Goal: Information Seeking & Learning: Find contact information

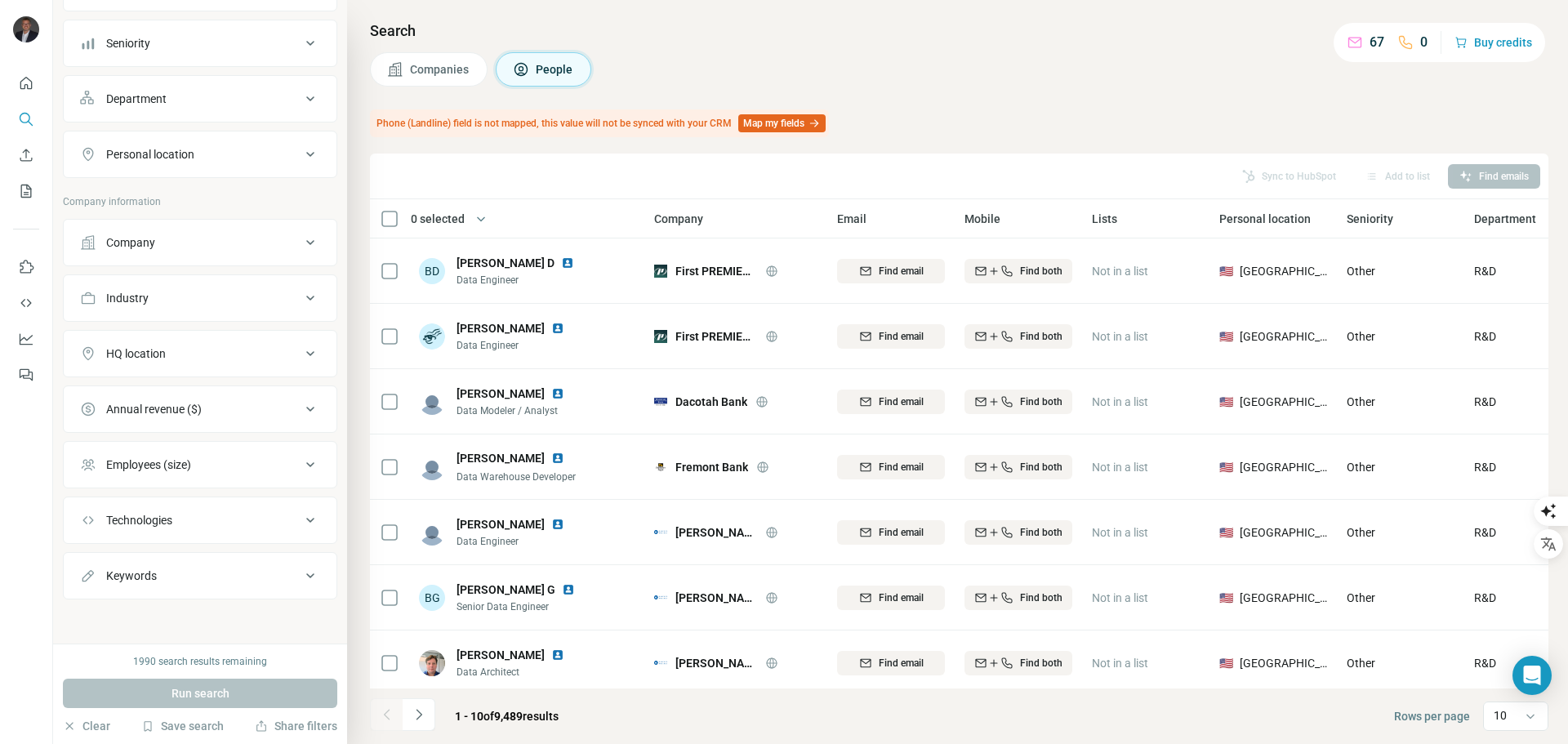
scroll to position [168, 0]
click at [209, 153] on div "Personal location" at bounding box center [190, 153] width 220 height 16
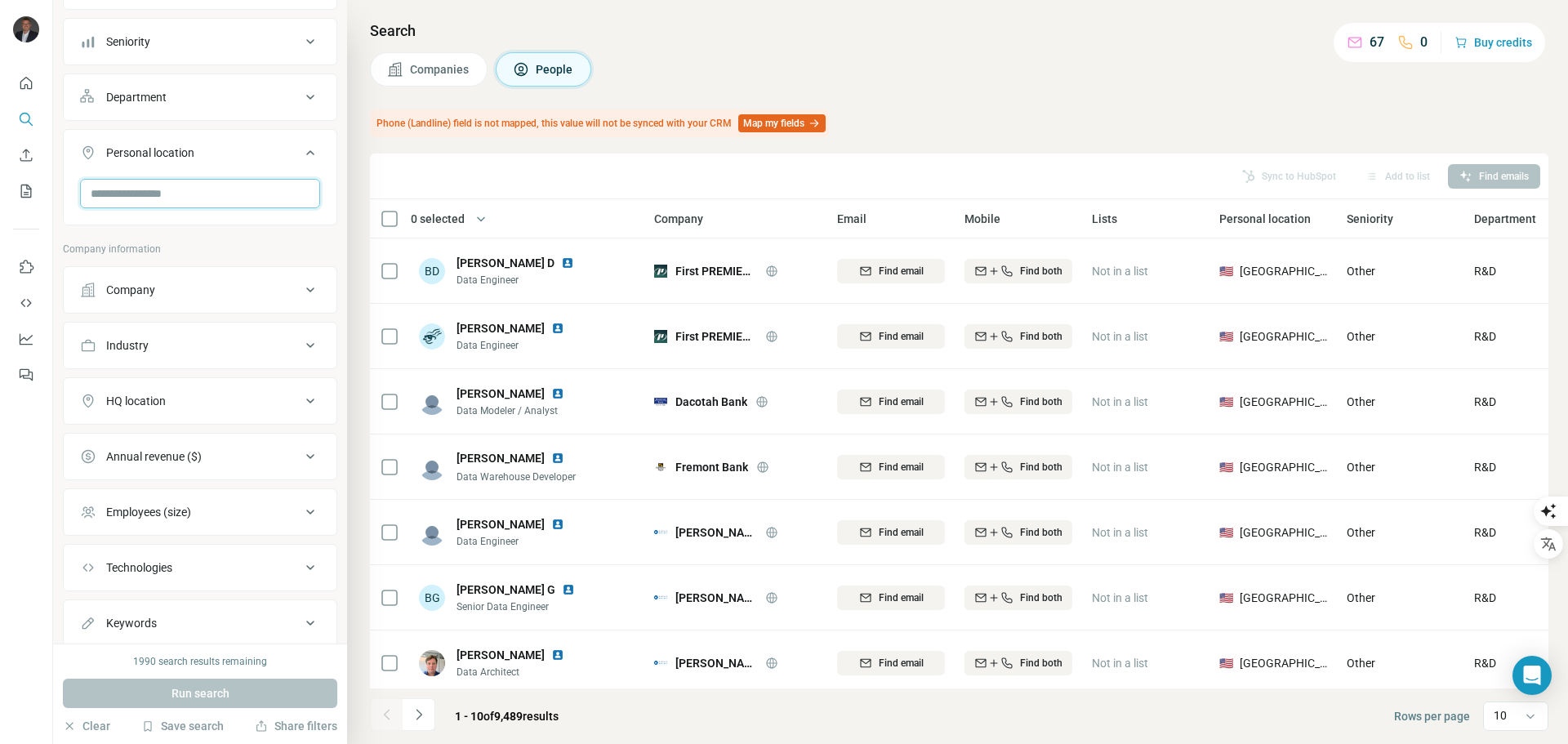
click at [196, 196] on input "text" at bounding box center [200, 193] width 240 height 30
type input "**********"
click at [172, 231] on label "🇺🇸 [GEOGRAPHIC_DATA]" at bounding box center [156, 237] width 127 height 20
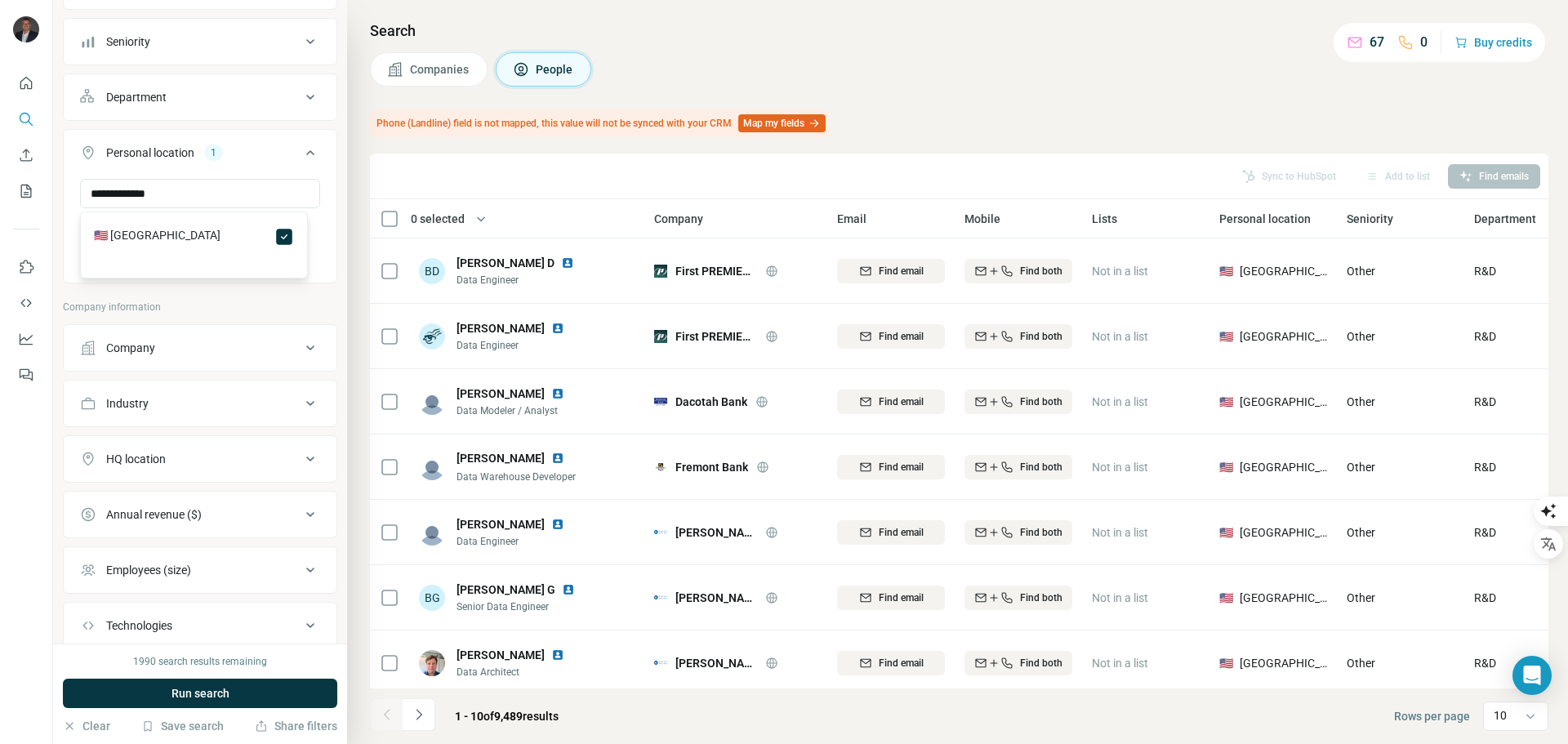
click at [218, 693] on span "Run search" at bounding box center [200, 693] width 58 height 16
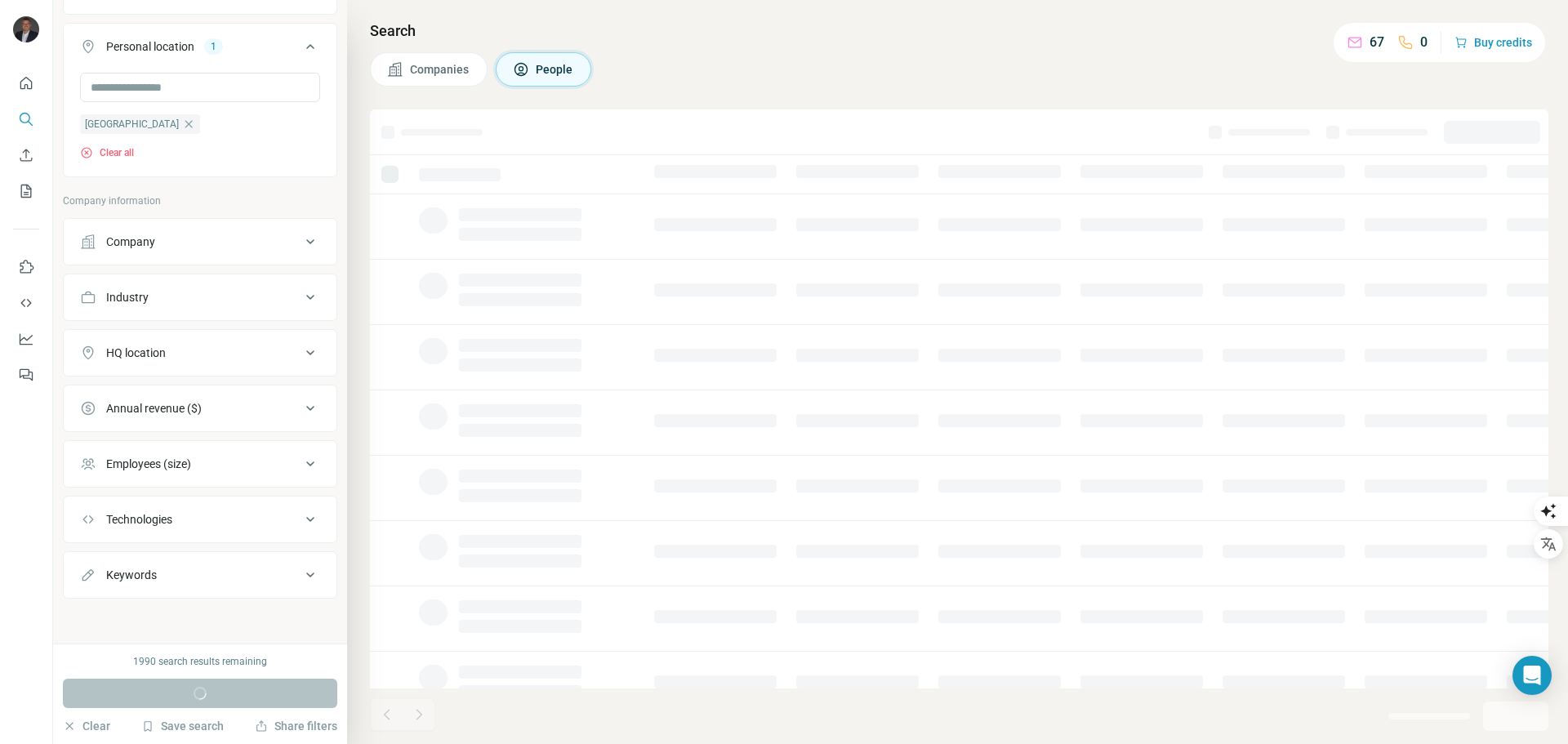
scroll to position [276, 0]
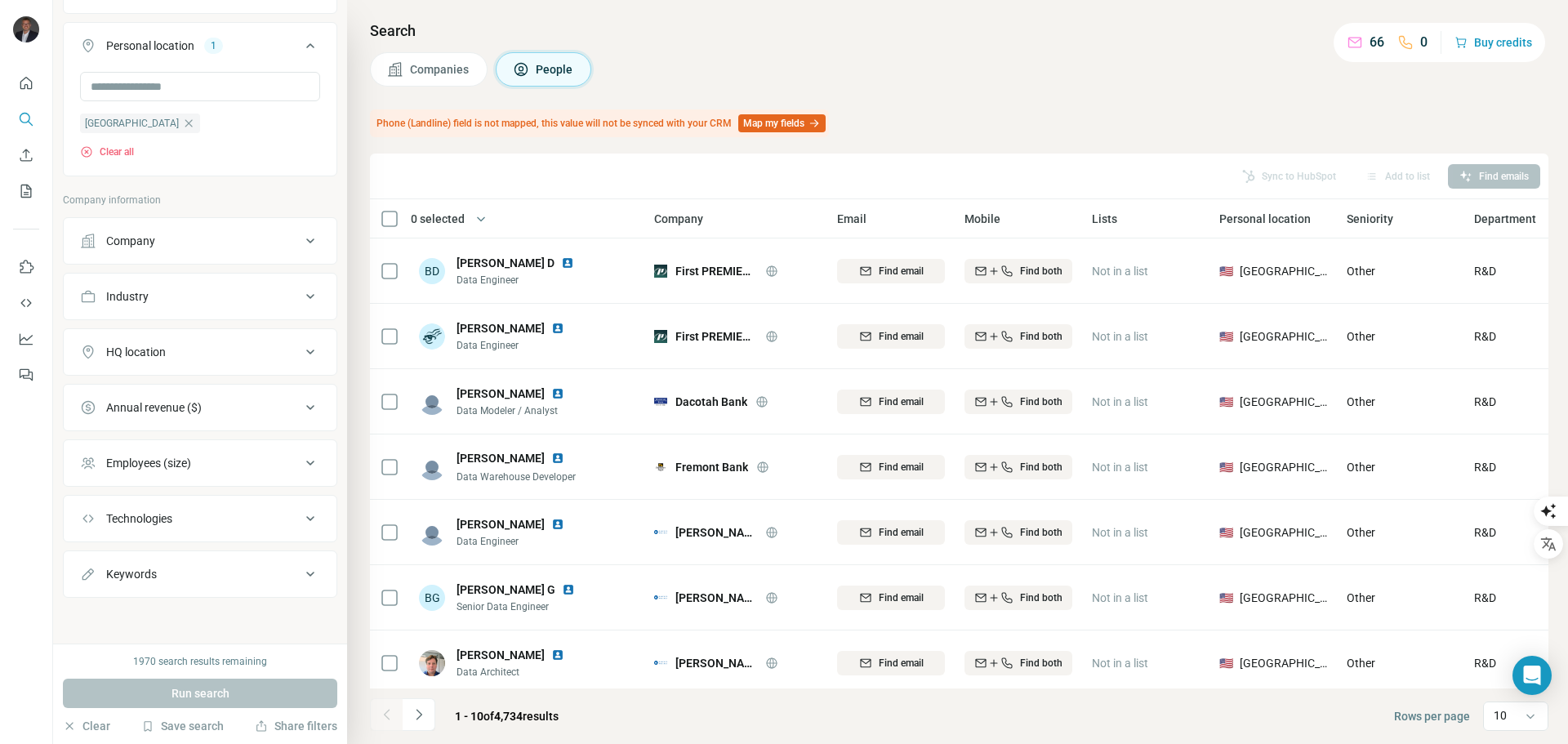
click at [227, 413] on div "Annual revenue ($)" at bounding box center [190, 407] width 220 height 16
click at [90, 556] on icon at bounding box center [90, 563] width 20 height 20
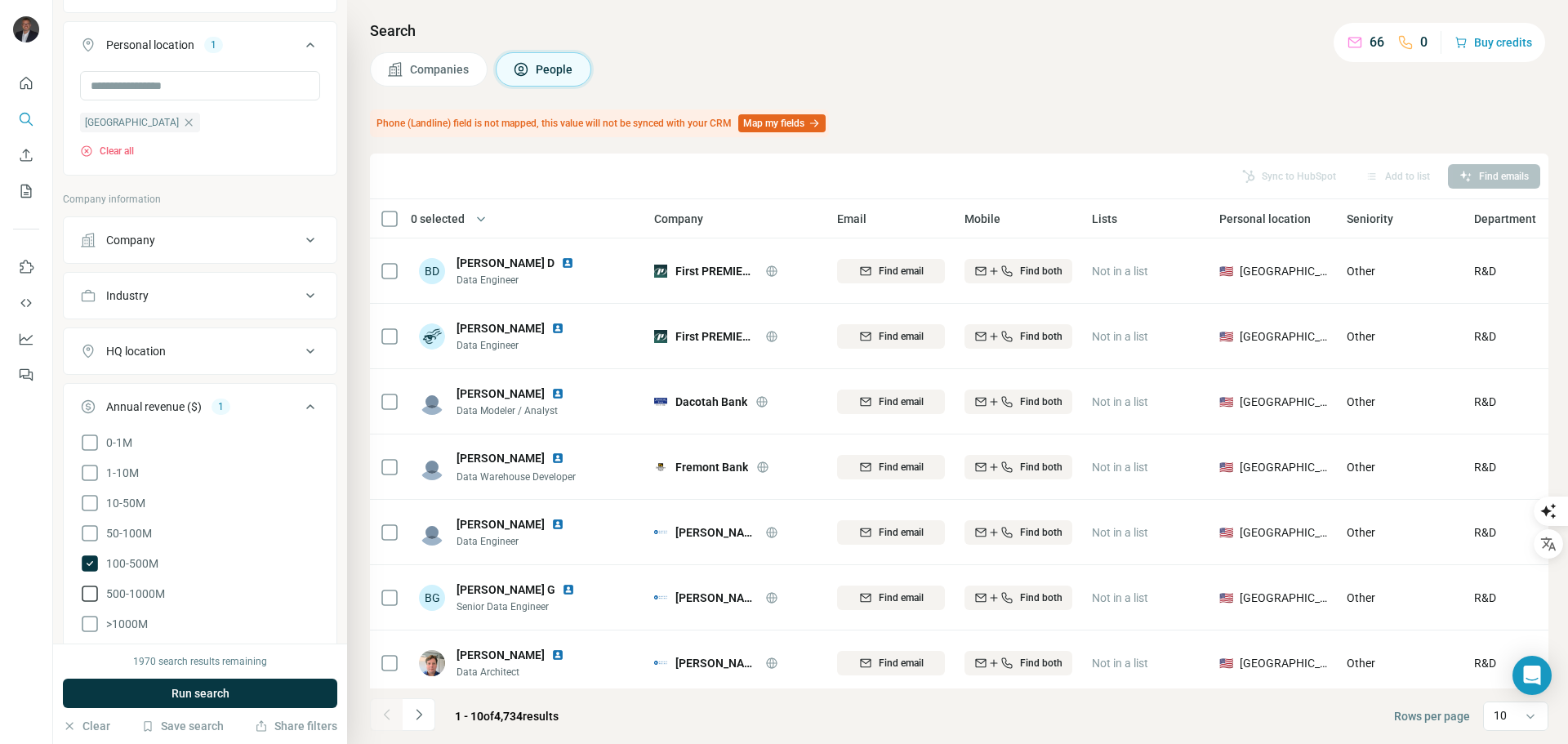
click at [87, 588] on icon at bounding box center [90, 594] width 20 height 20
click at [86, 614] on icon at bounding box center [90, 624] width 20 height 20
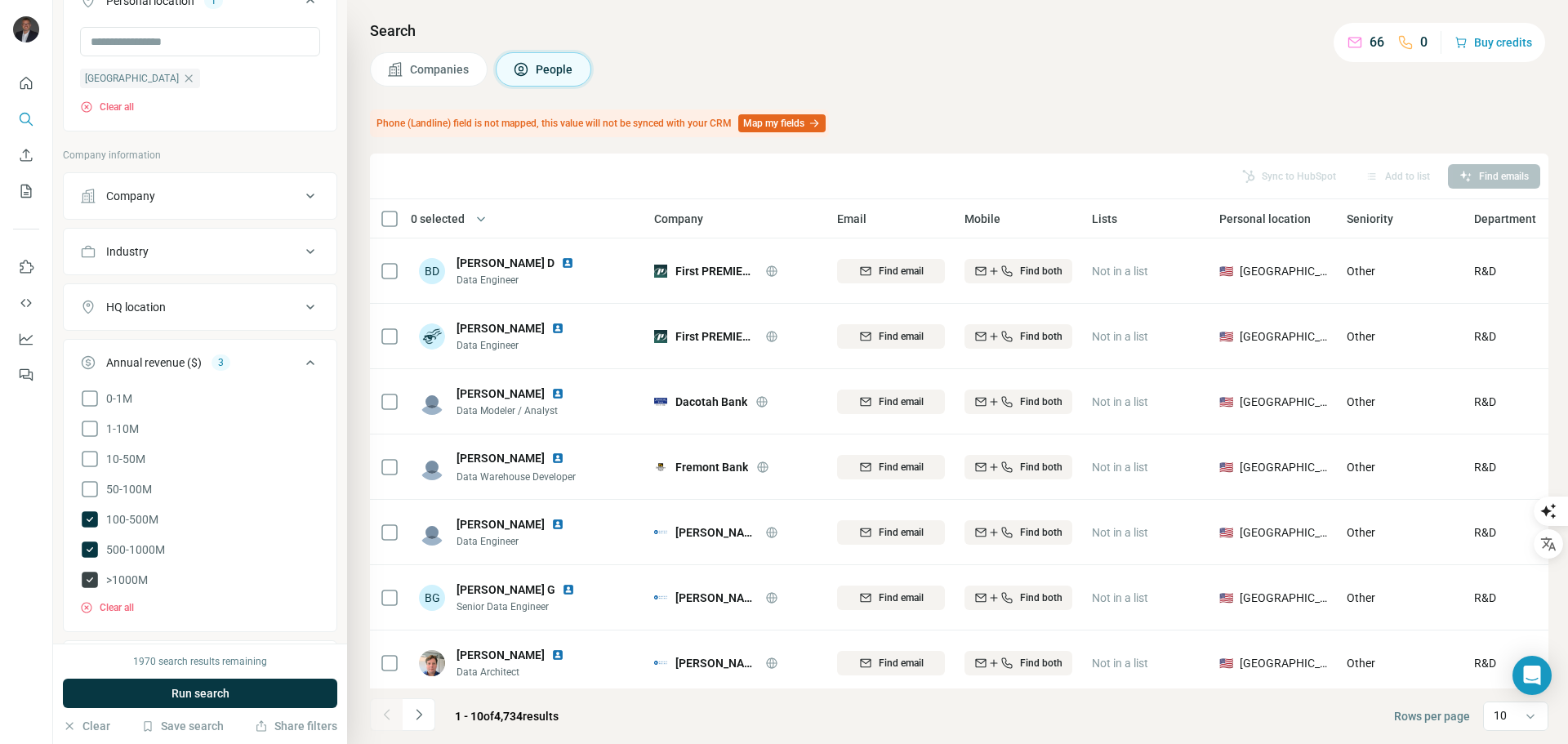
scroll to position [358, 0]
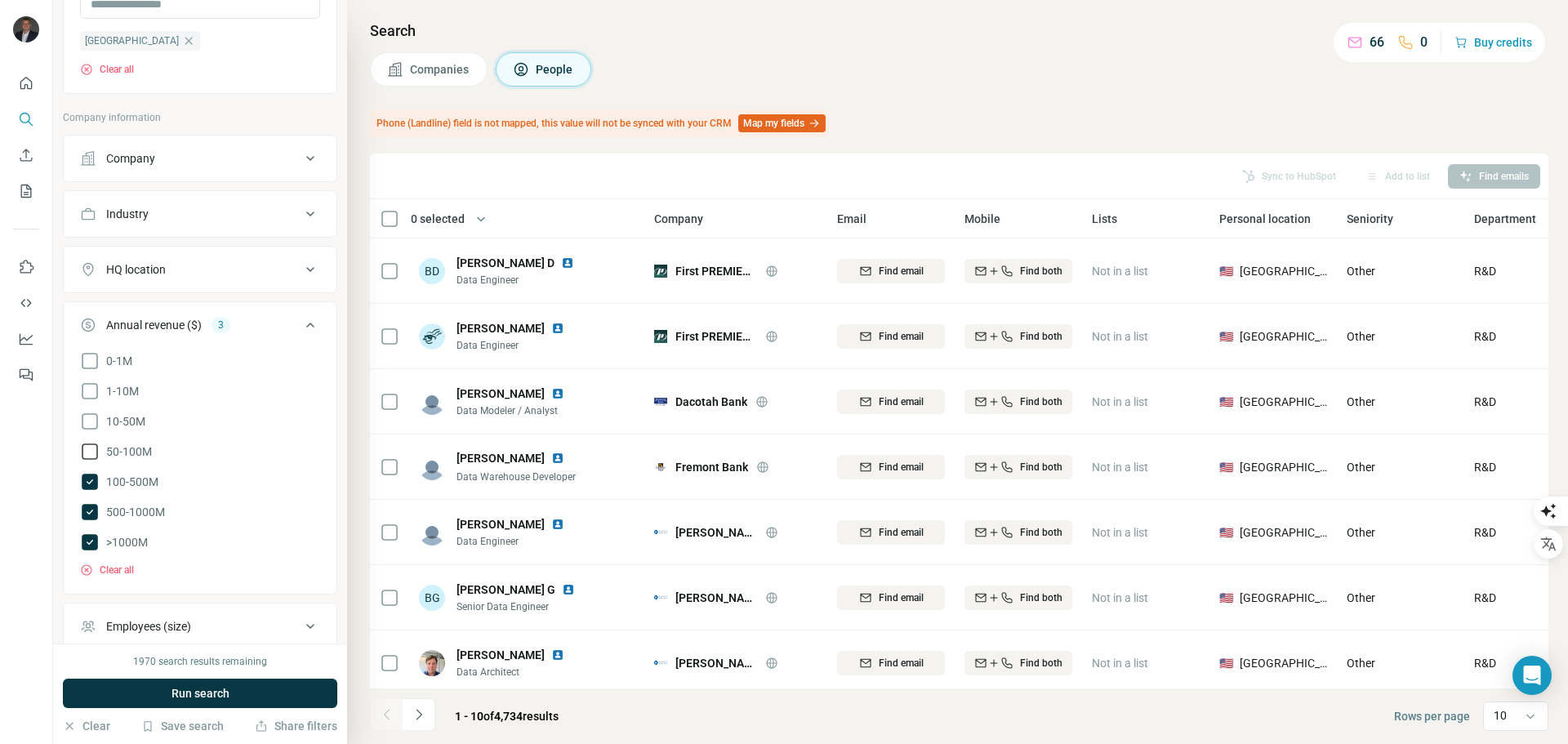
click at [93, 454] on icon at bounding box center [90, 452] width 20 height 20
click at [211, 687] on span "Run search" at bounding box center [200, 693] width 58 height 16
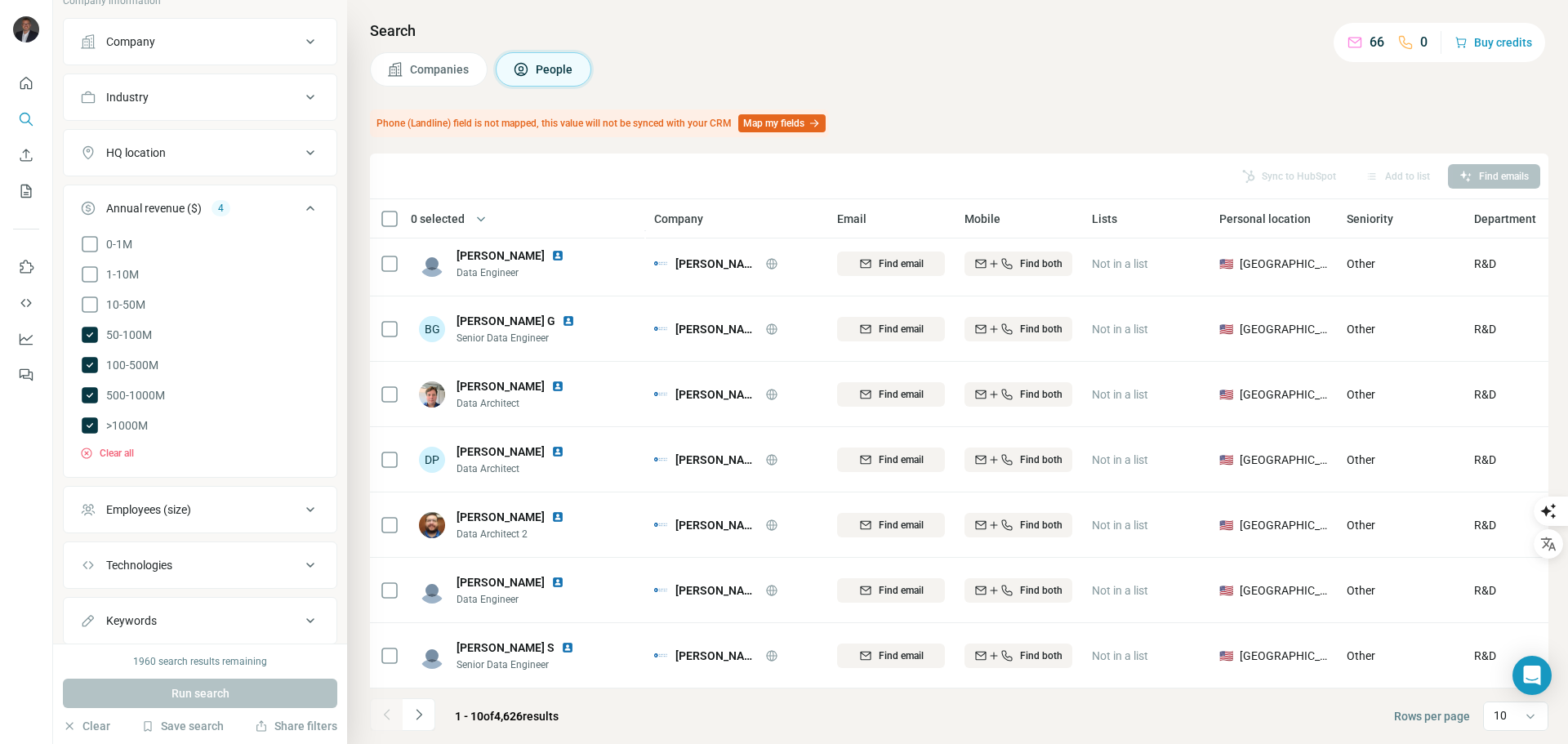
scroll to position [516, 0]
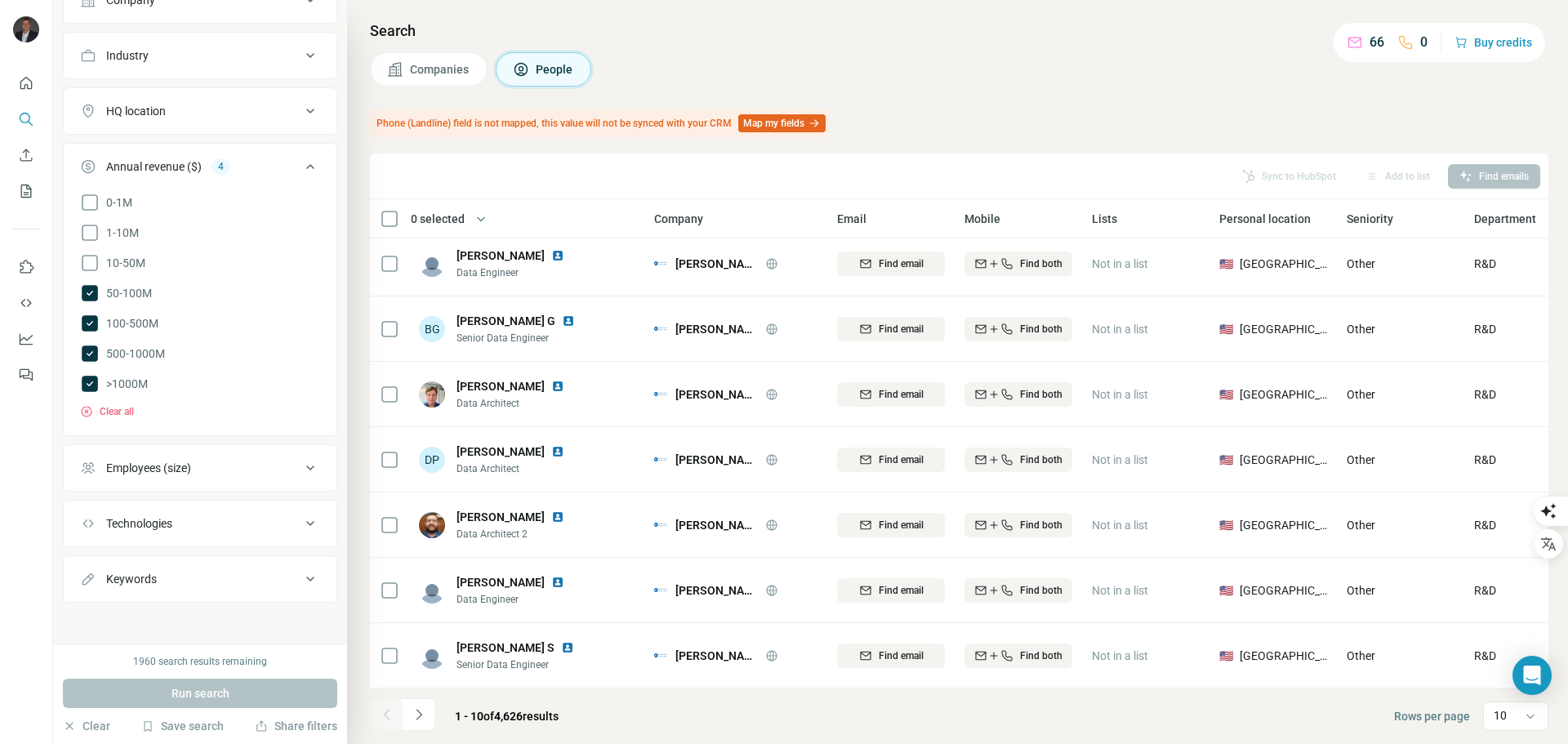
click at [192, 472] on button "Employees (size)" at bounding box center [200, 468] width 272 height 40
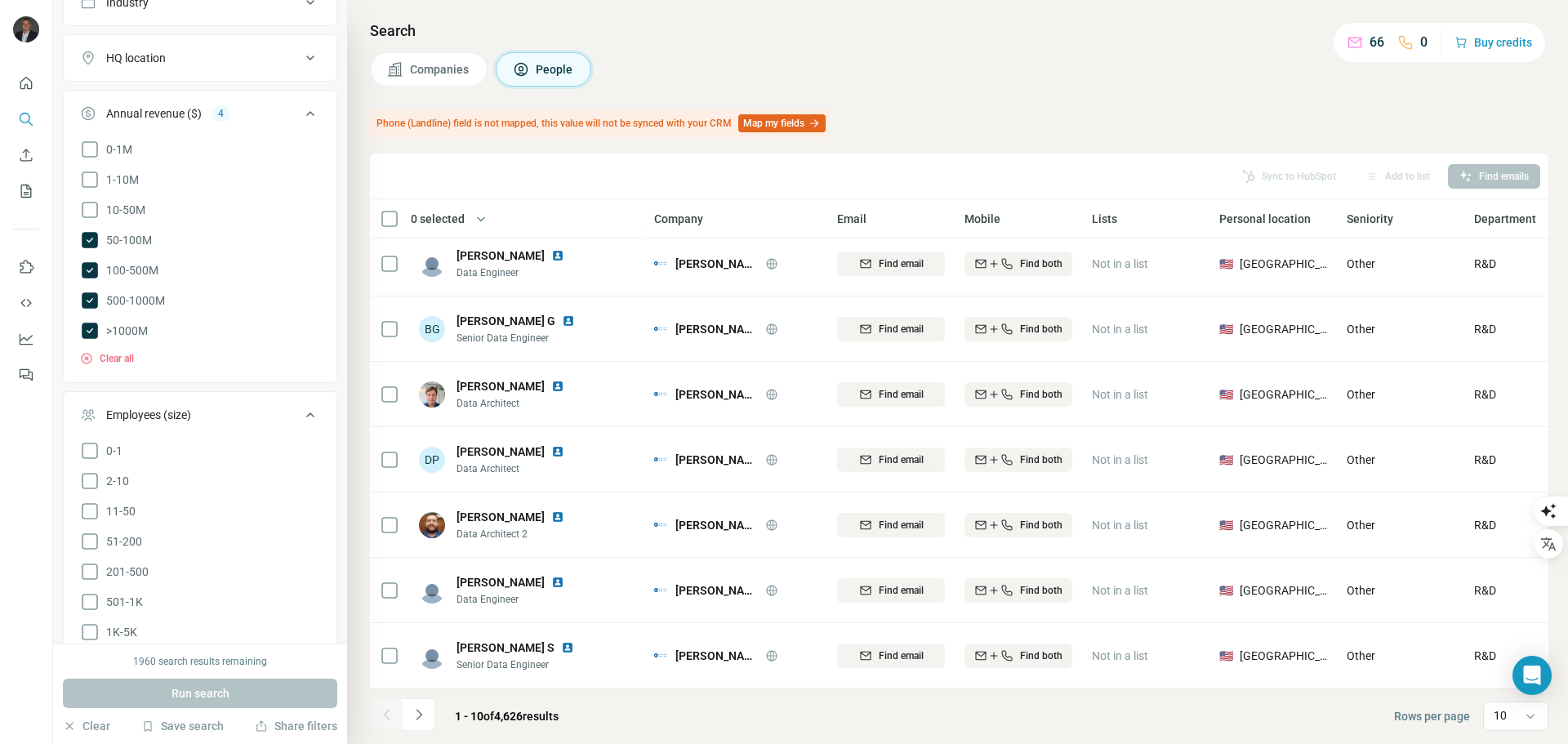
scroll to position [598, 0]
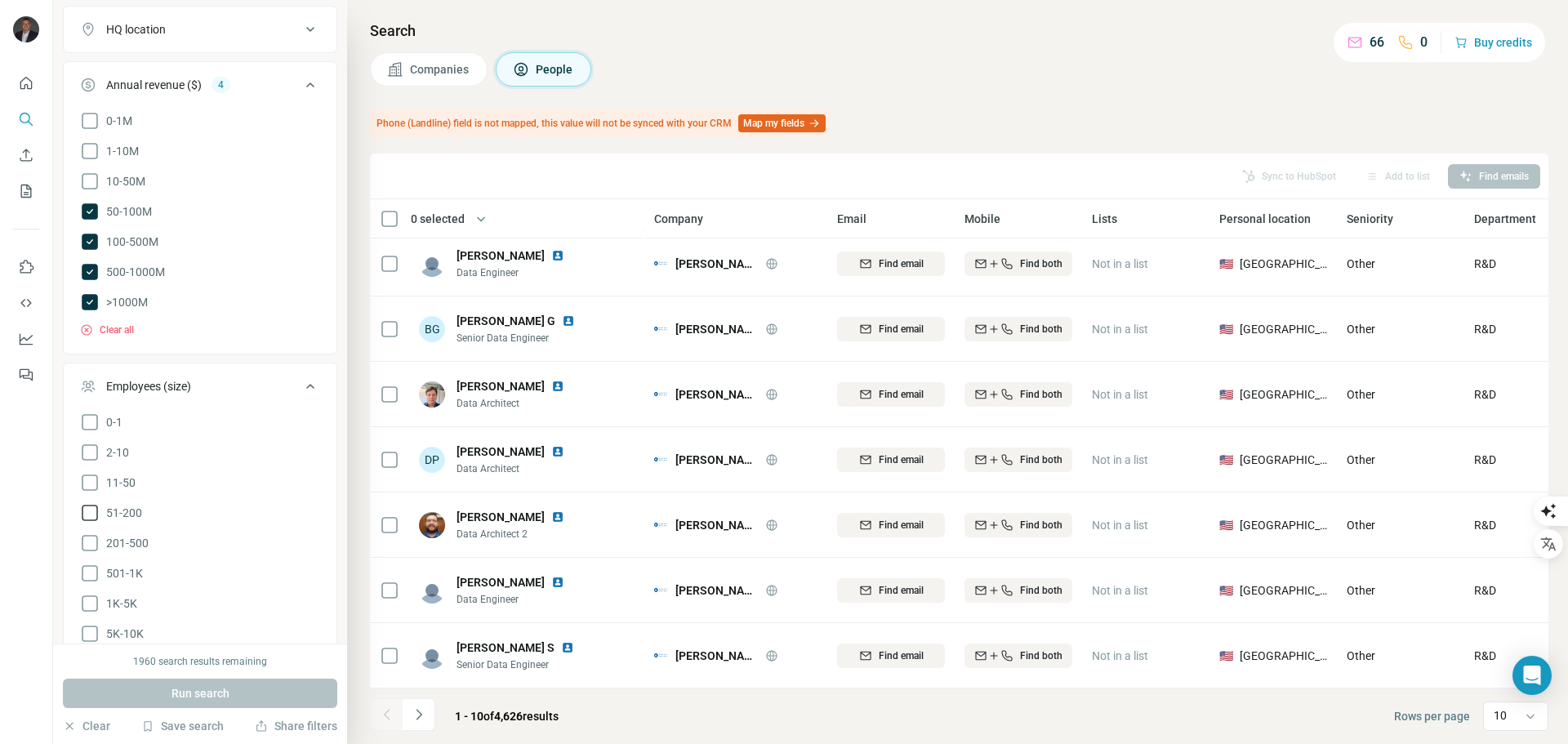
click at [90, 504] on icon at bounding box center [90, 513] width 20 height 20
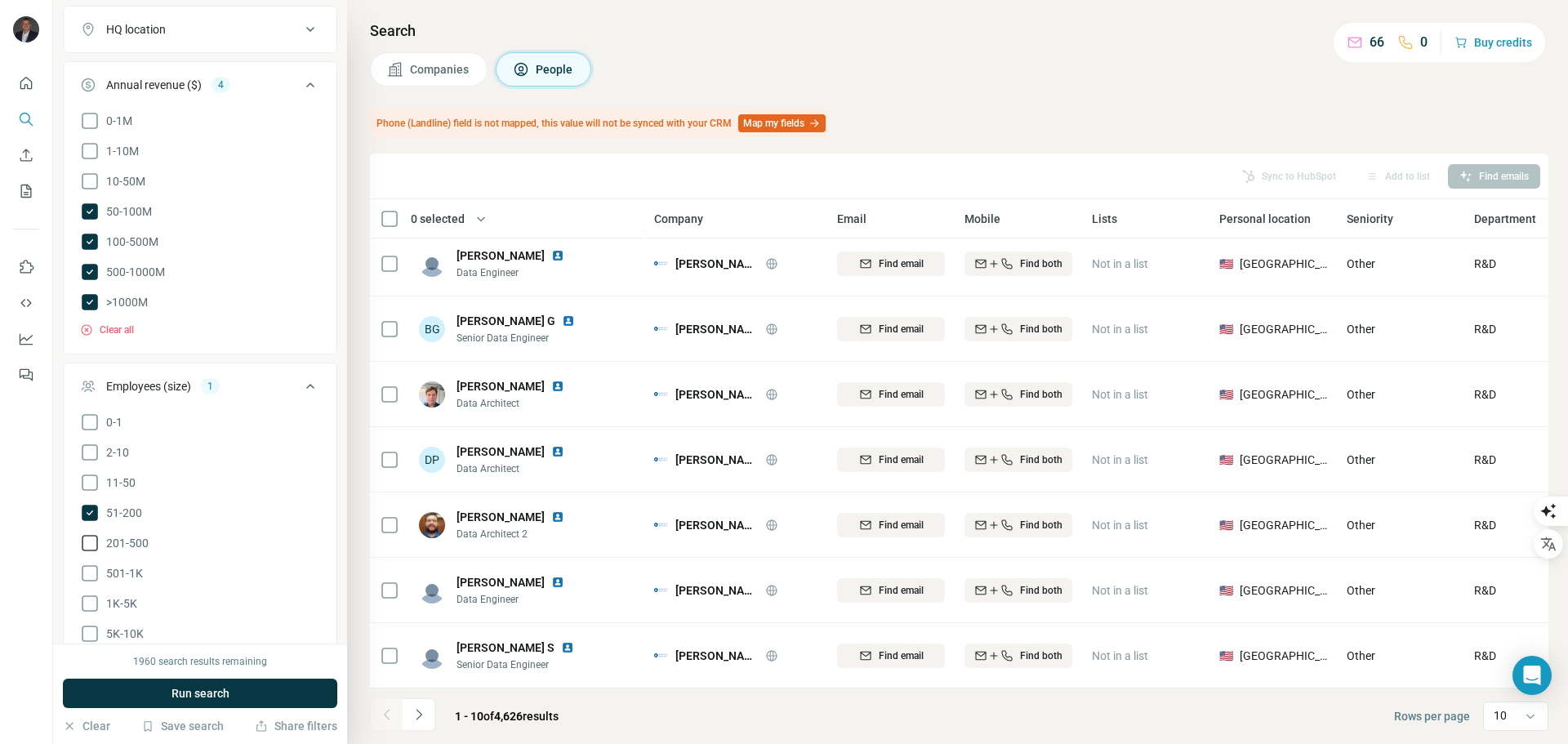
click at [88, 534] on icon at bounding box center [90, 543] width 20 height 20
click at [85, 566] on icon at bounding box center [90, 573] width 20 height 20
click at [85, 593] on icon at bounding box center [90, 603] width 20 height 20
click at [90, 625] on icon at bounding box center [90, 633] width 20 height 20
click at [203, 692] on span "Run search" at bounding box center [200, 693] width 58 height 16
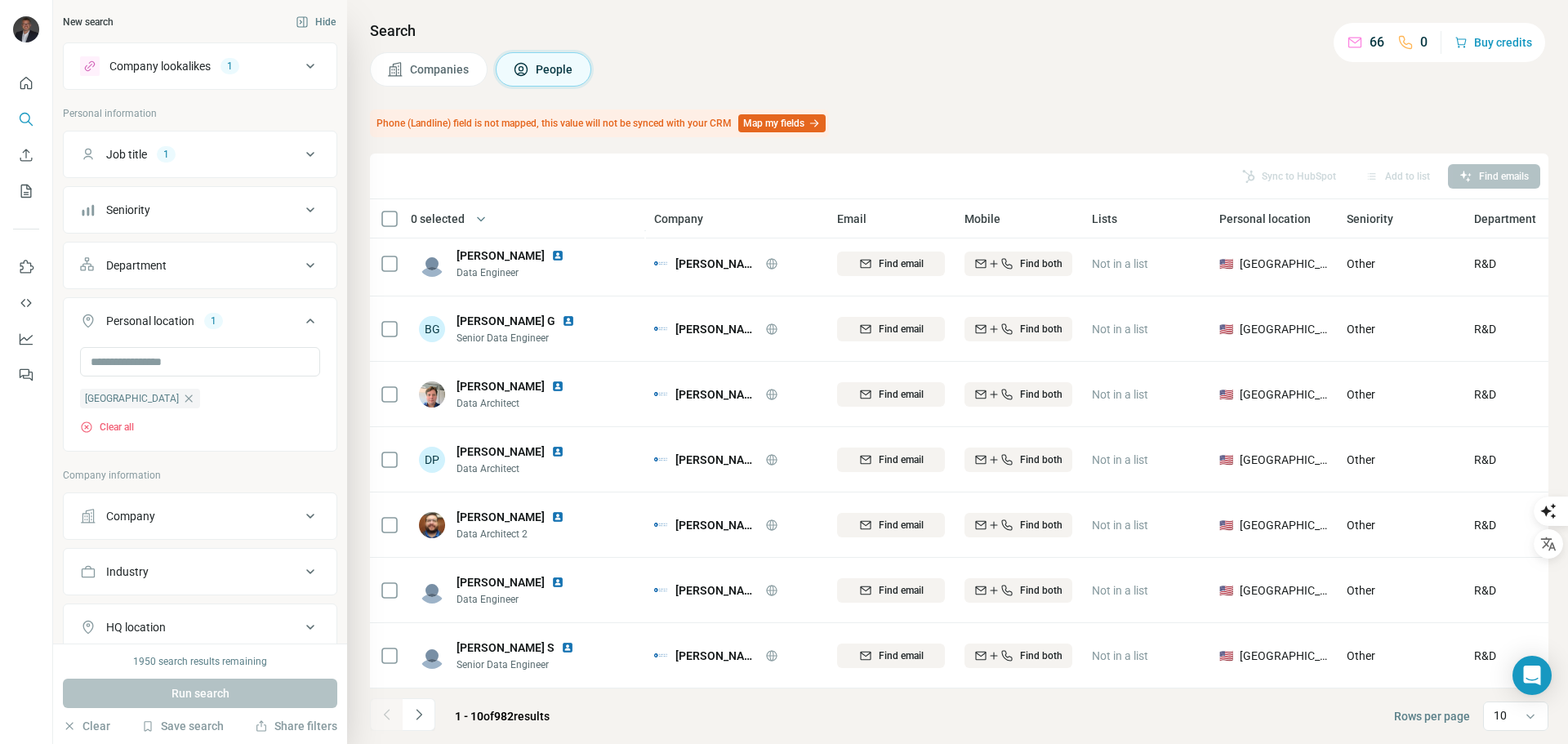
click at [300, 205] on icon at bounding box center [310, 210] width 20 height 20
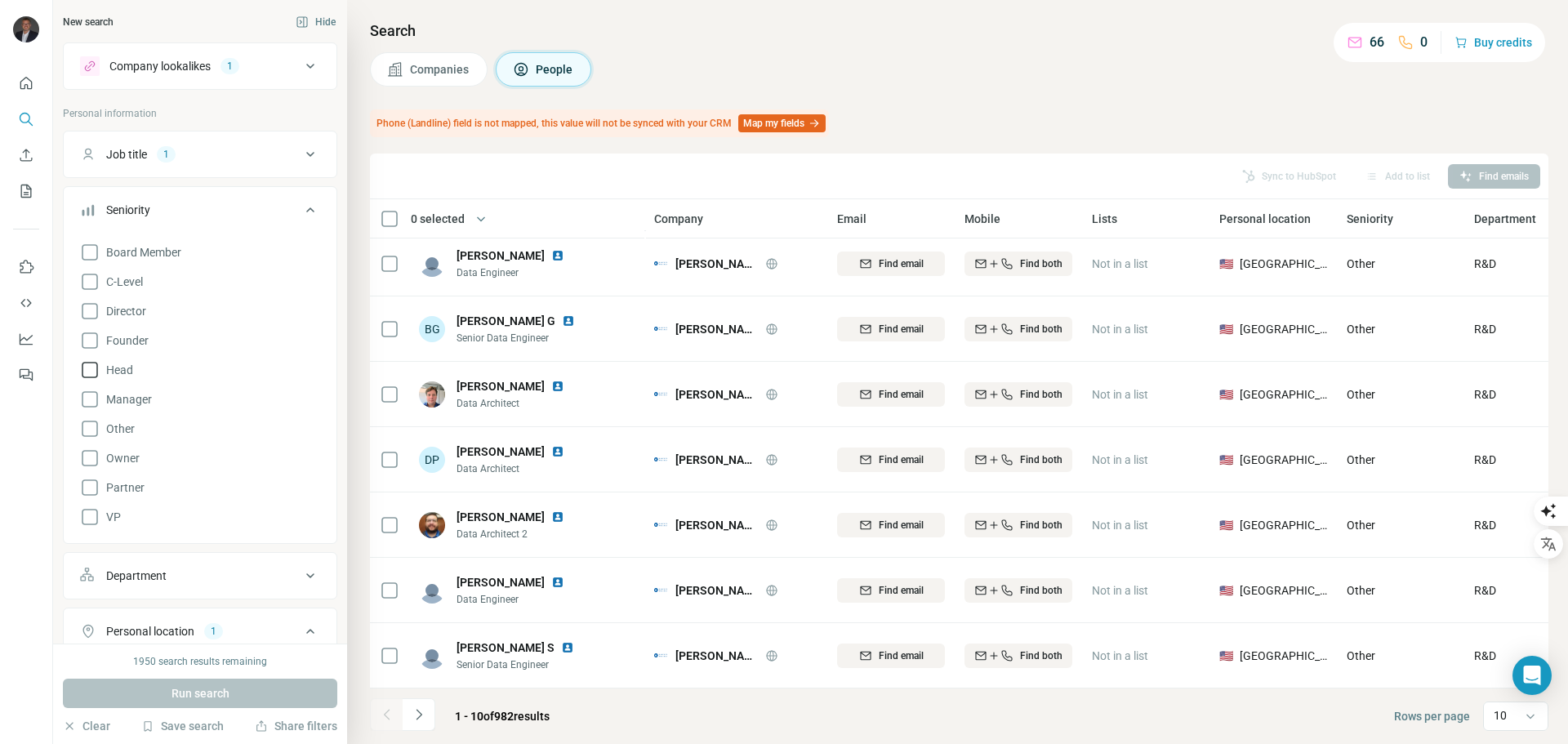
click at [87, 368] on icon at bounding box center [90, 370] width 20 height 20
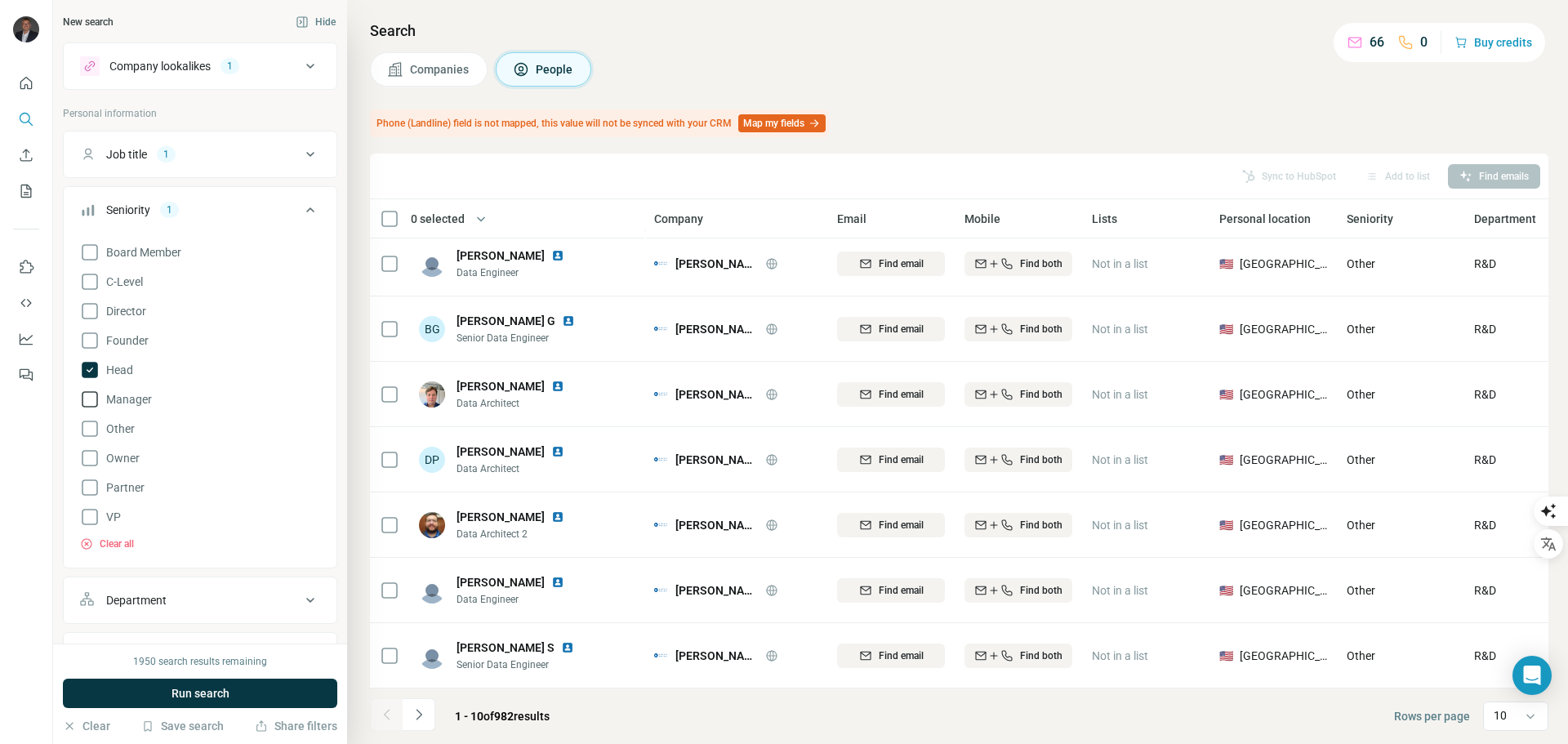
click at [87, 401] on icon at bounding box center [90, 399] width 20 height 20
click at [90, 492] on icon at bounding box center [90, 487] width 20 height 20
click at [89, 519] on icon at bounding box center [90, 517] width 20 height 20
click at [86, 311] on icon at bounding box center [90, 311] width 20 height 20
click at [89, 282] on icon at bounding box center [90, 282] width 20 height 20
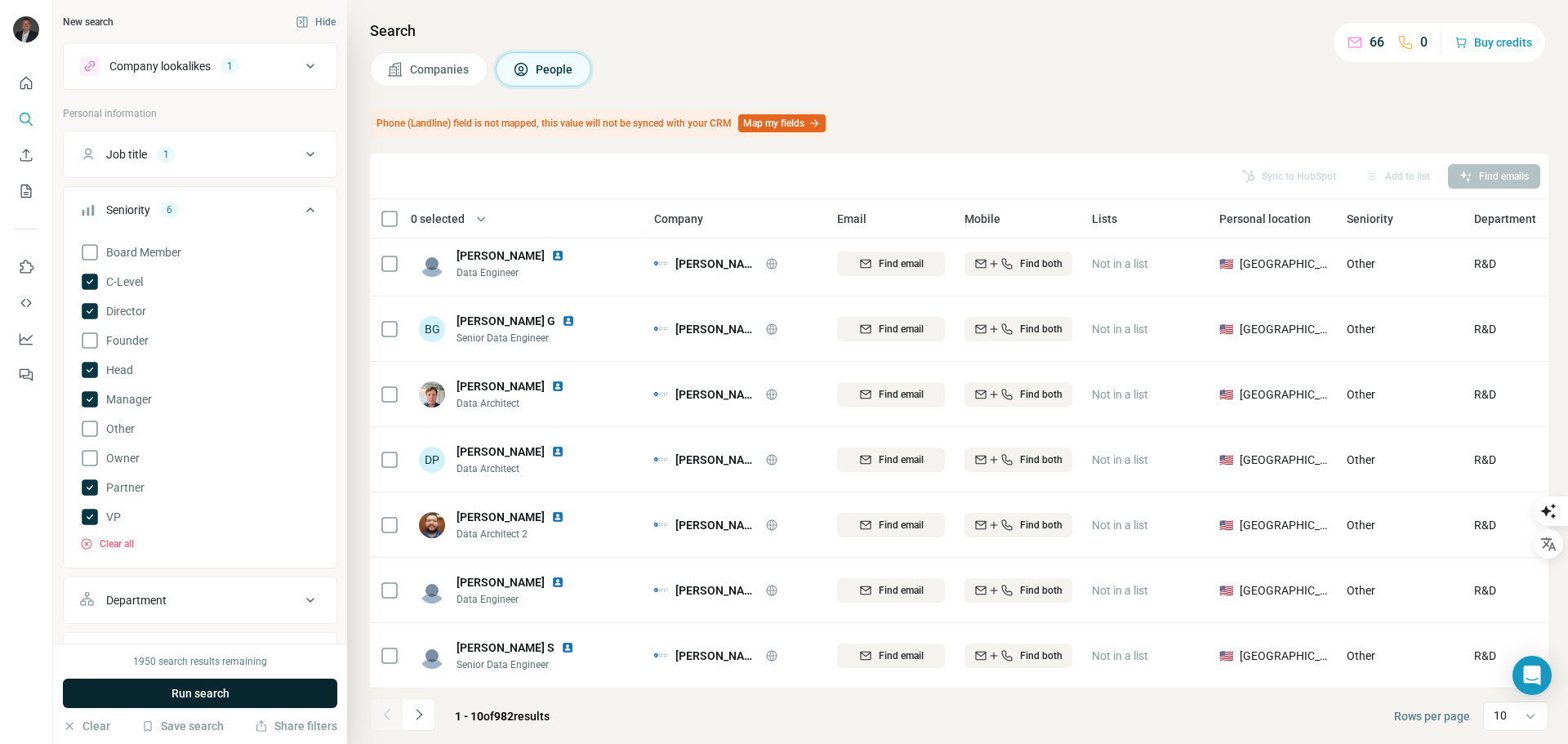
click at [212, 687] on span "Run search" at bounding box center [200, 693] width 58 height 16
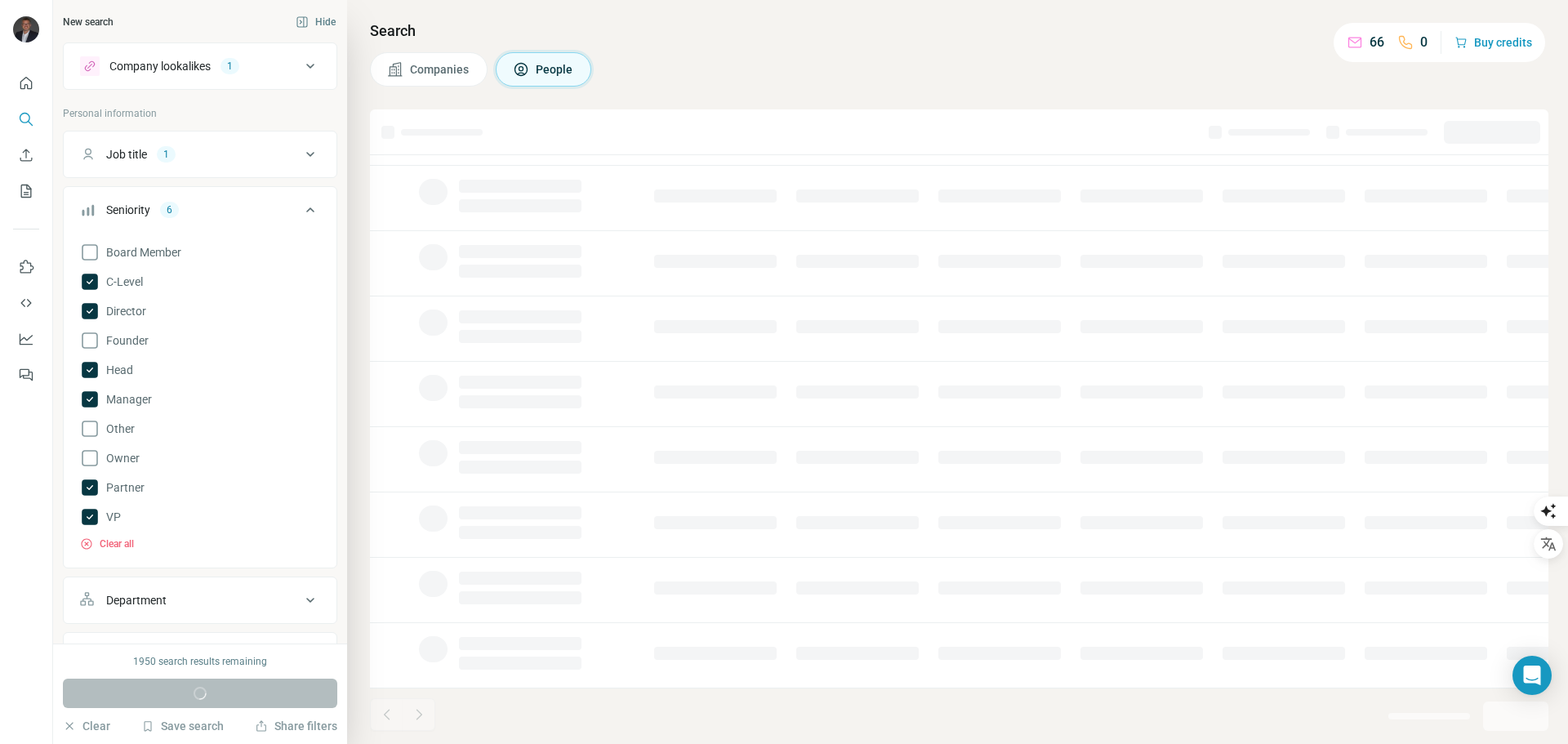
scroll to position [211, 0]
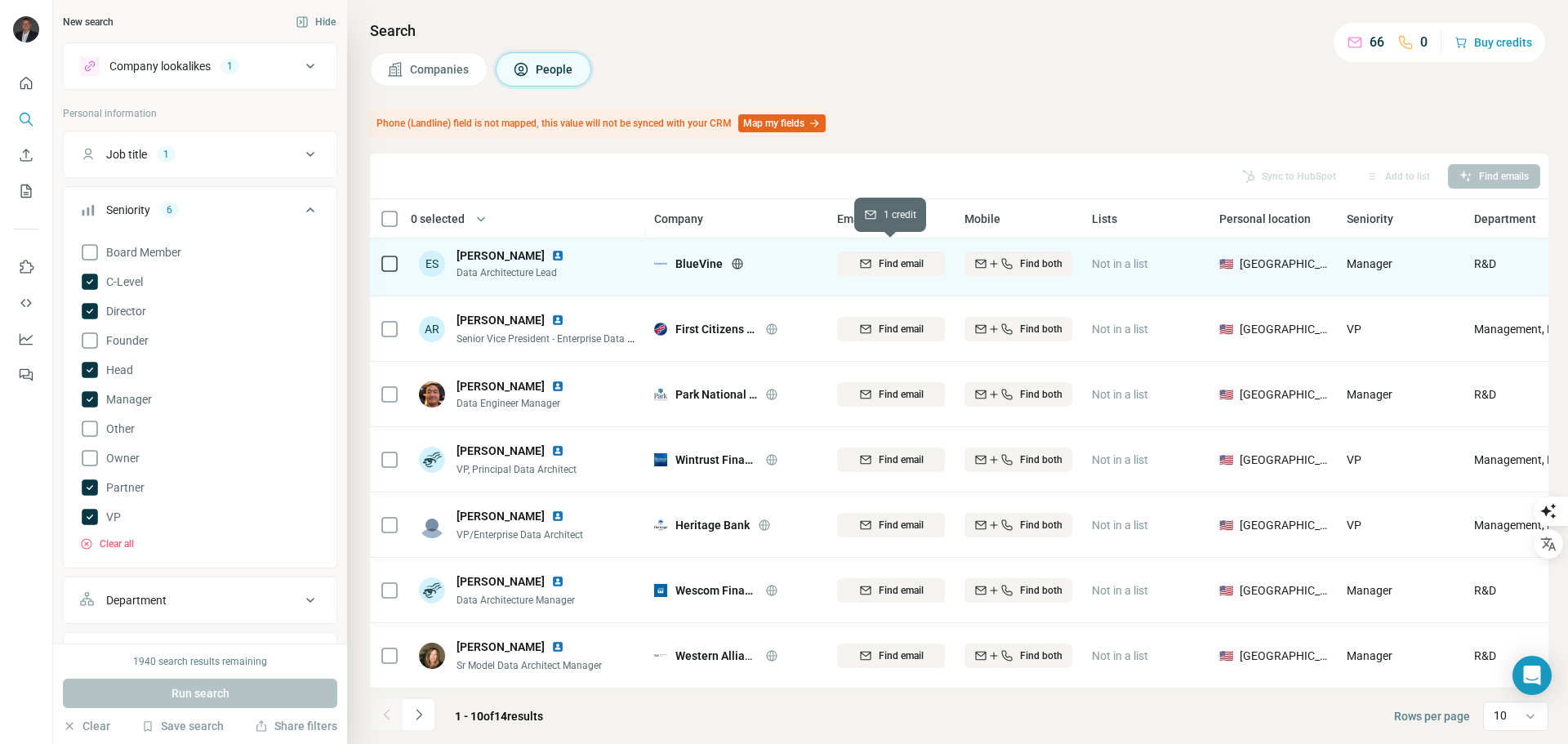
click at [903, 256] on span "Find email" at bounding box center [902, 263] width 45 height 14
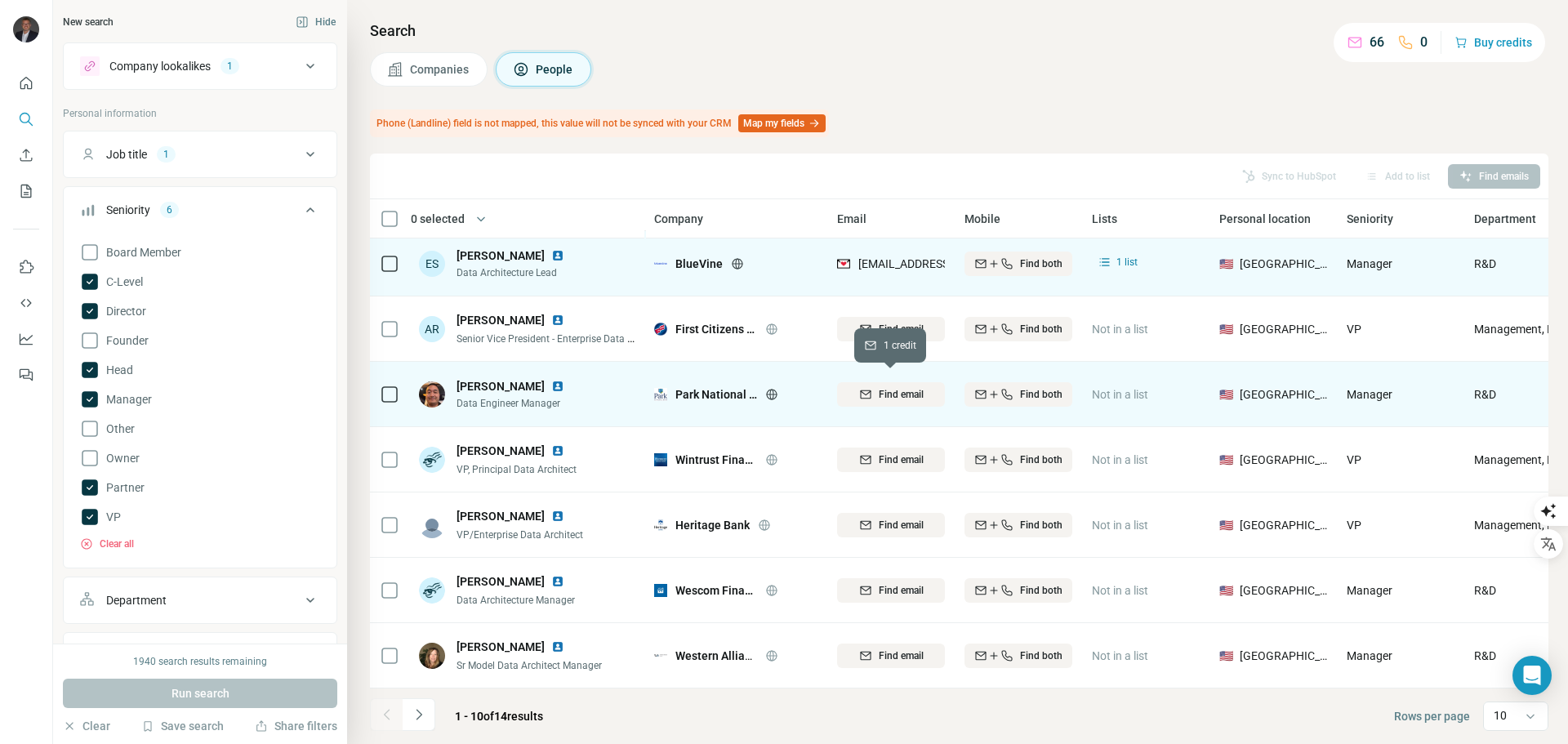
click at [904, 389] on span "Find email" at bounding box center [902, 394] width 45 height 14
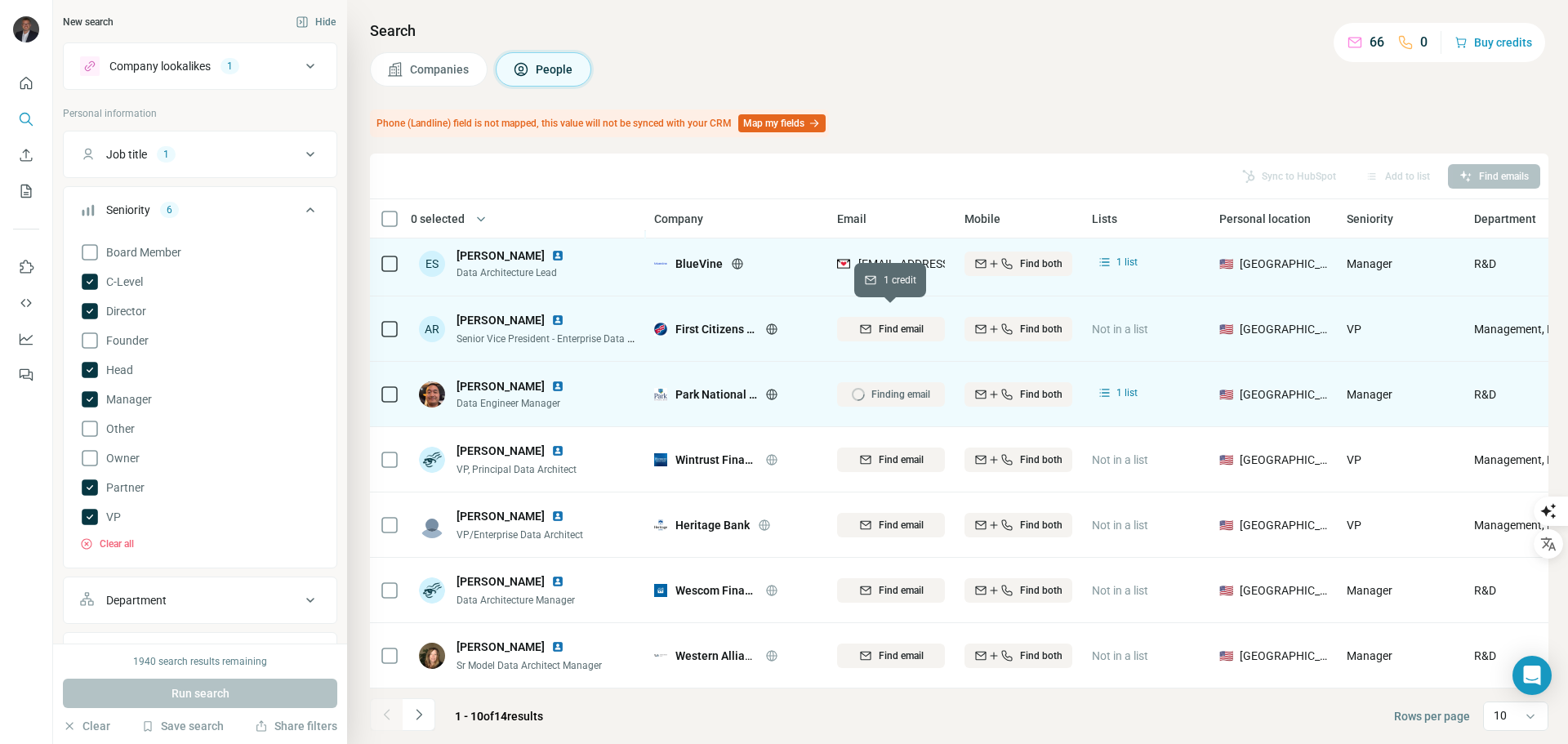
click at [889, 317] on button "Find email" at bounding box center [891, 329] width 108 height 24
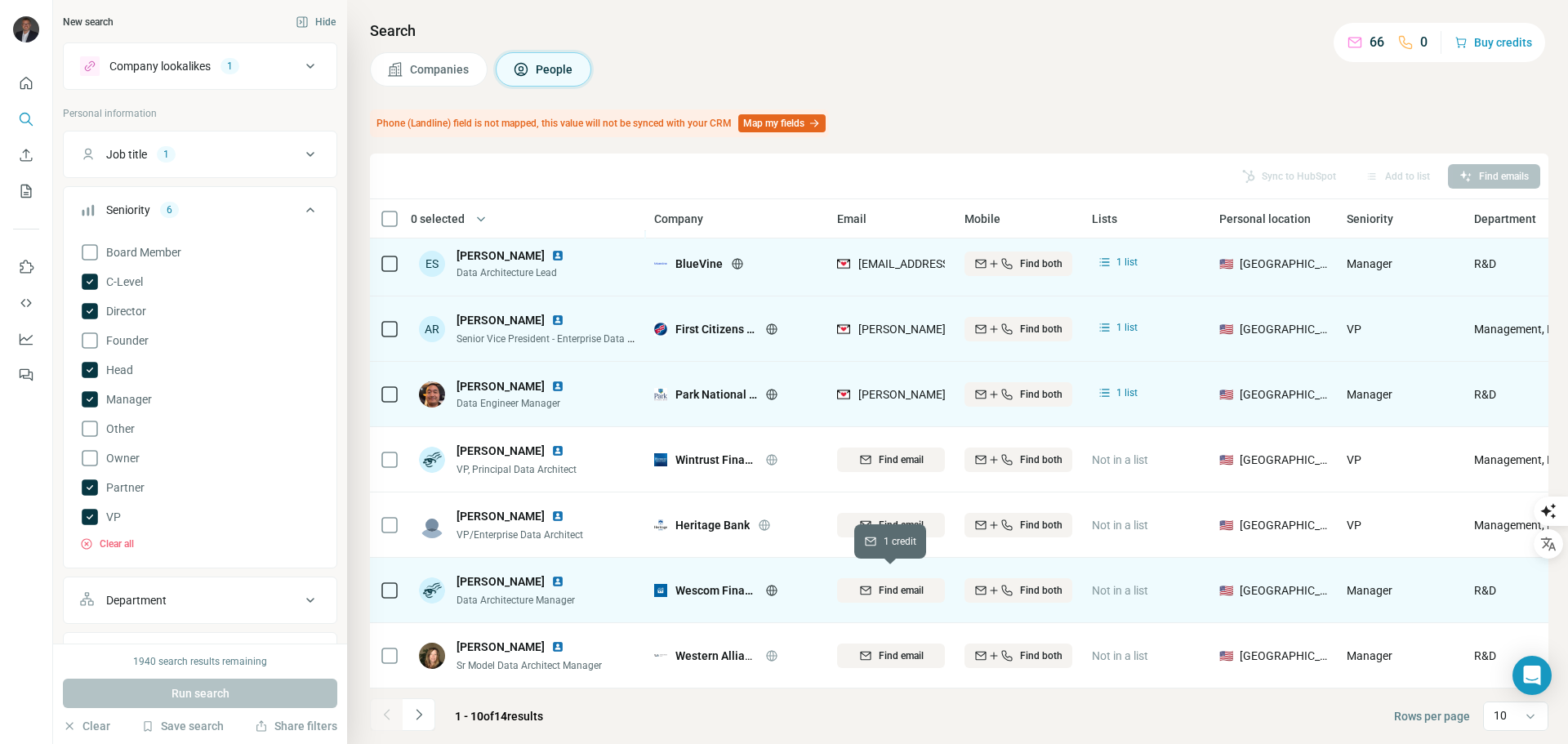
click at [899, 583] on span "Find email" at bounding box center [902, 590] width 45 height 14
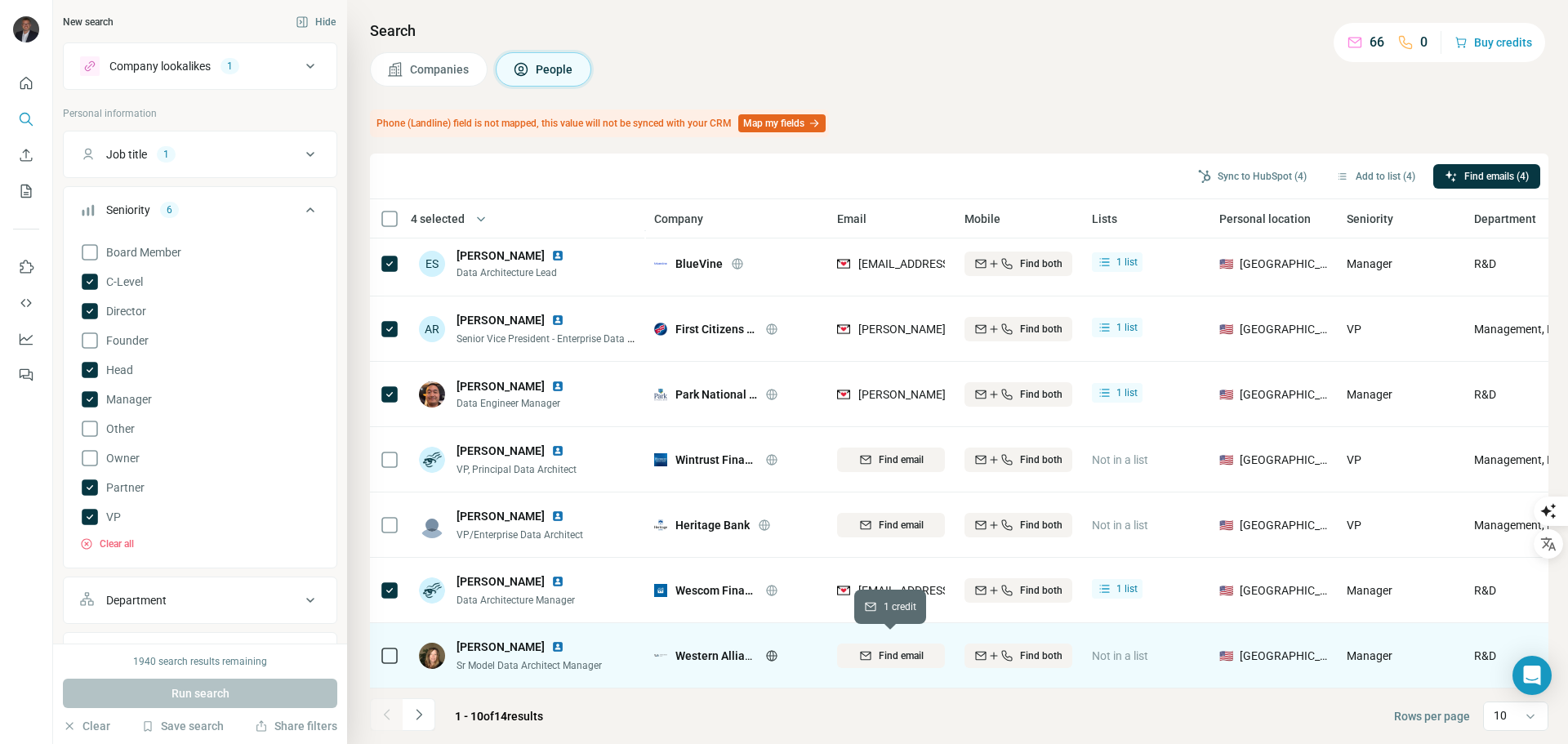
click at [889, 649] on span "Find email" at bounding box center [902, 655] width 45 height 14
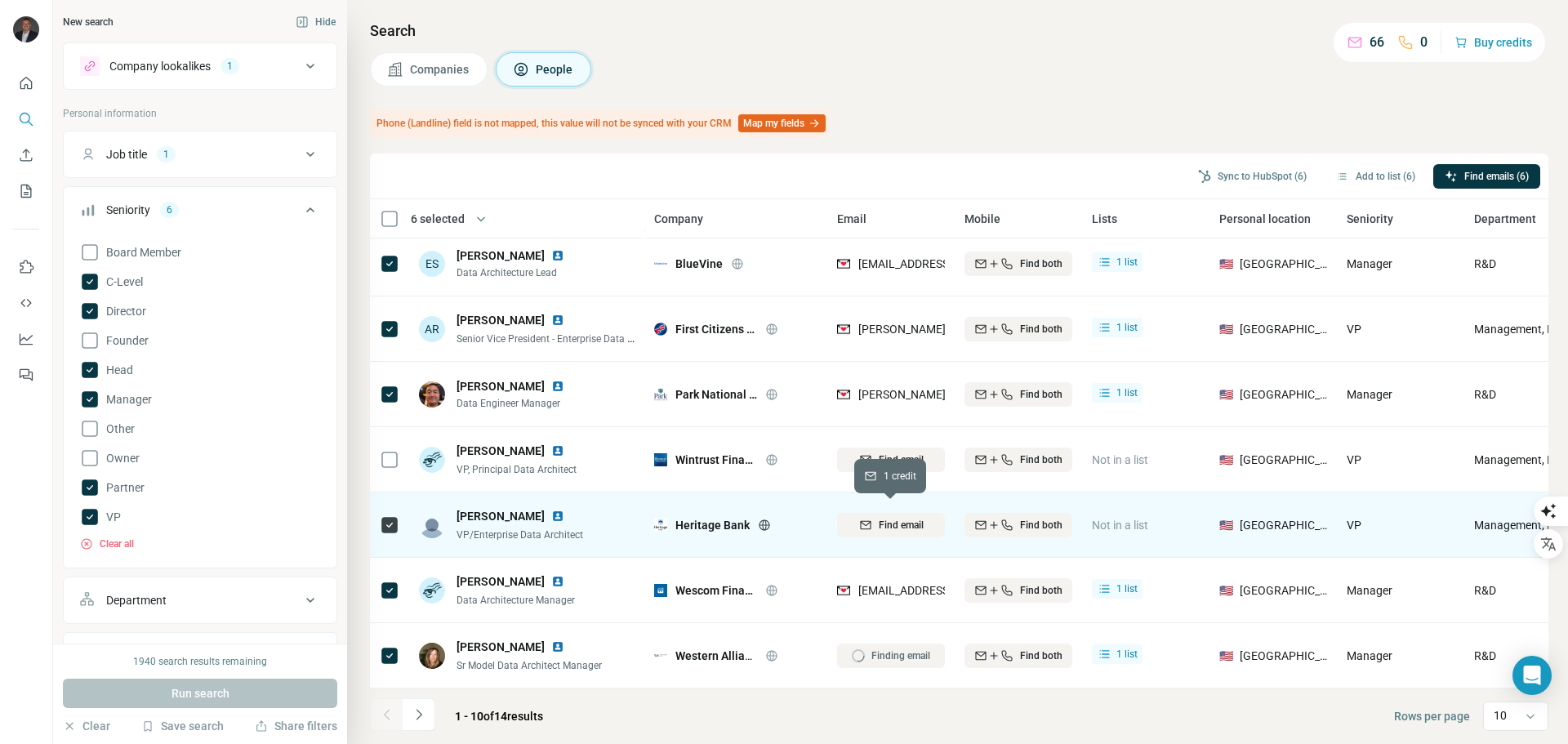
click at [912, 518] on span "Find email" at bounding box center [902, 525] width 45 height 14
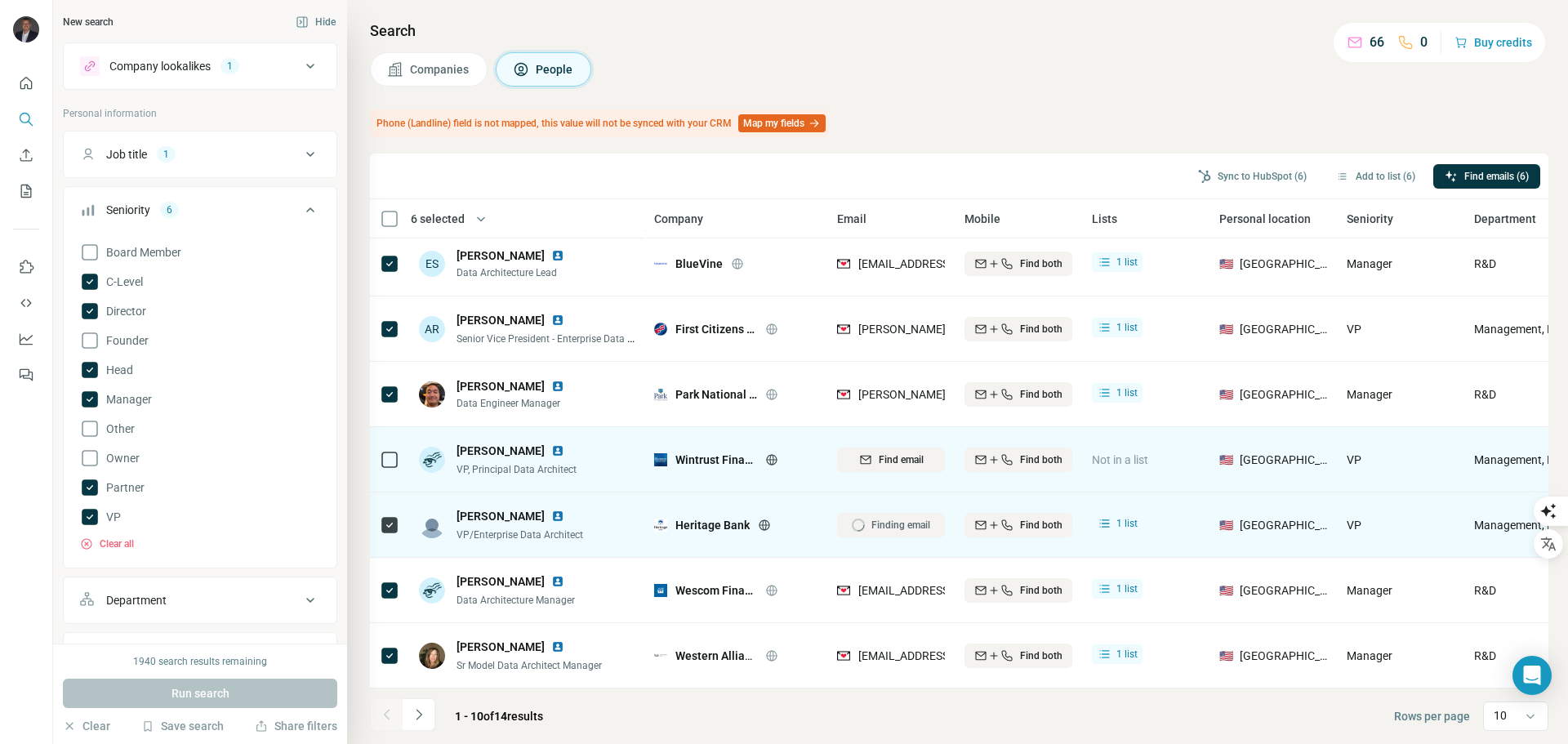
click at [380, 453] on icon at bounding box center [389, 460] width 20 height 20
click at [897, 452] on span "Find email" at bounding box center [902, 459] width 45 height 14
click at [422, 718] on icon "Navigate to next page" at bounding box center [419, 714] width 16 height 16
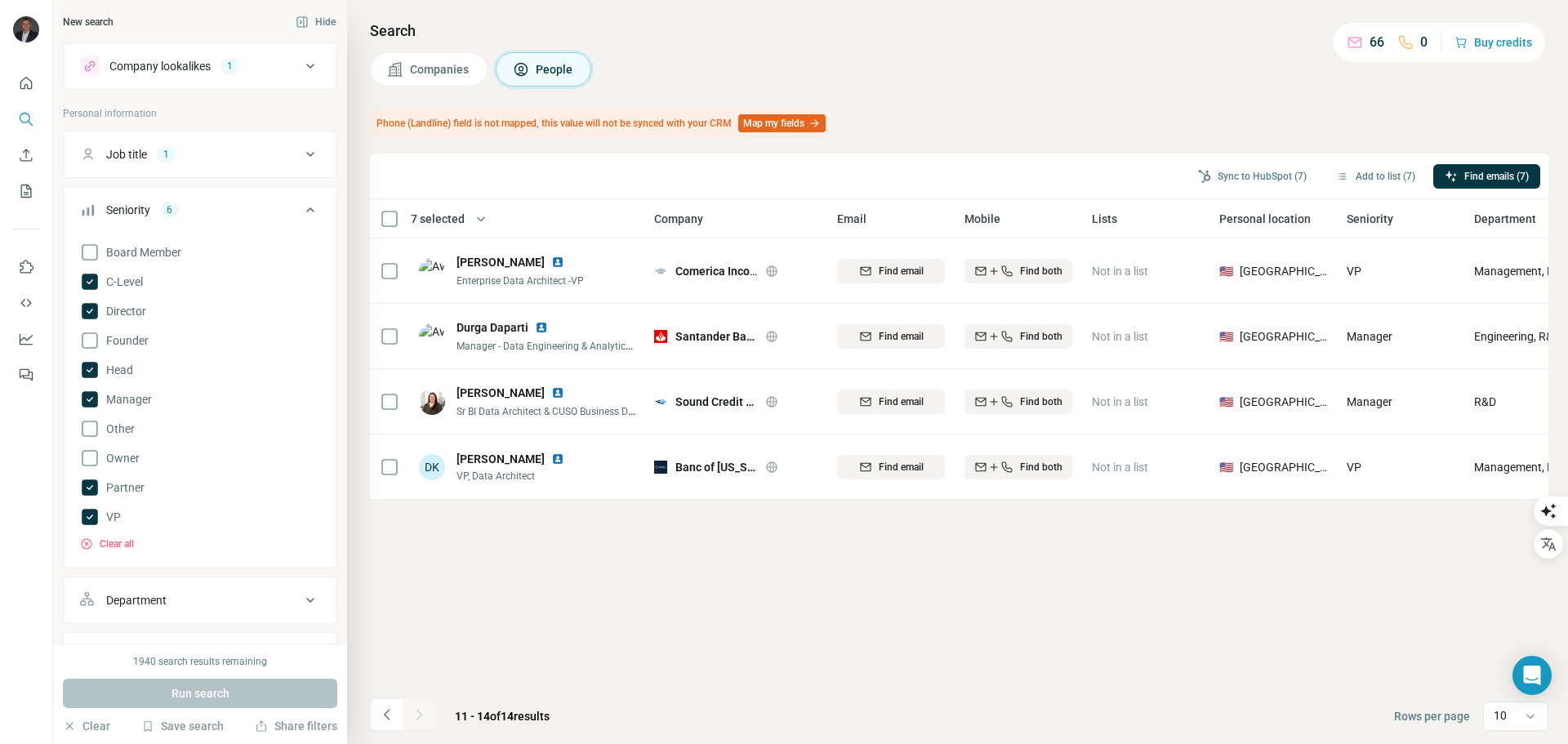
scroll to position [0, 0]
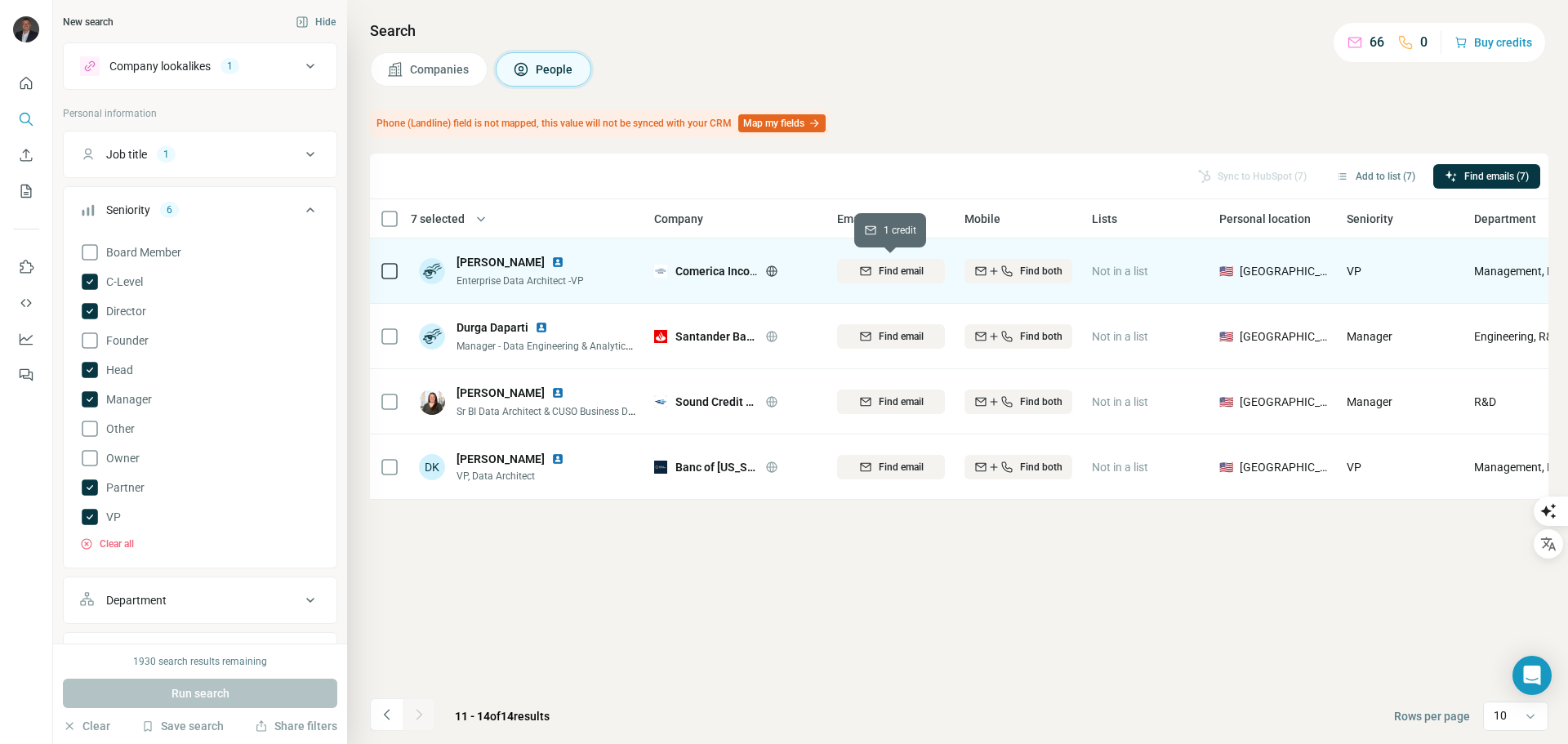
click at [882, 267] on span "Find email" at bounding box center [902, 270] width 45 height 14
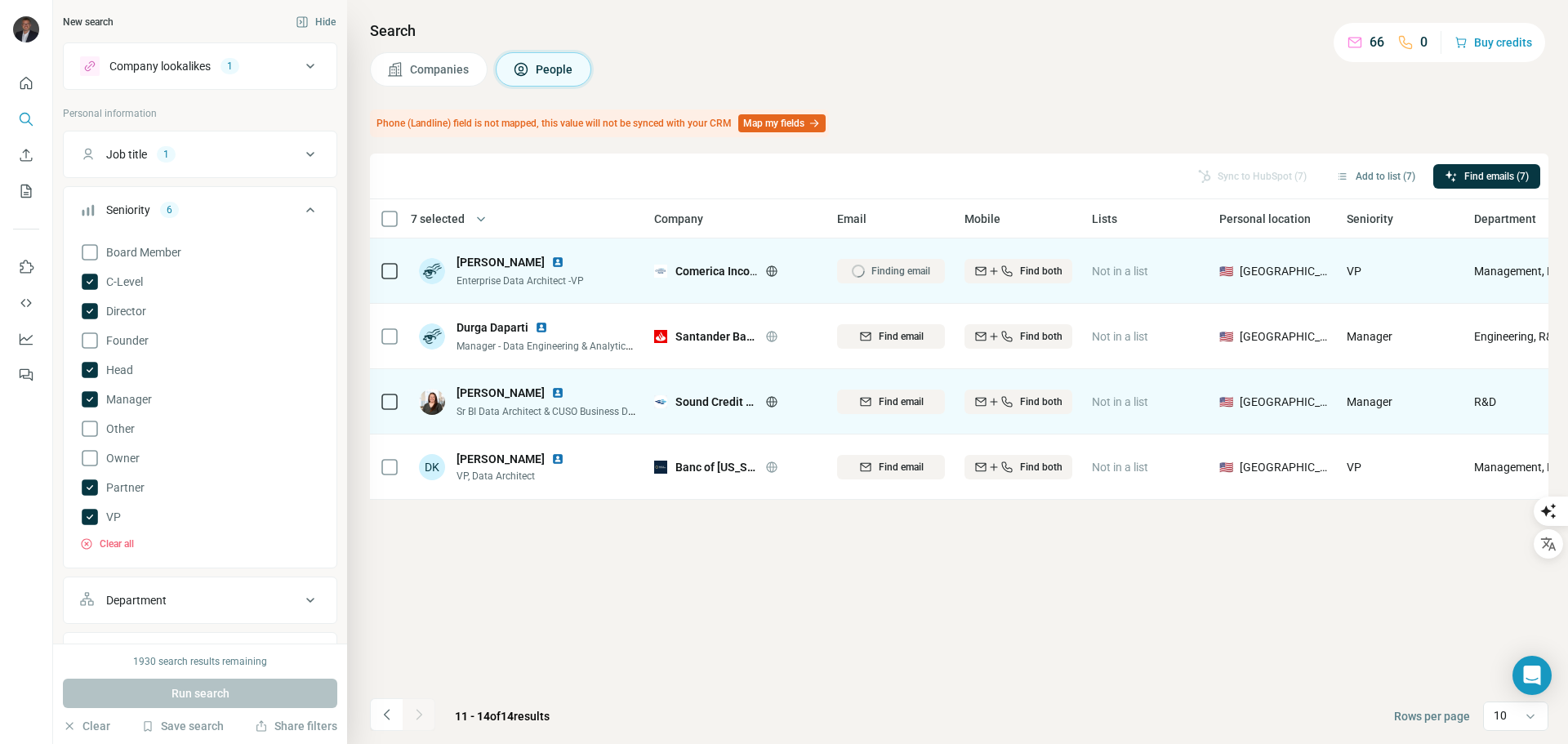
click at [880, 330] on span "Find email" at bounding box center [902, 336] width 45 height 14
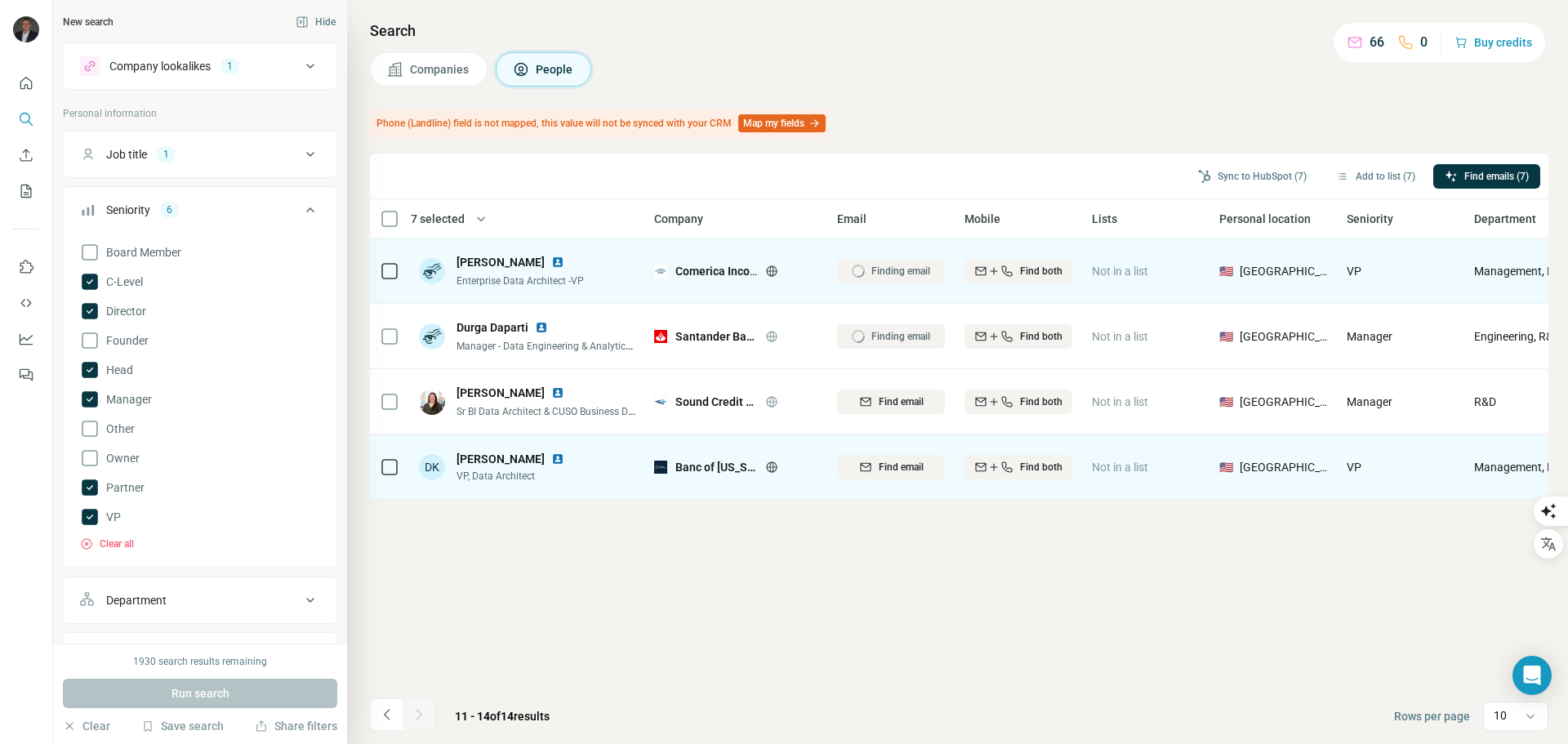
click at [886, 404] on span "Find email" at bounding box center [902, 402] width 45 height 14
click at [880, 471] on span "Find email" at bounding box center [902, 466] width 45 height 14
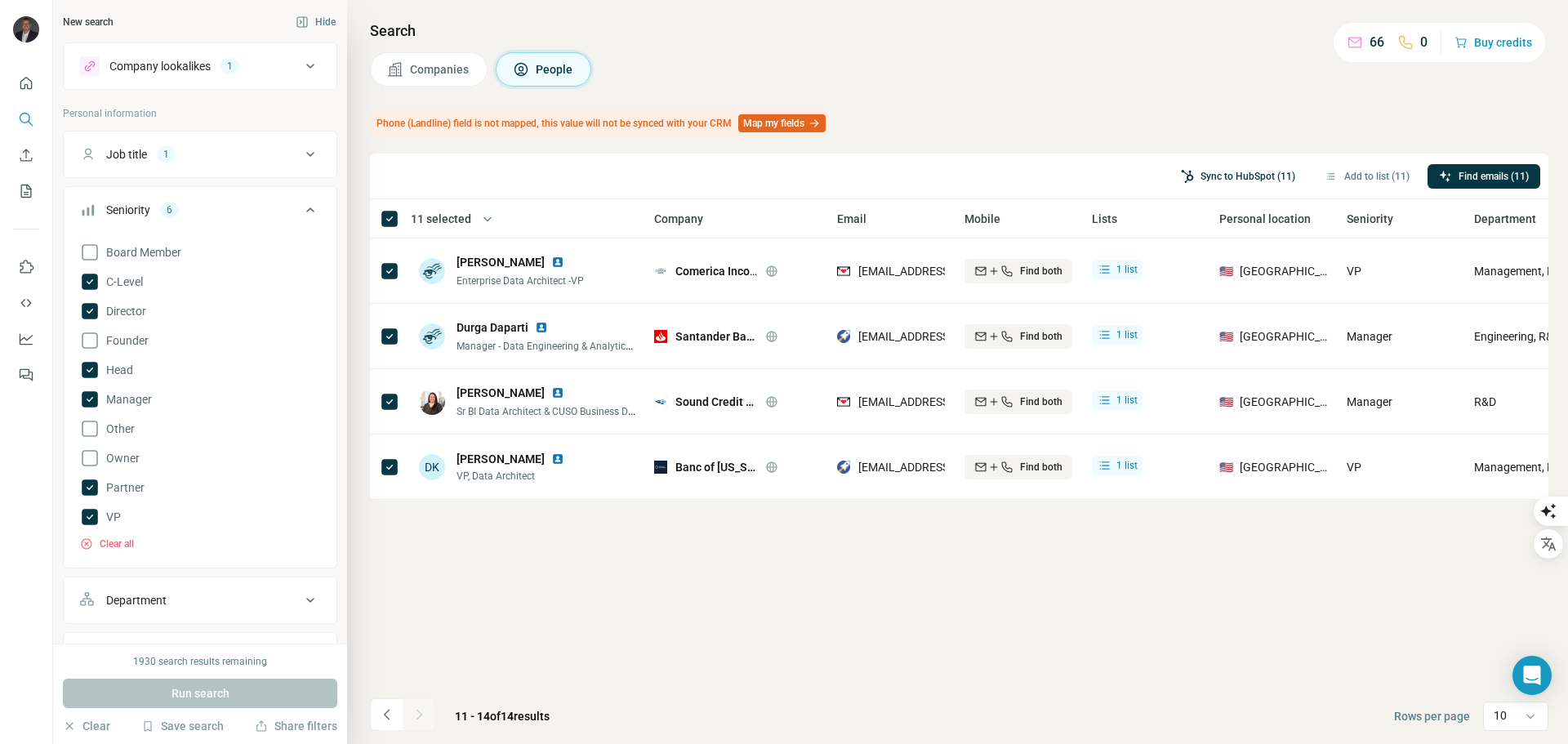
click at [1233, 173] on button "Sync to HubSpot (11)" at bounding box center [1238, 176] width 138 height 24
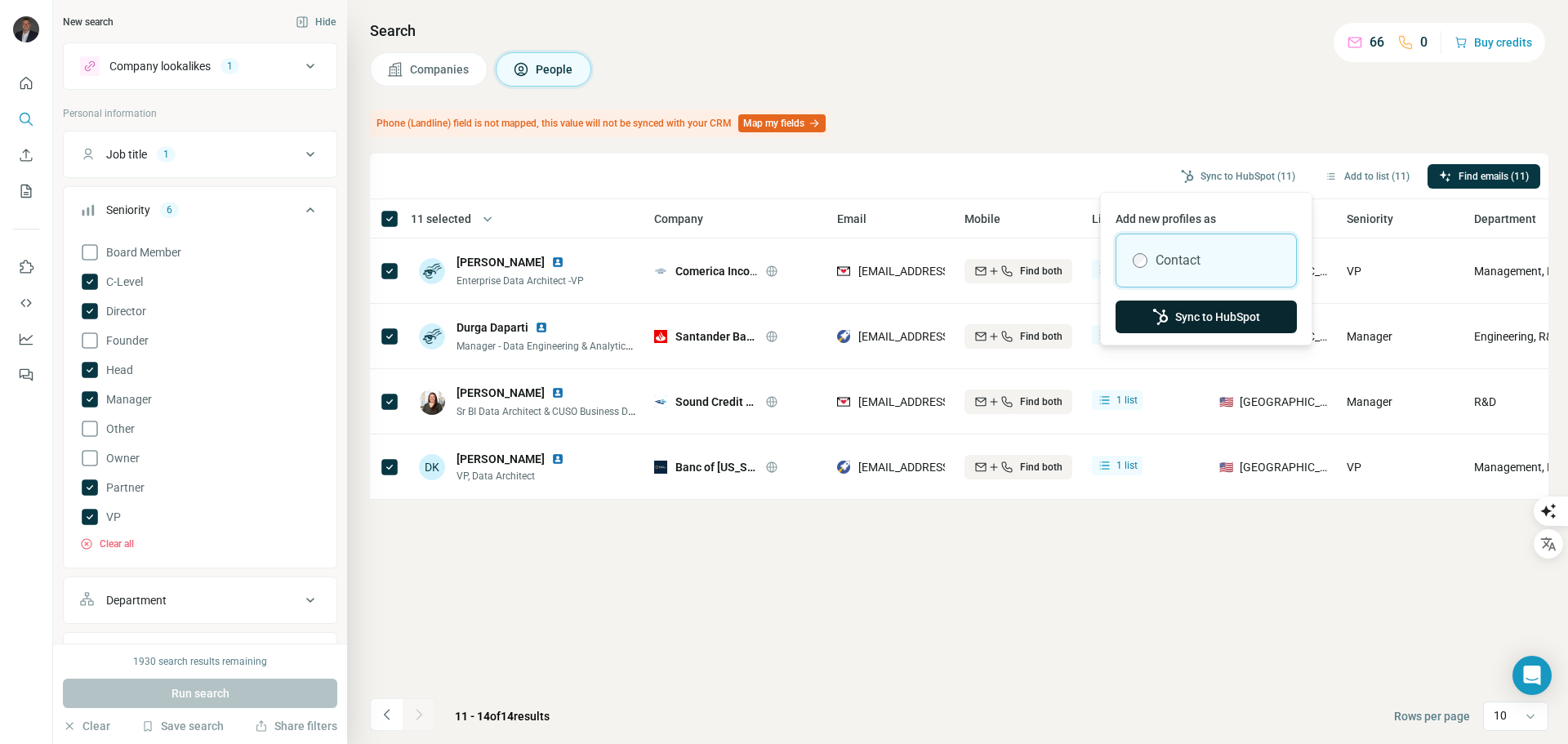
click at [1215, 313] on button "Sync to HubSpot" at bounding box center [1207, 316] width 182 height 32
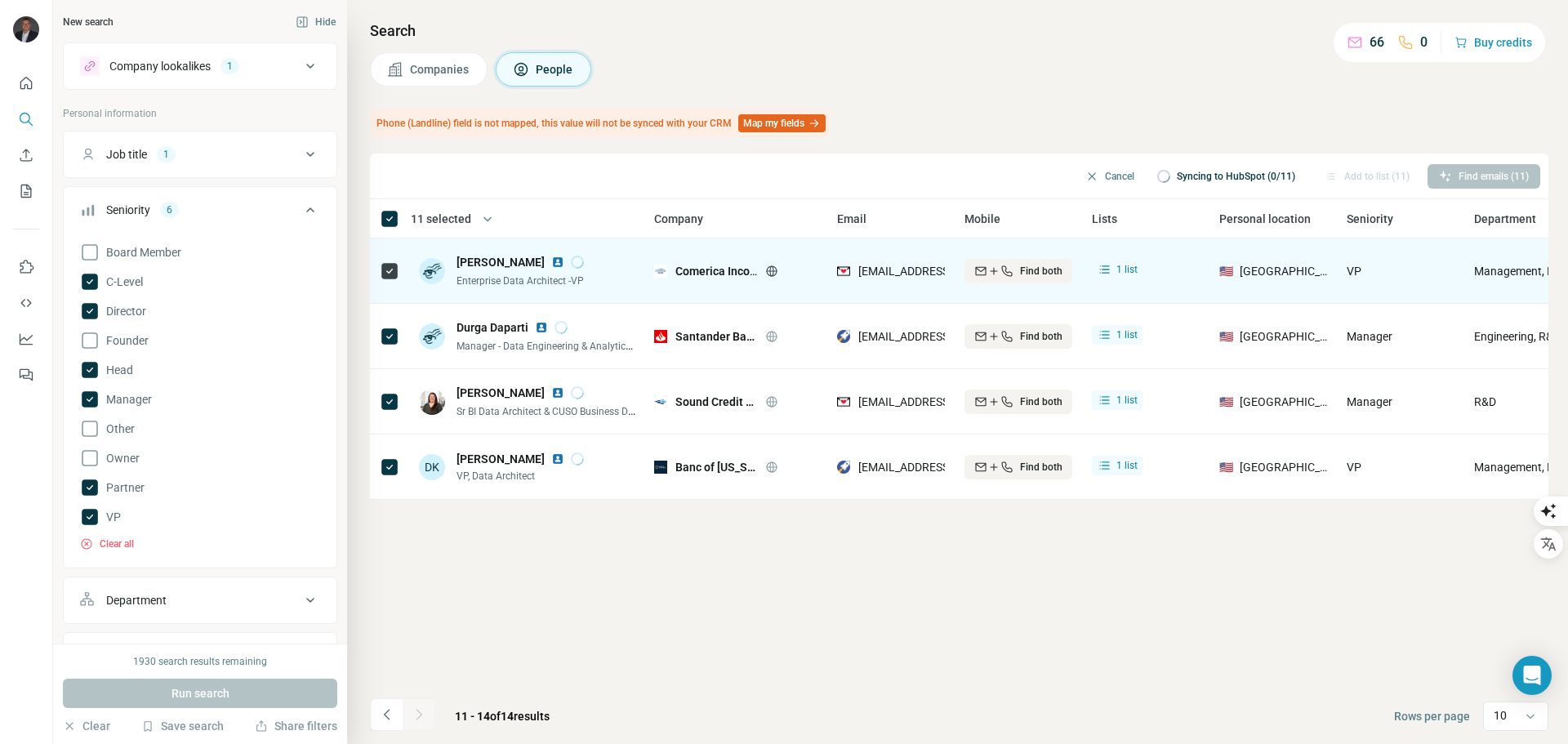
click at [551, 259] on img at bounding box center [557, 261] width 13 height 13
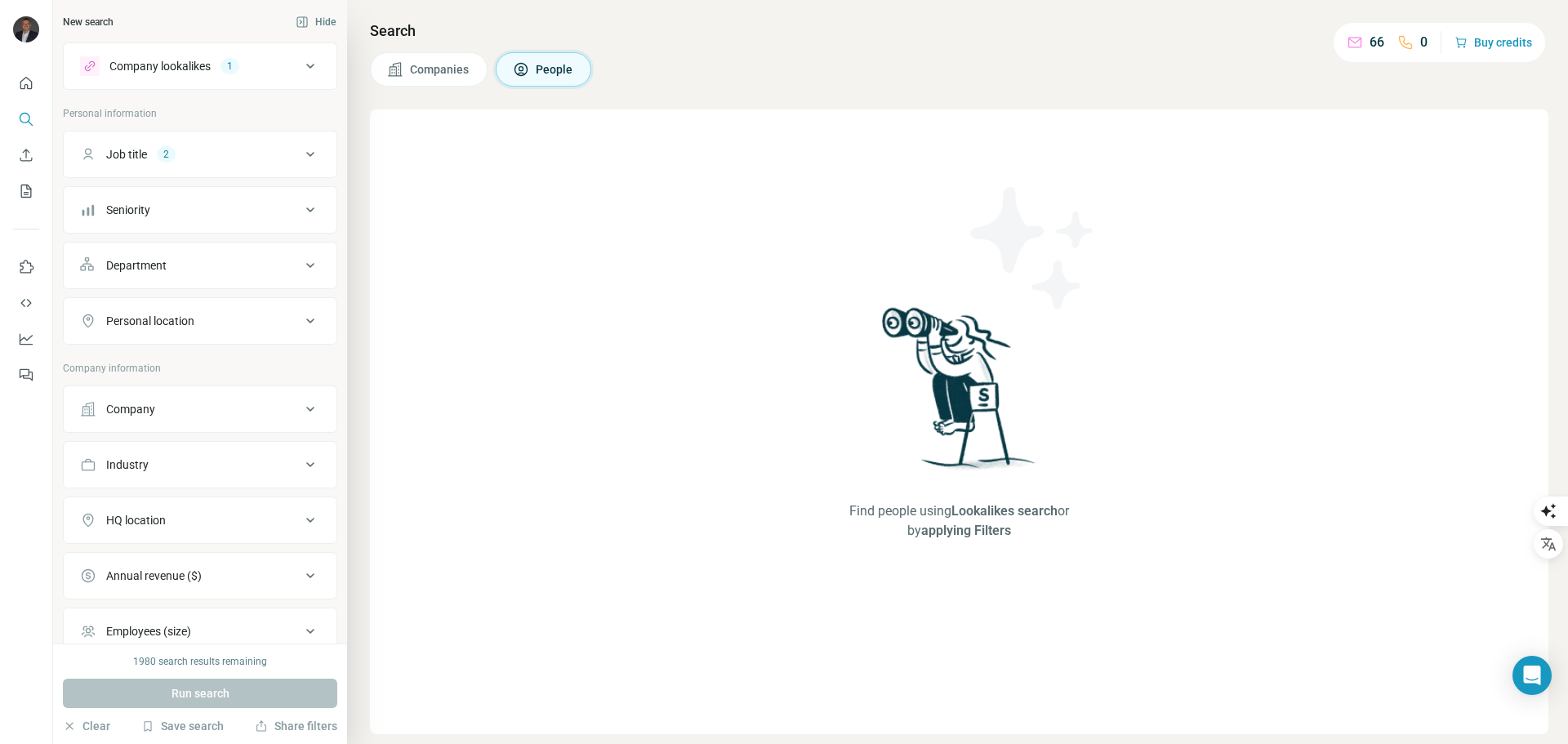
click at [146, 162] on div "Job title" at bounding box center [126, 155] width 40 height 16
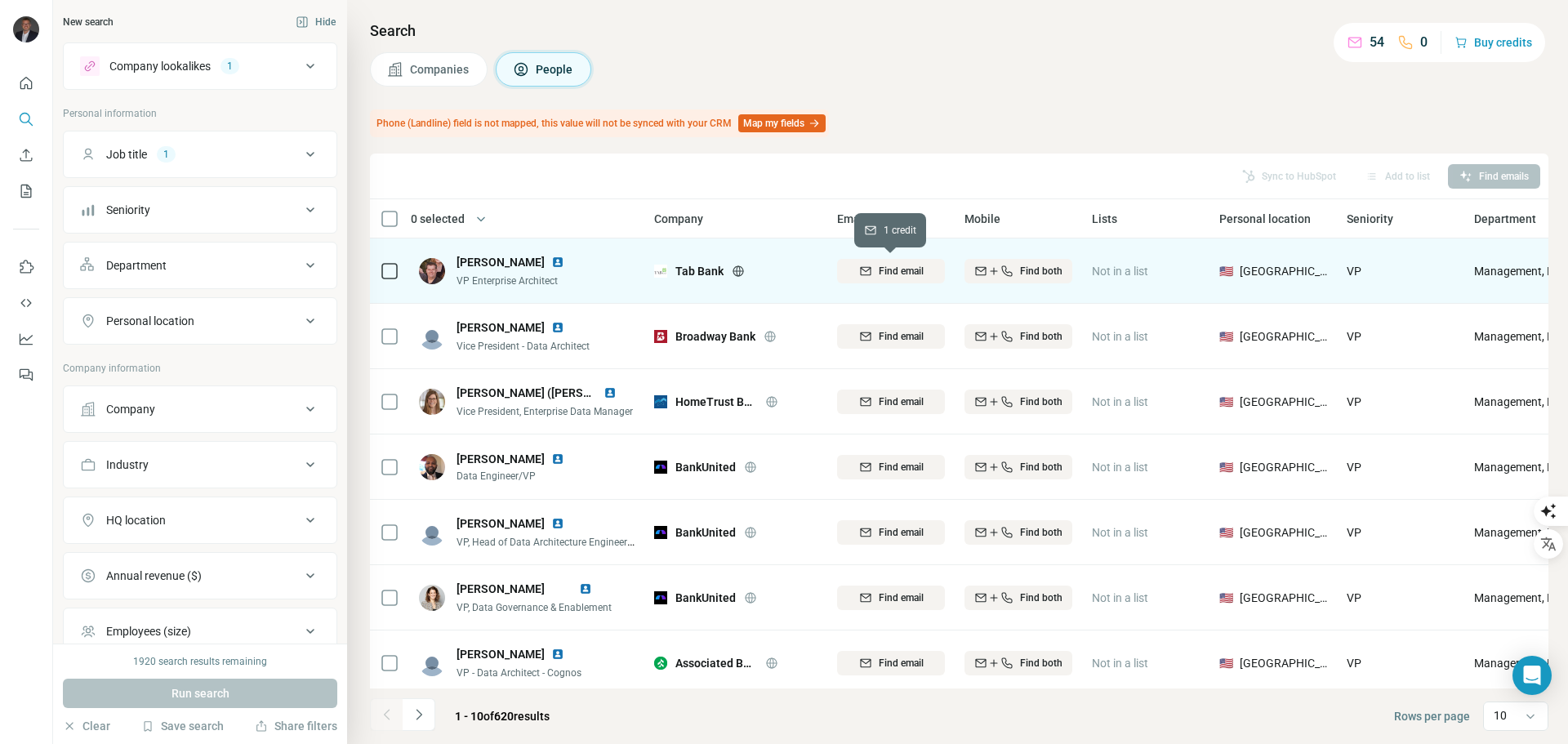
click at [899, 271] on span "Find email" at bounding box center [902, 270] width 45 height 14
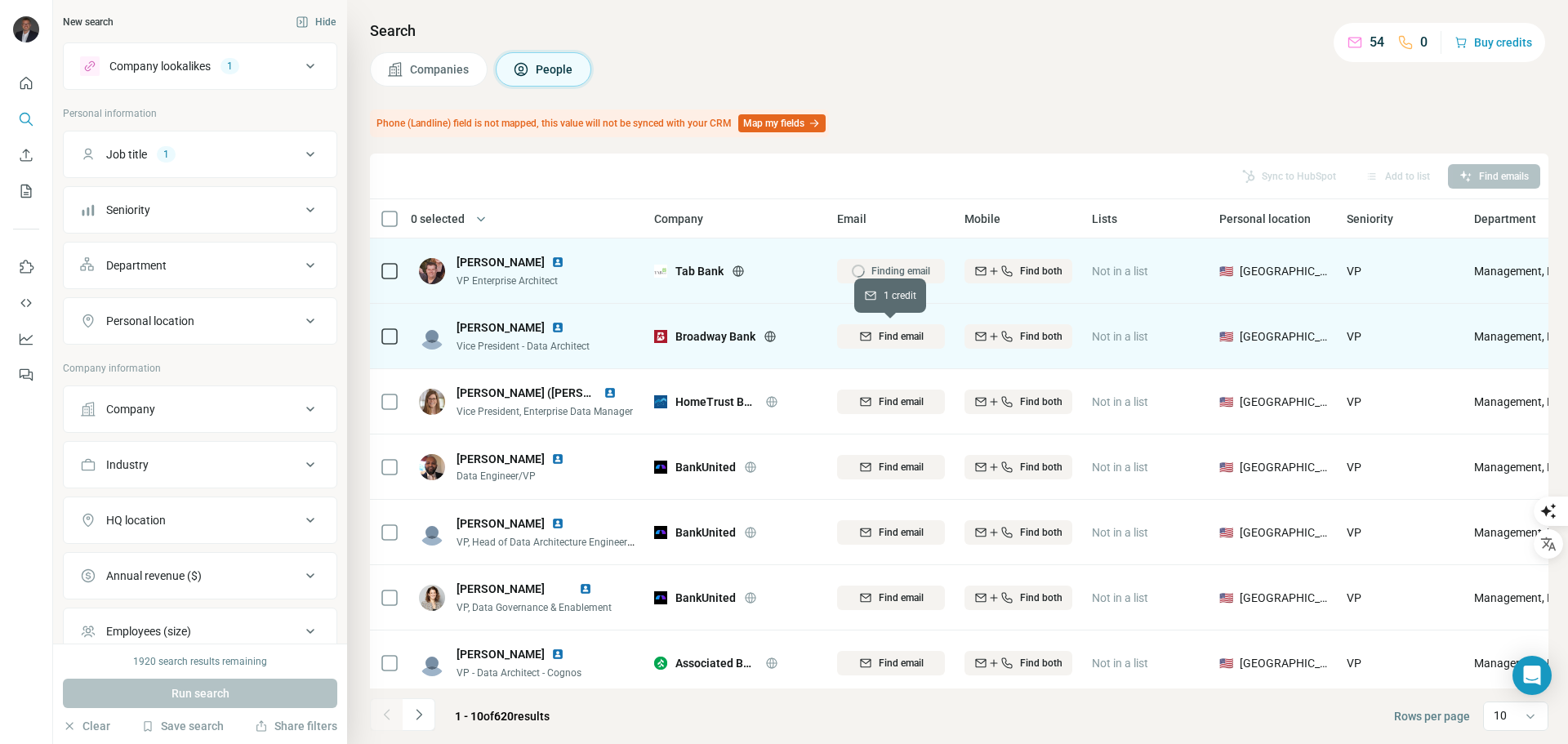
click at [905, 341] on span "Find email" at bounding box center [902, 336] width 45 height 14
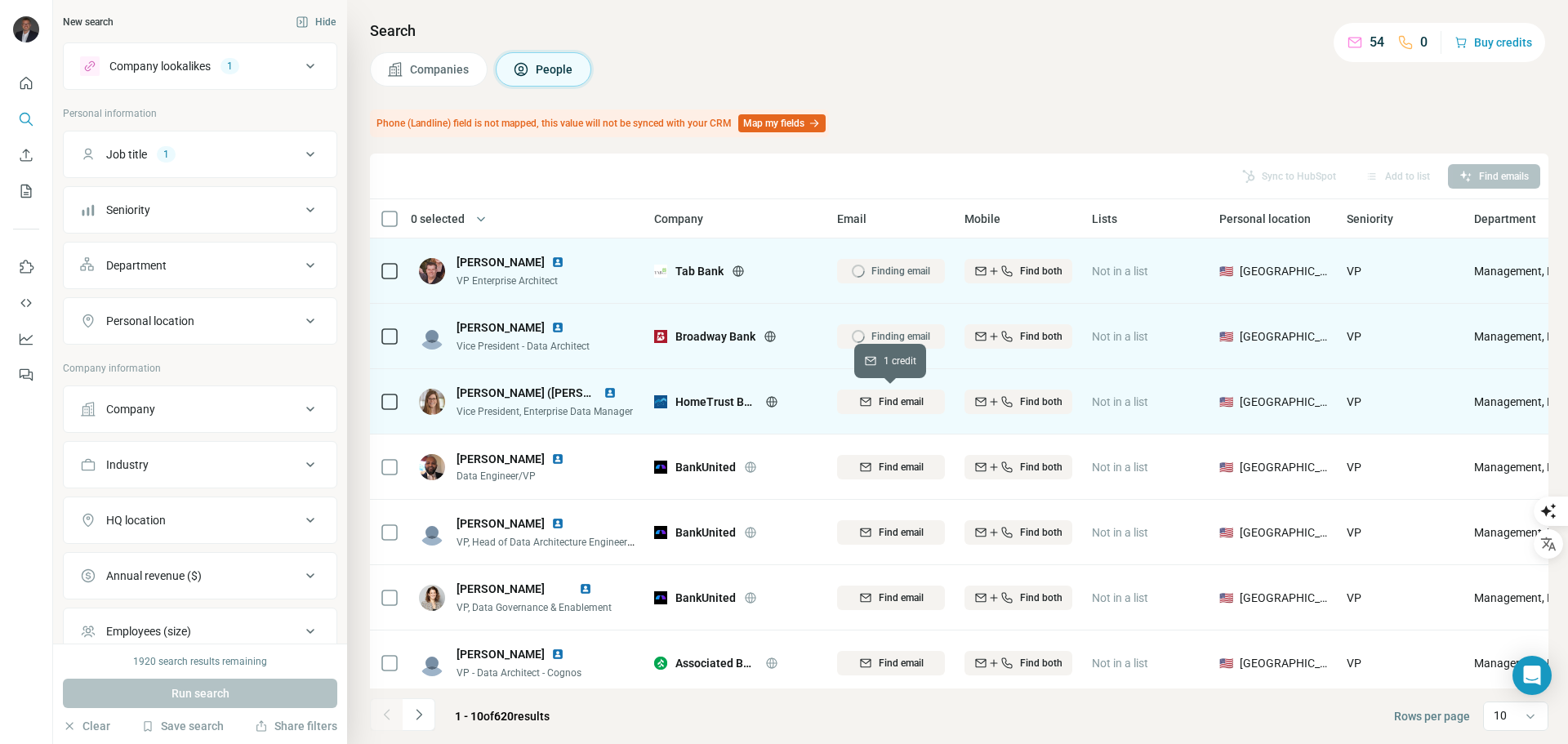
click at [888, 403] on span "Find email" at bounding box center [902, 402] width 45 height 14
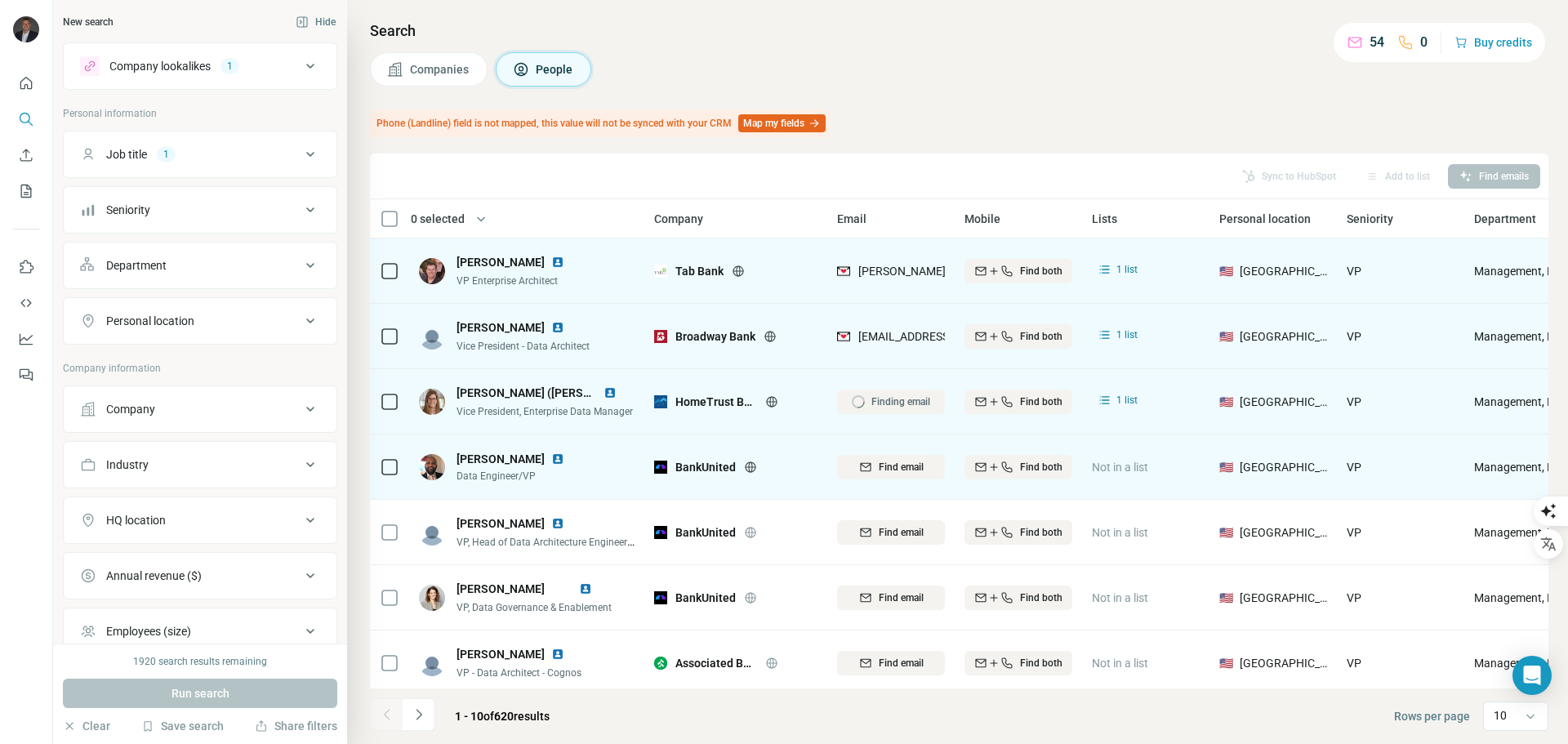
click at [878, 453] on div "Find email" at bounding box center [891, 466] width 108 height 45
click at [879, 459] on span "Find email" at bounding box center [902, 466] width 45 height 14
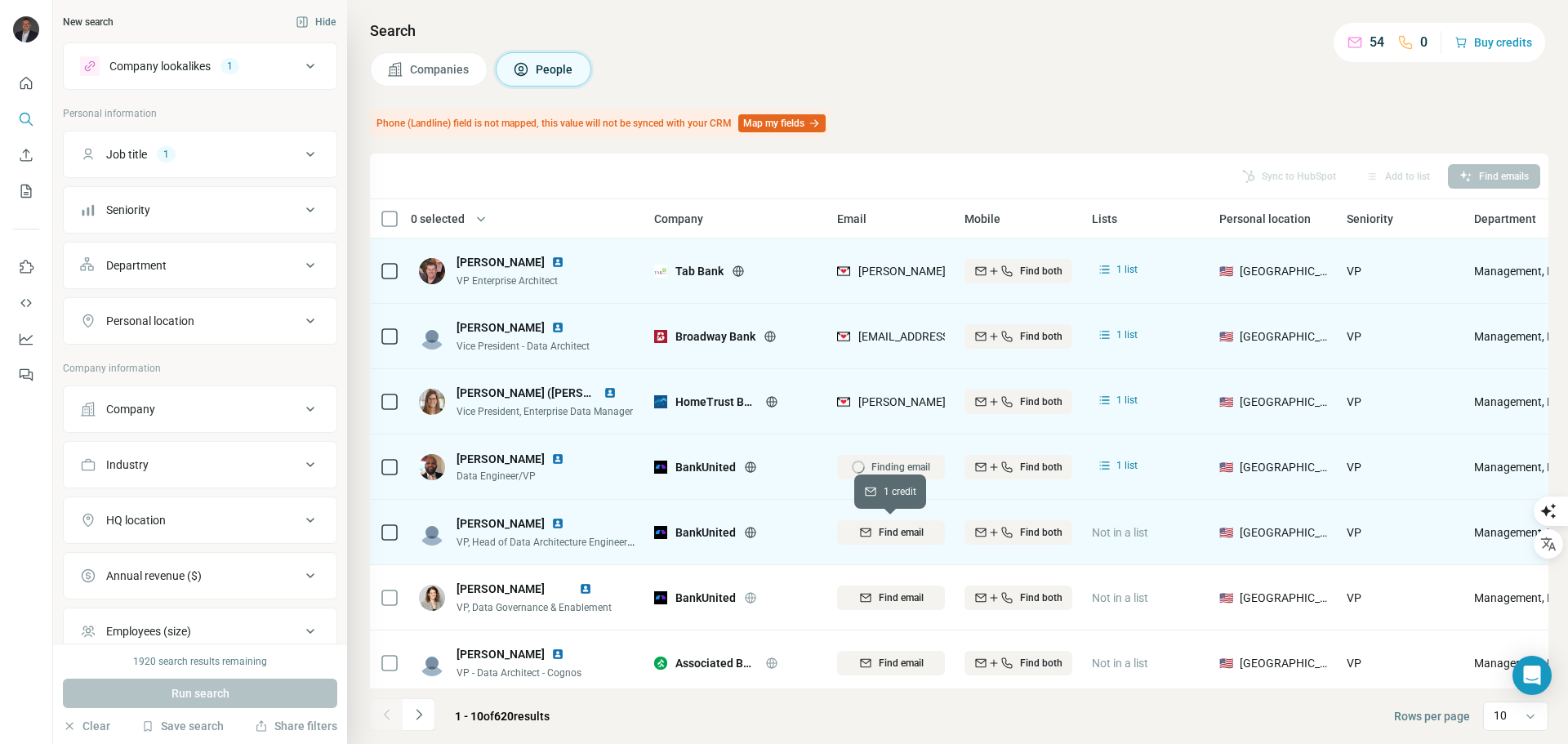
click at [879, 532] on span "Find email" at bounding box center [902, 532] width 45 height 14
click at [176, 311] on button "Personal location" at bounding box center [200, 321] width 272 height 40
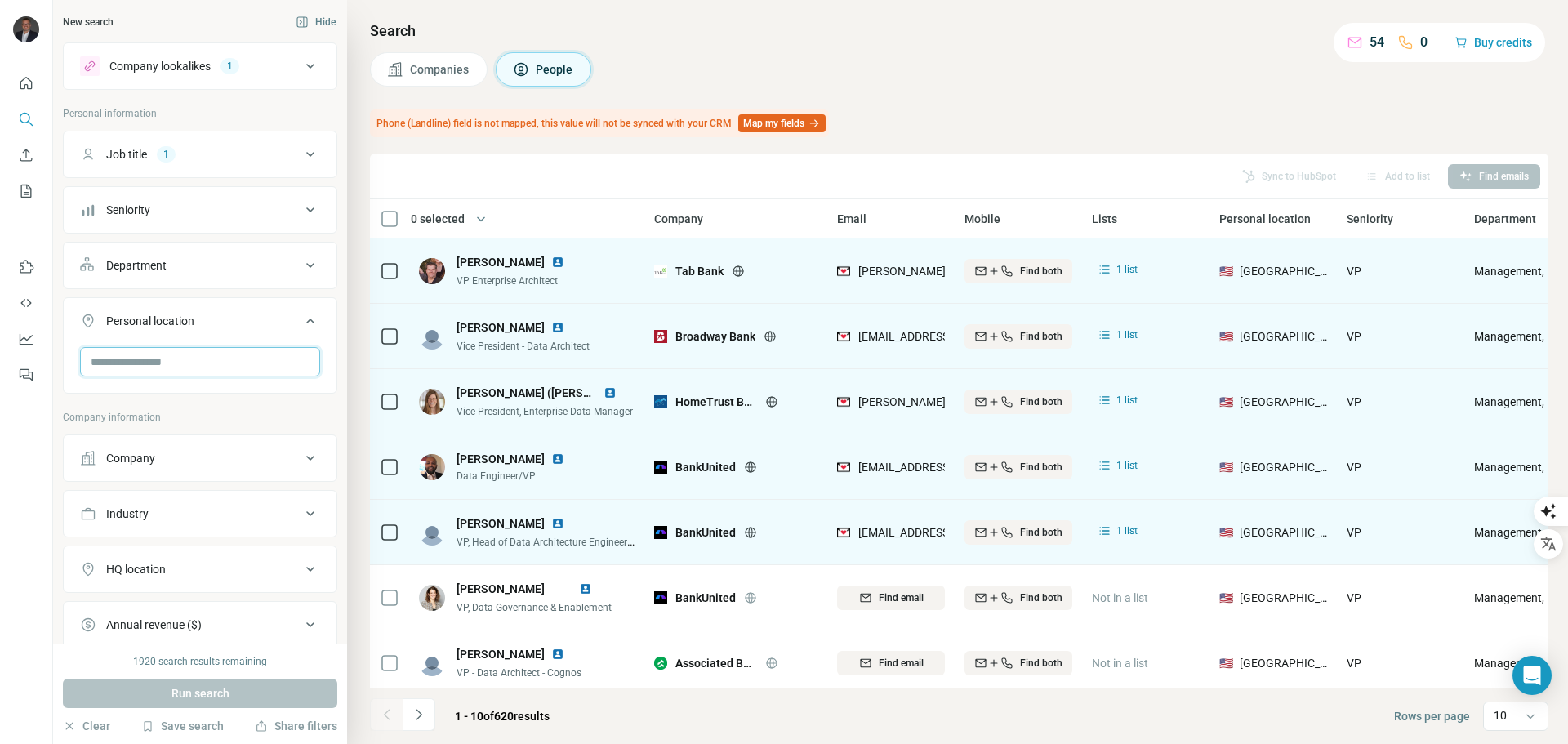
click at [211, 361] on input "text" at bounding box center [200, 361] width 240 height 30
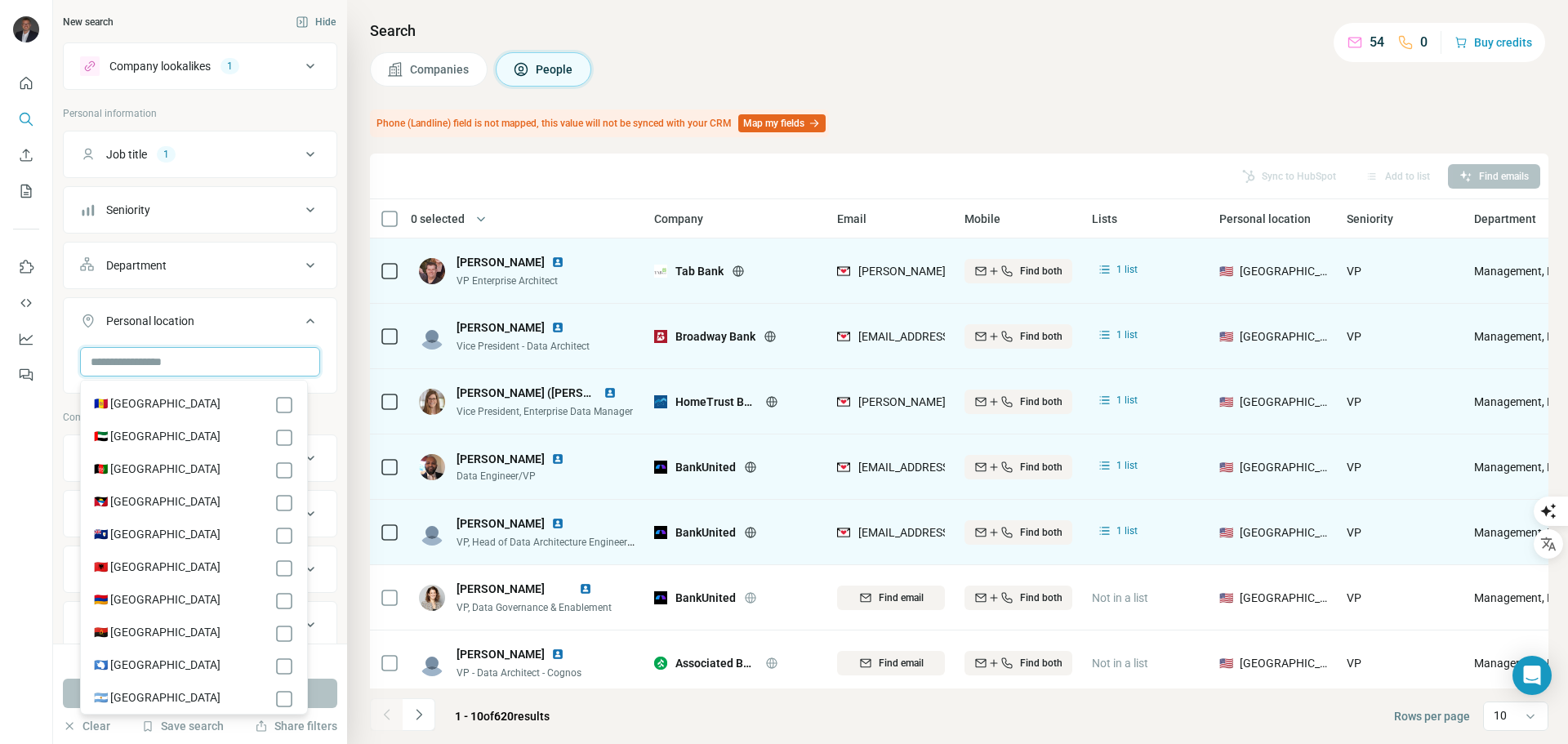
drag, startPoint x: 200, startPoint y: 363, endPoint x: 212, endPoint y: 363, distance: 12.0
click at [212, 363] on input "text" at bounding box center [200, 361] width 240 height 30
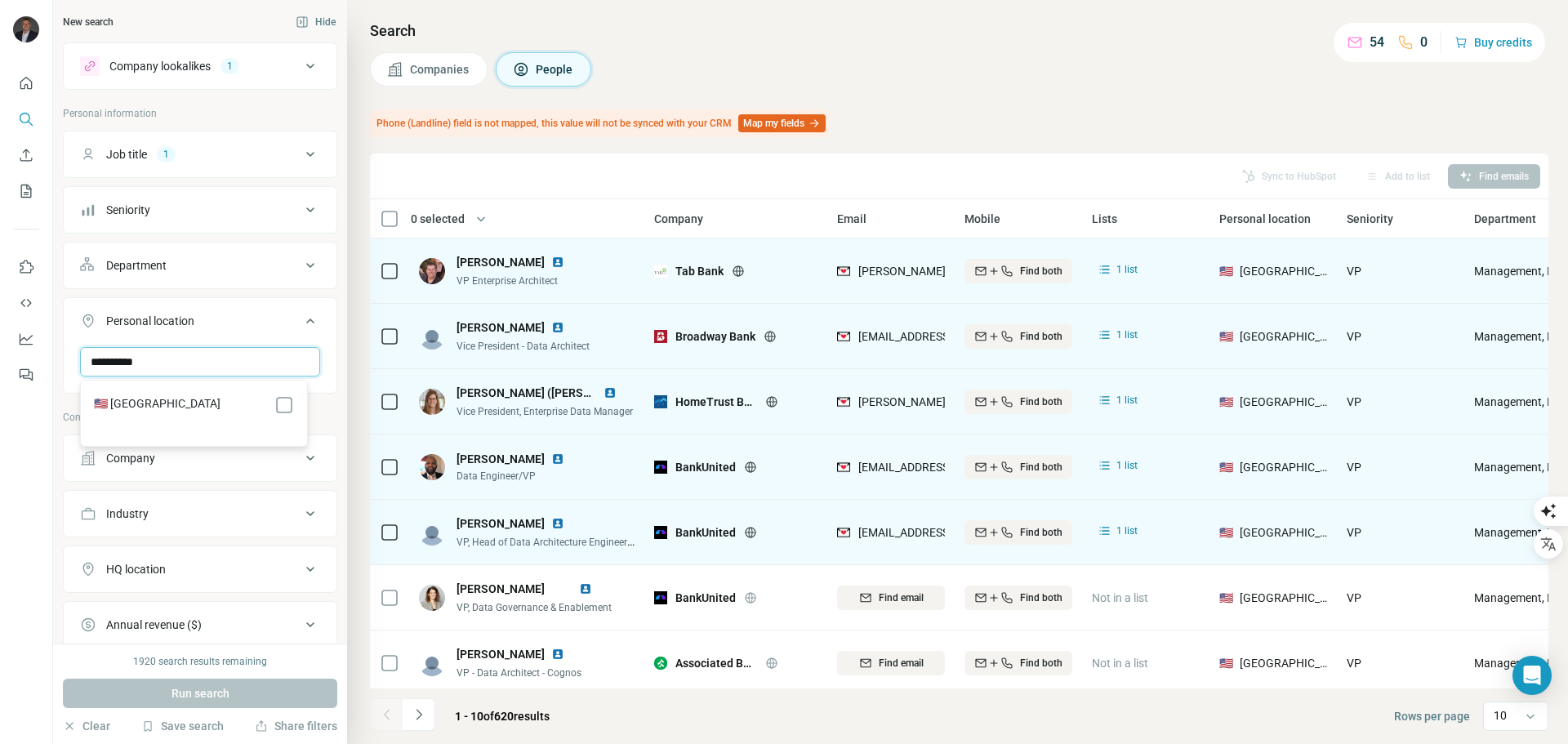
type input "**********"
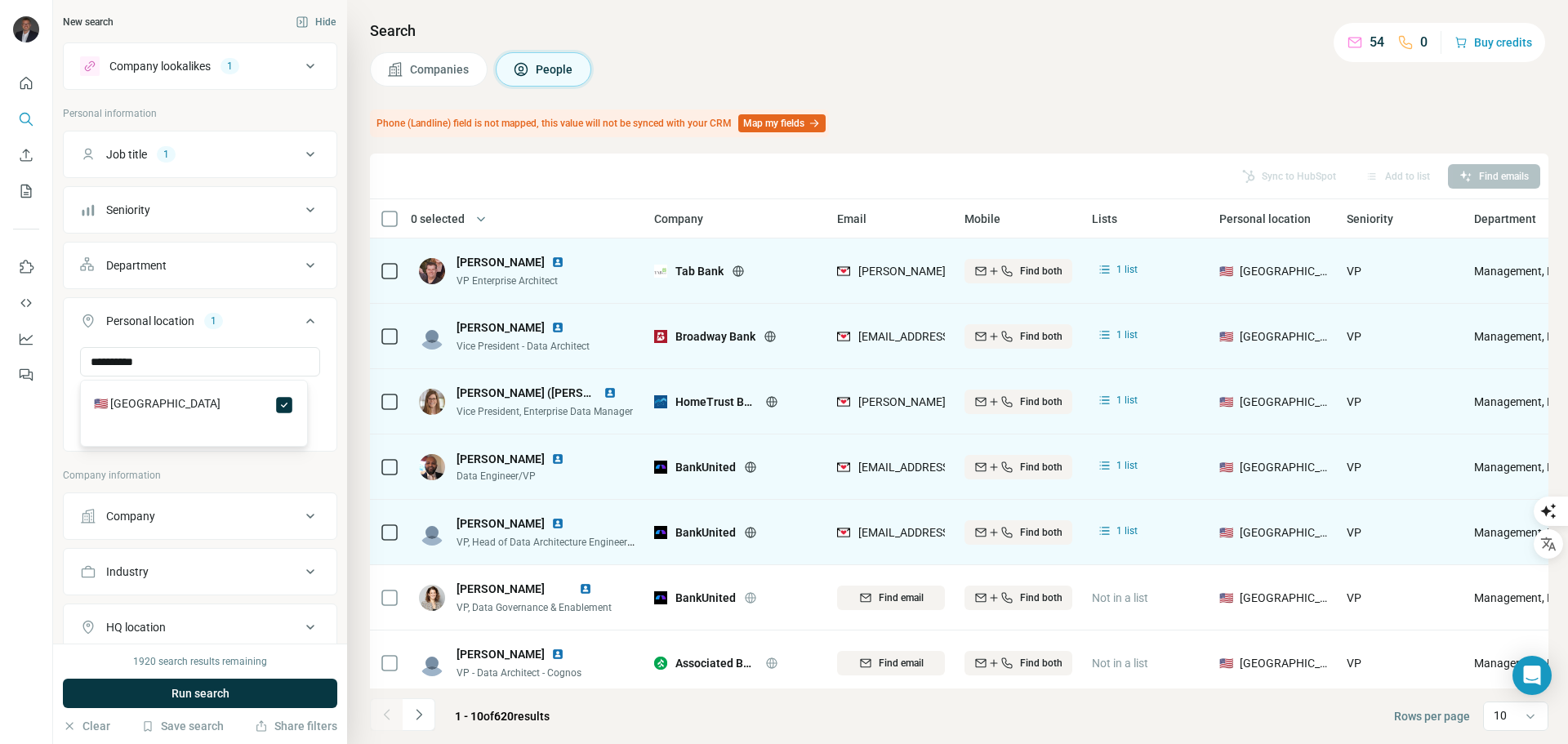
click at [22, 483] on div at bounding box center [26, 372] width 53 height 744
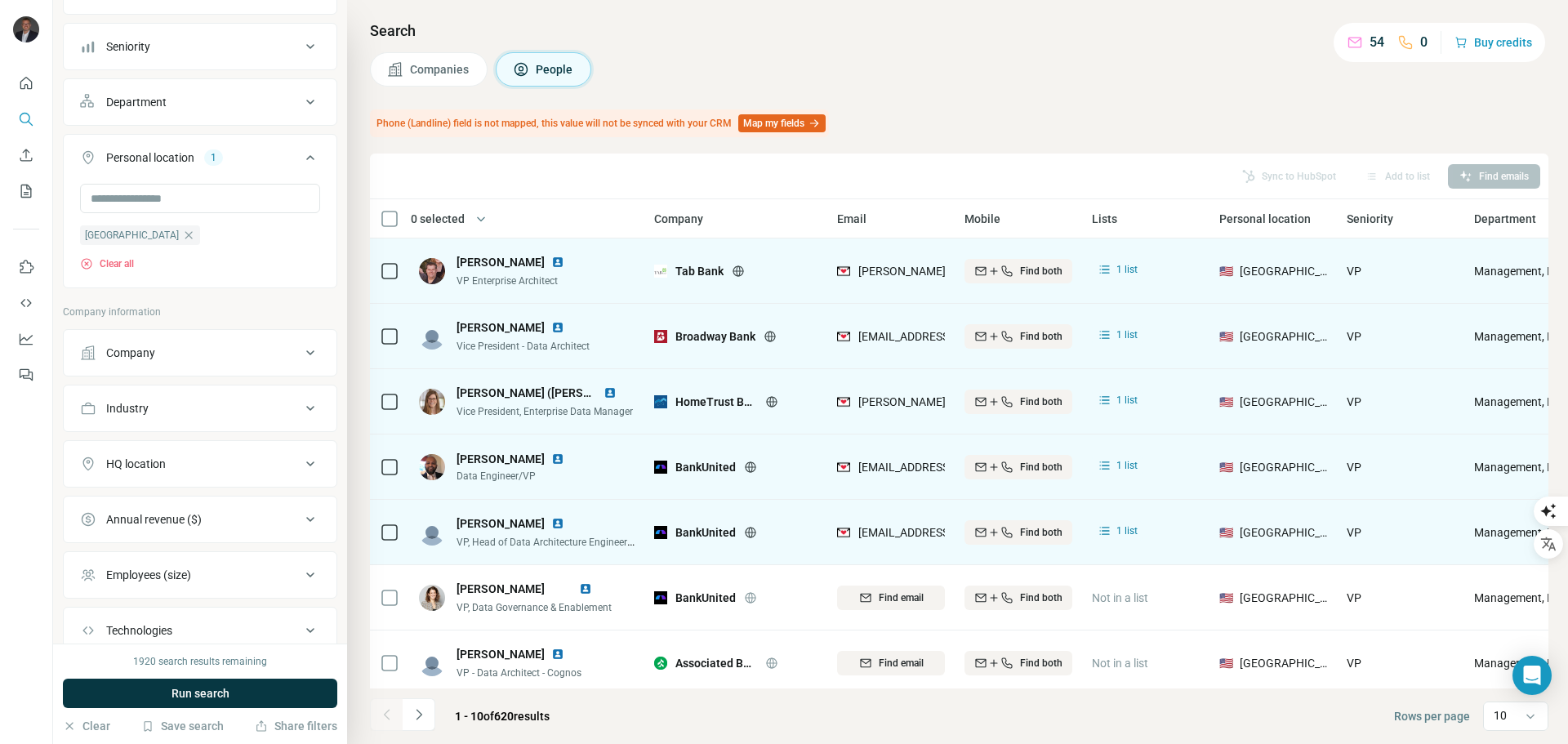
scroll to position [245, 0]
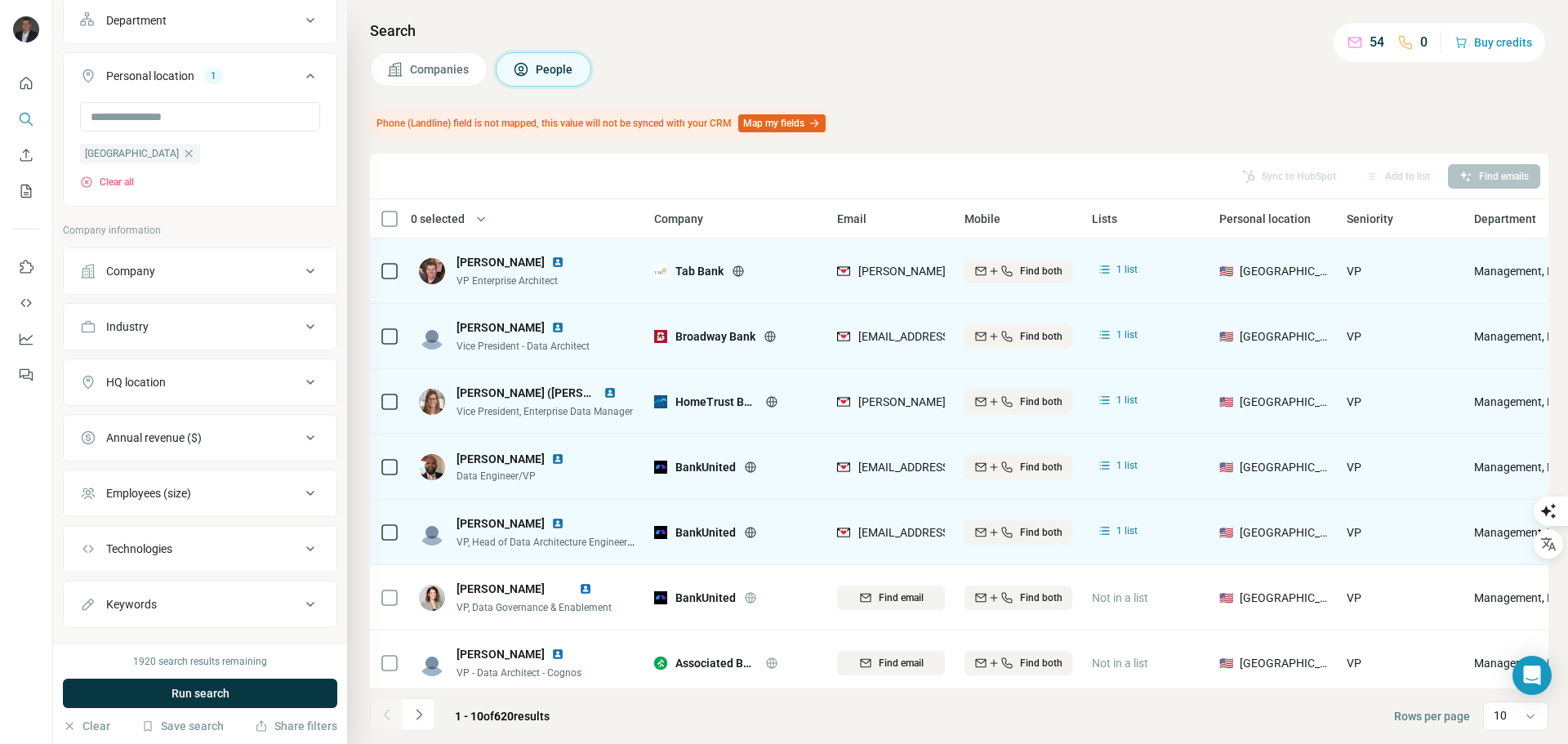
click at [211, 447] on button "Annual revenue ($)" at bounding box center [200, 438] width 272 height 40
click at [86, 562] on icon at bounding box center [90, 564] width 20 height 20
click at [91, 593] on icon at bounding box center [90, 594] width 20 height 20
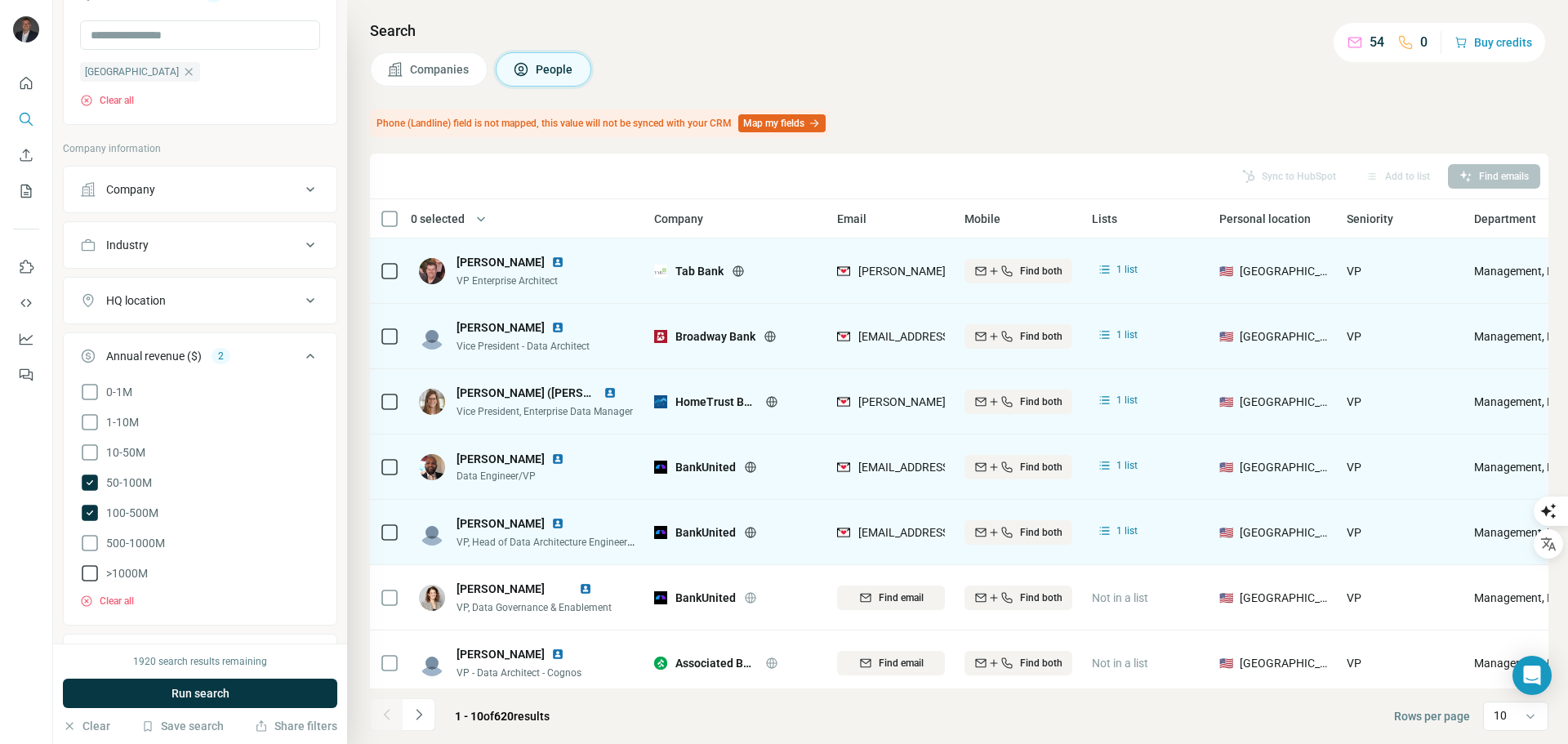
click at [87, 540] on icon at bounding box center [90, 543] width 20 height 20
click at [90, 568] on icon at bounding box center [90, 573] width 20 height 20
click at [31, 509] on div at bounding box center [26, 372] width 53 height 744
drag, startPoint x: 307, startPoint y: 350, endPoint x: 295, endPoint y: 359, distance: 15.0
click at [303, 354] on icon at bounding box center [310, 356] width 20 height 20
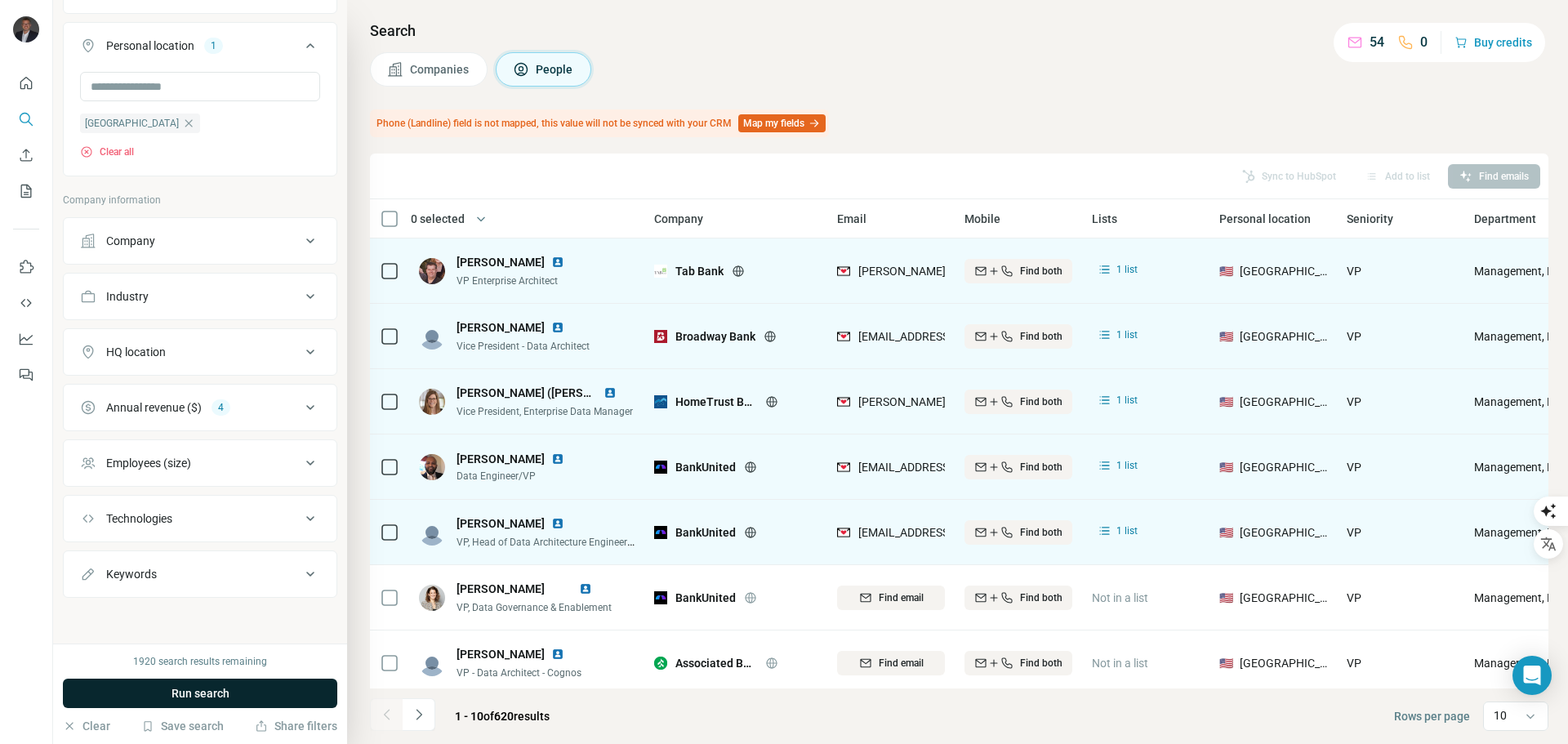
scroll to position [276, 0]
click at [300, 359] on icon at bounding box center [310, 352] width 20 height 20
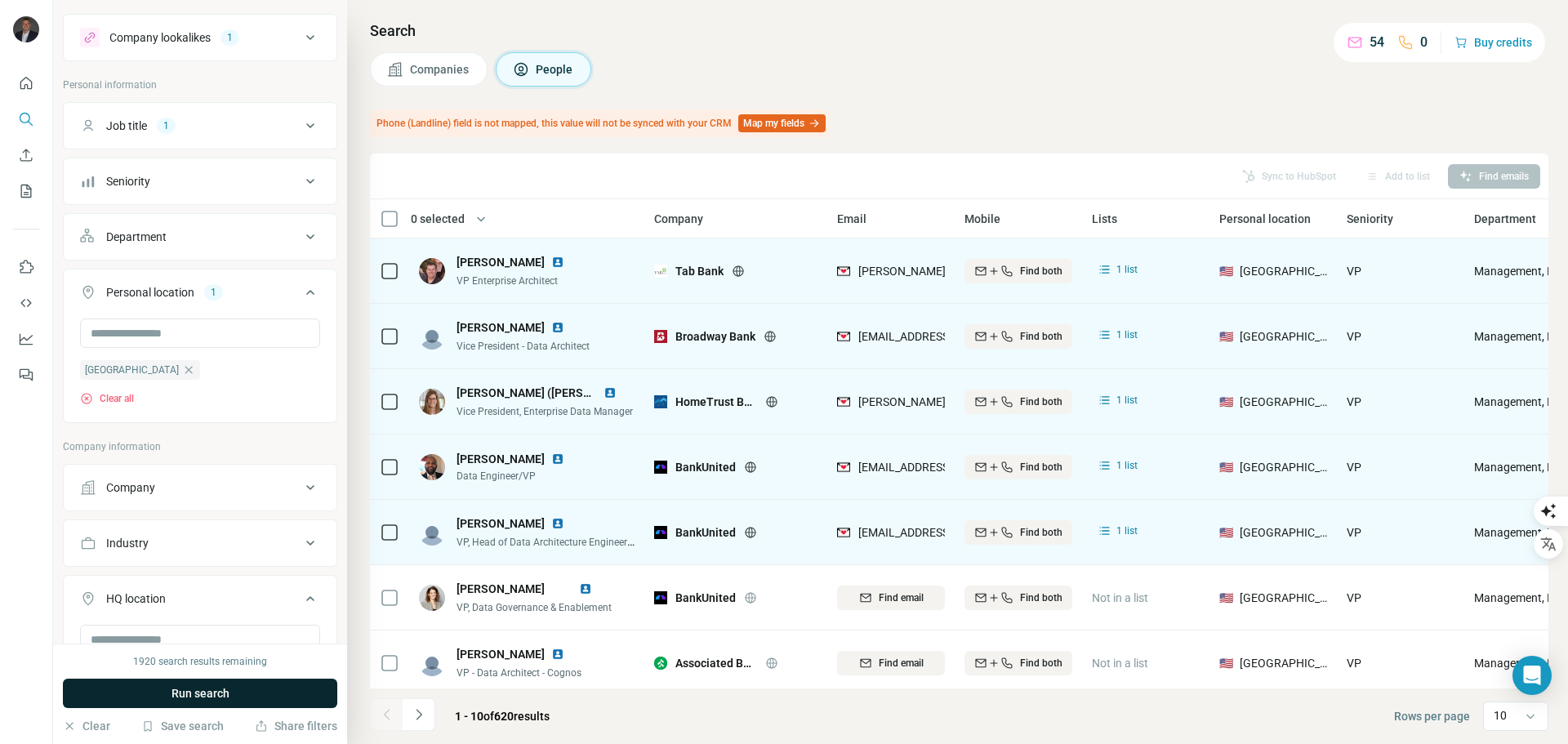
scroll to position [0, 0]
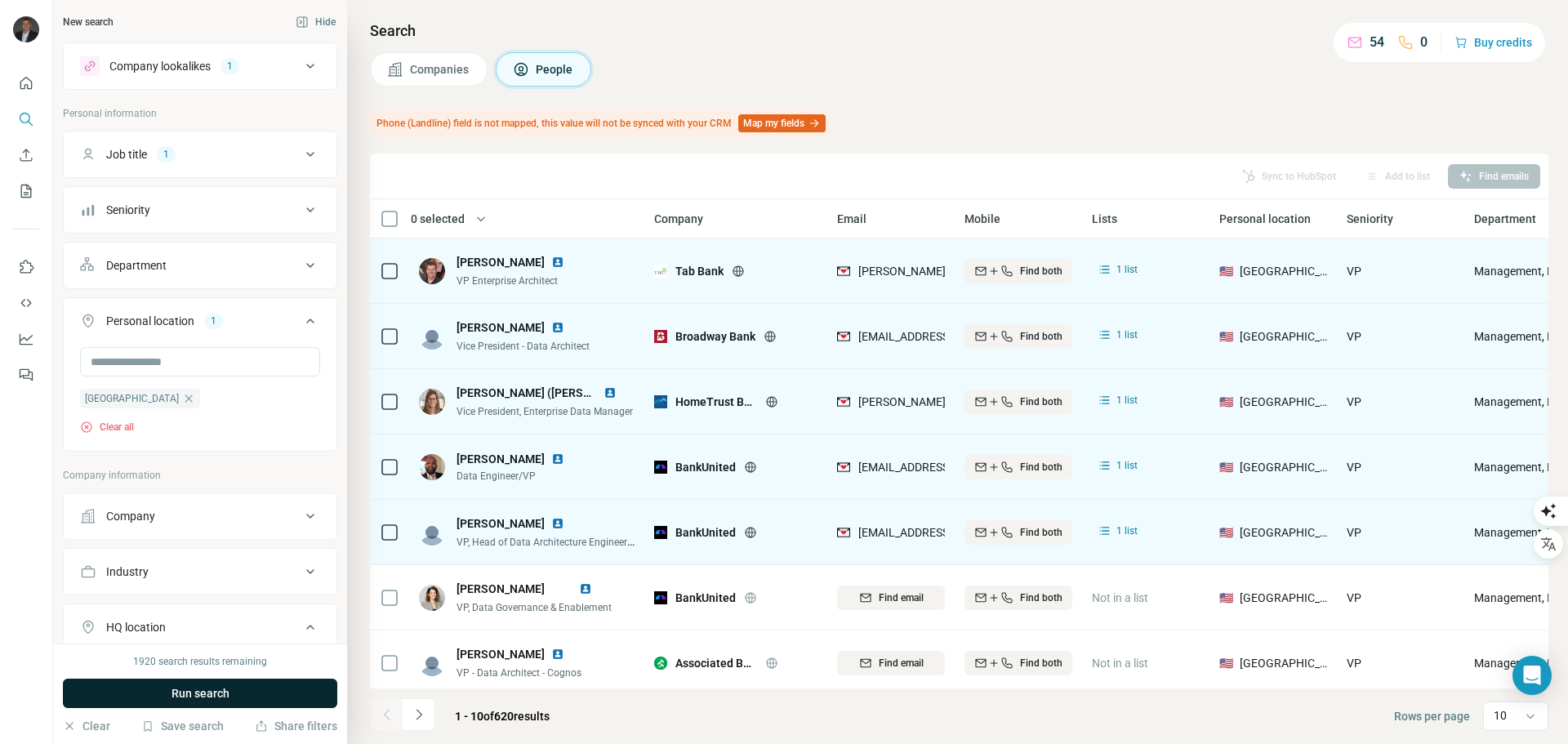
click at [207, 692] on span "Run search" at bounding box center [200, 693] width 58 height 16
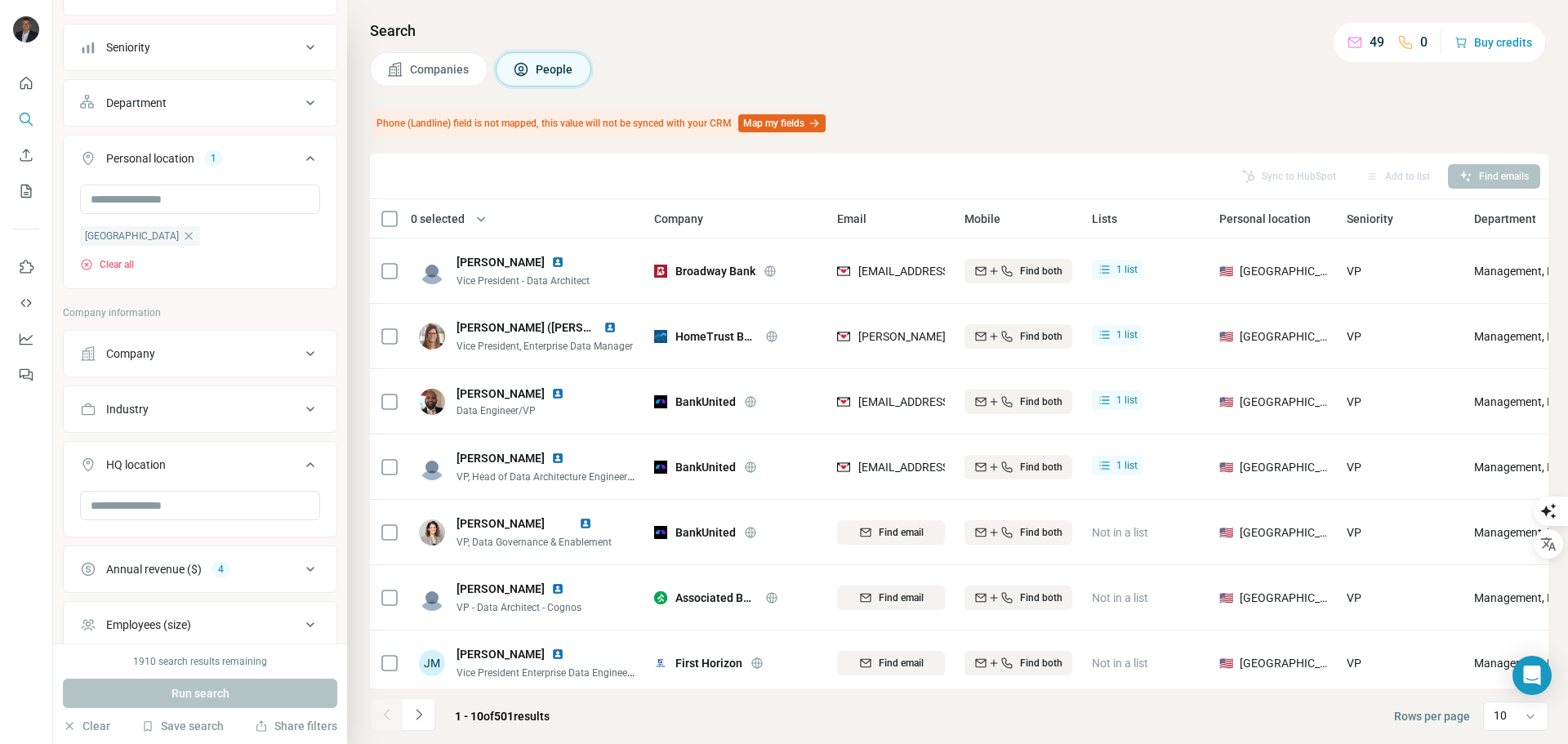
scroll to position [164, 0]
click at [226, 345] on div "Company" at bounding box center [190, 352] width 220 height 16
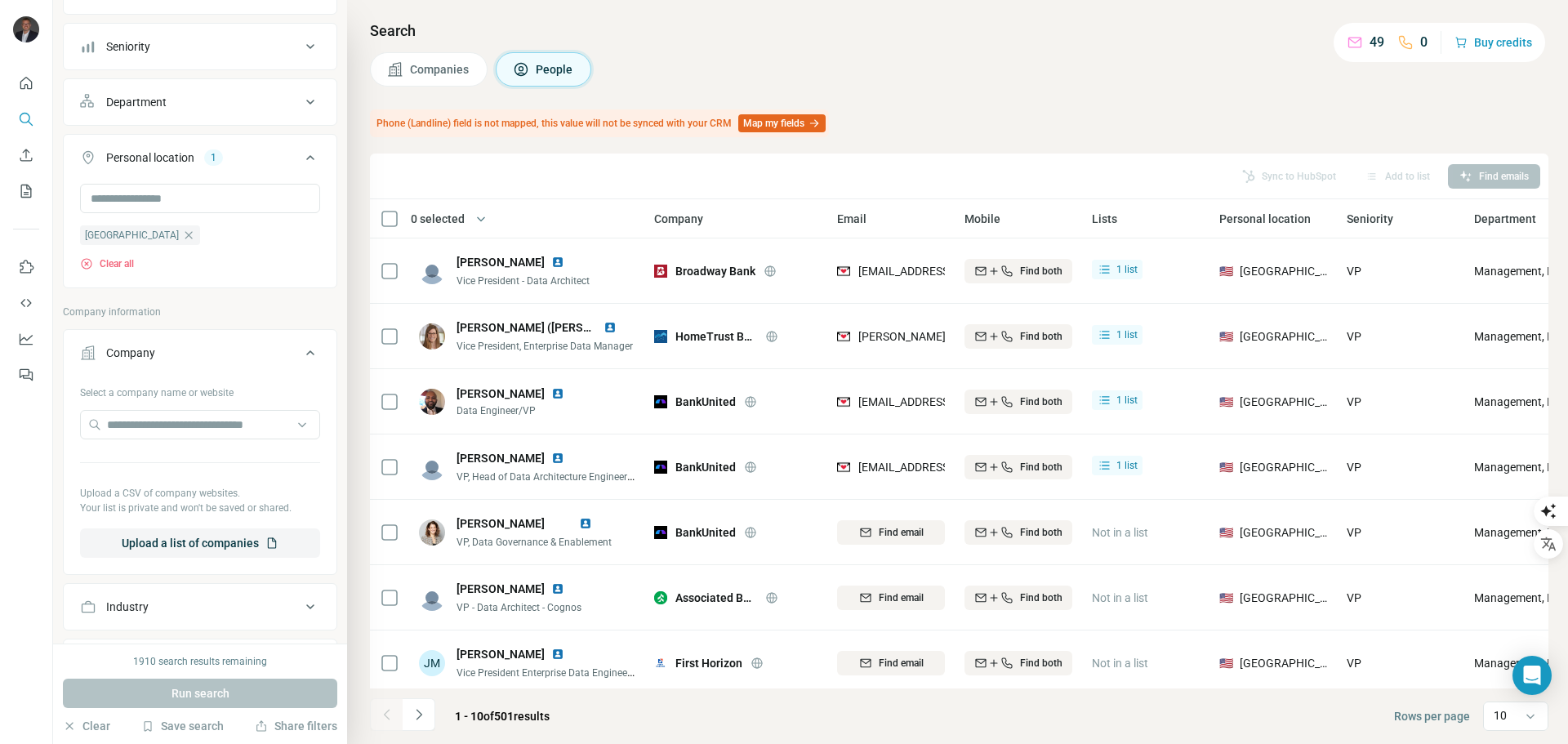
click at [235, 349] on div "Company" at bounding box center [190, 352] width 220 height 16
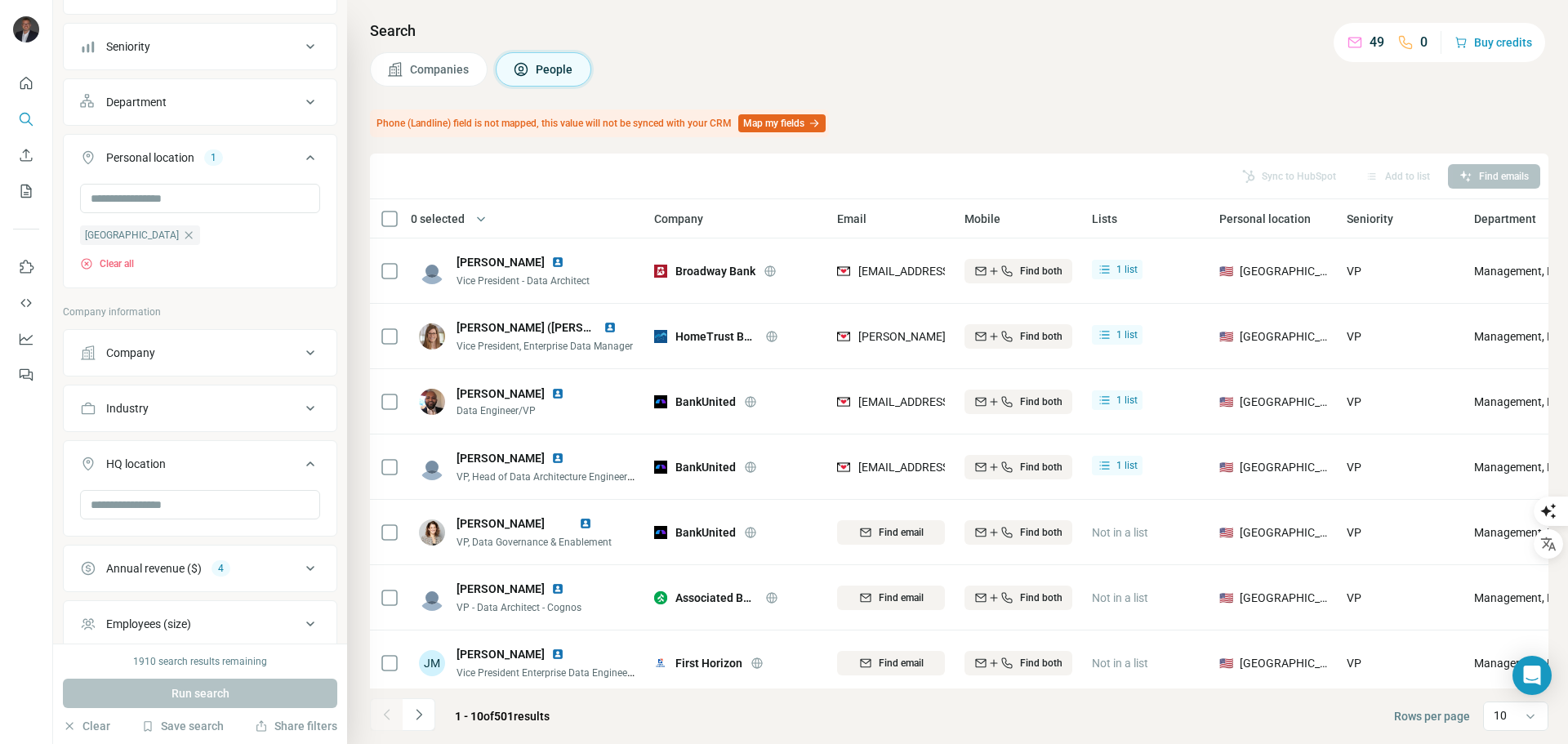
click at [273, 406] on div "Industry" at bounding box center [190, 408] width 220 height 16
click at [268, 450] on input at bounding box center [192, 449] width 201 height 18
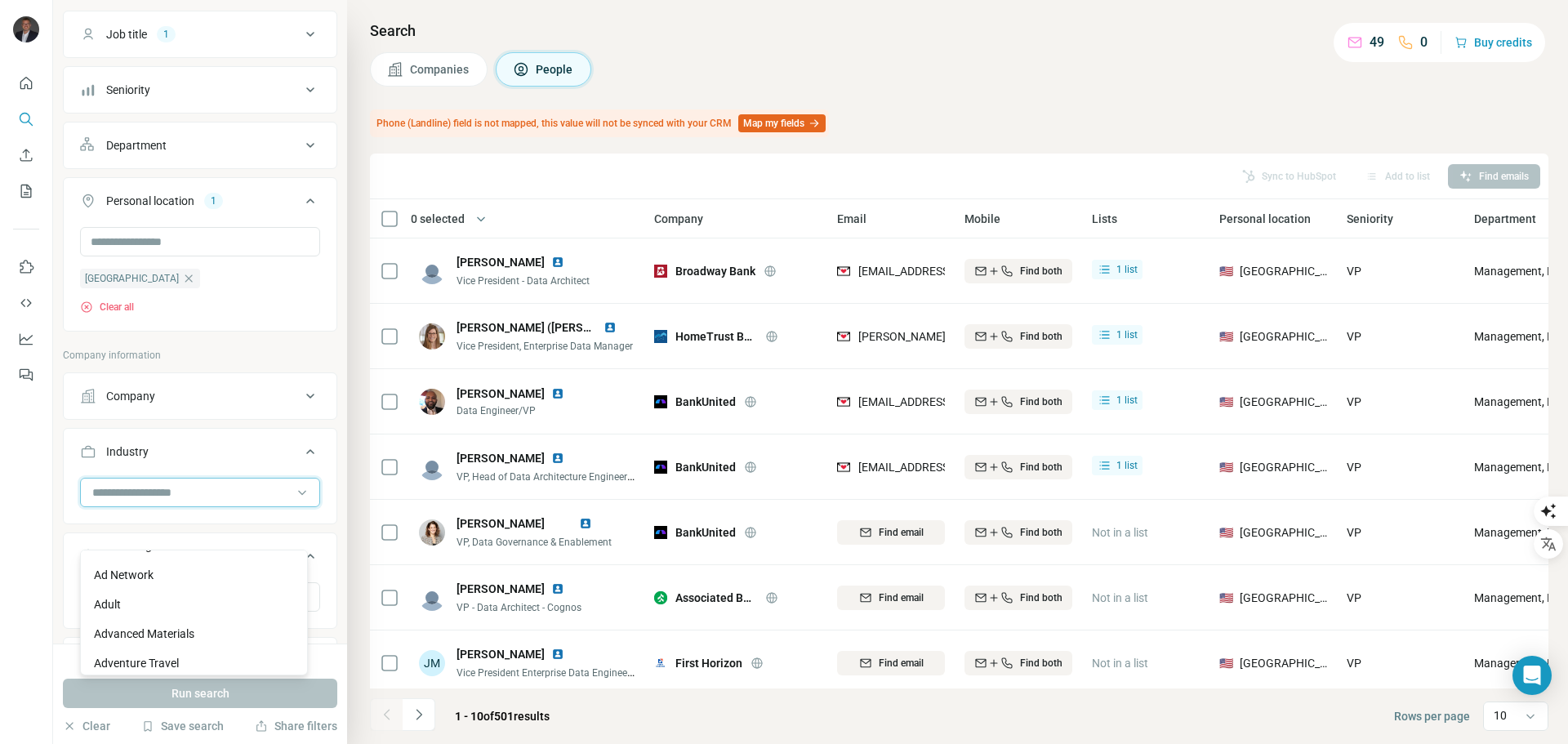
scroll to position [82, 0]
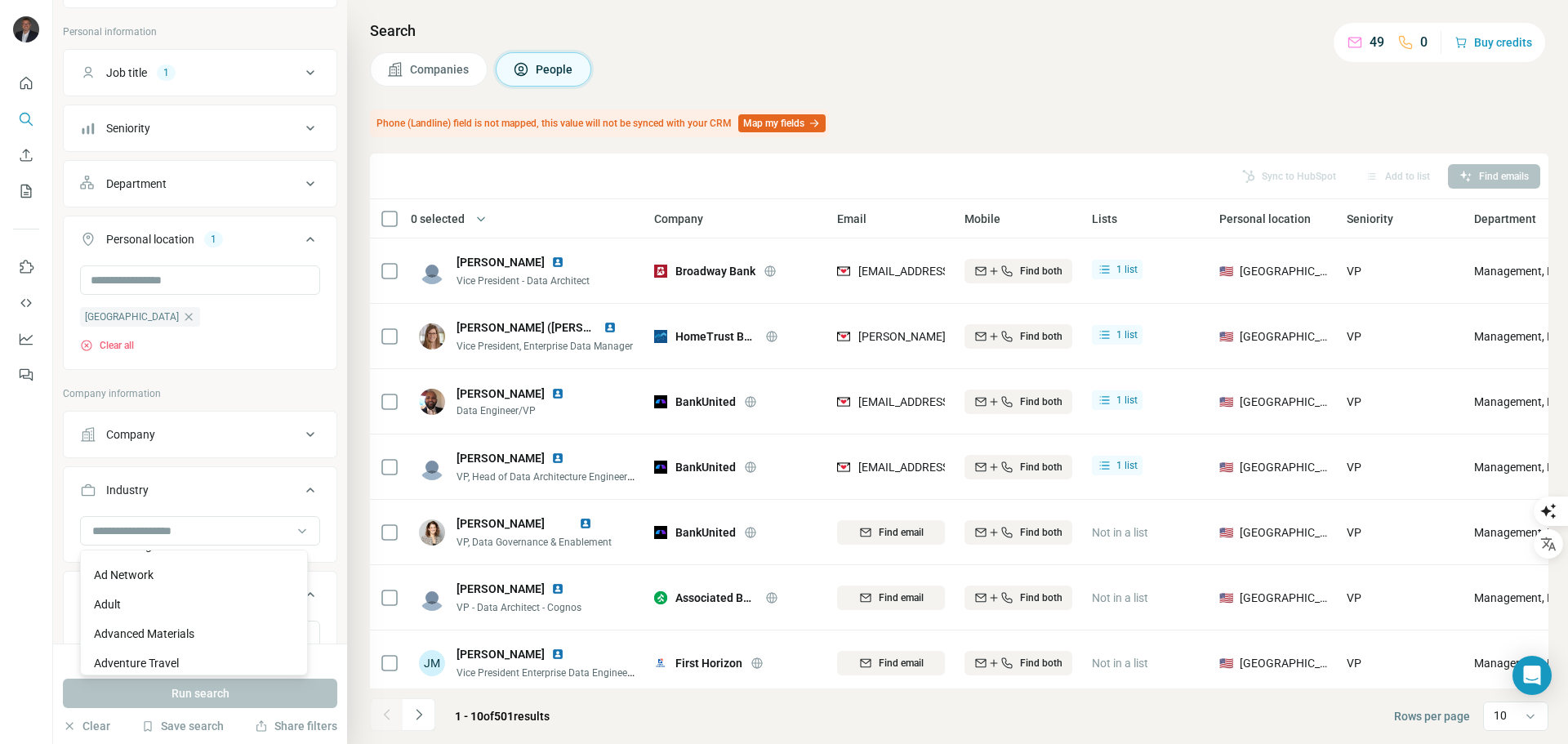
click at [179, 182] on div "Department" at bounding box center [190, 183] width 220 height 16
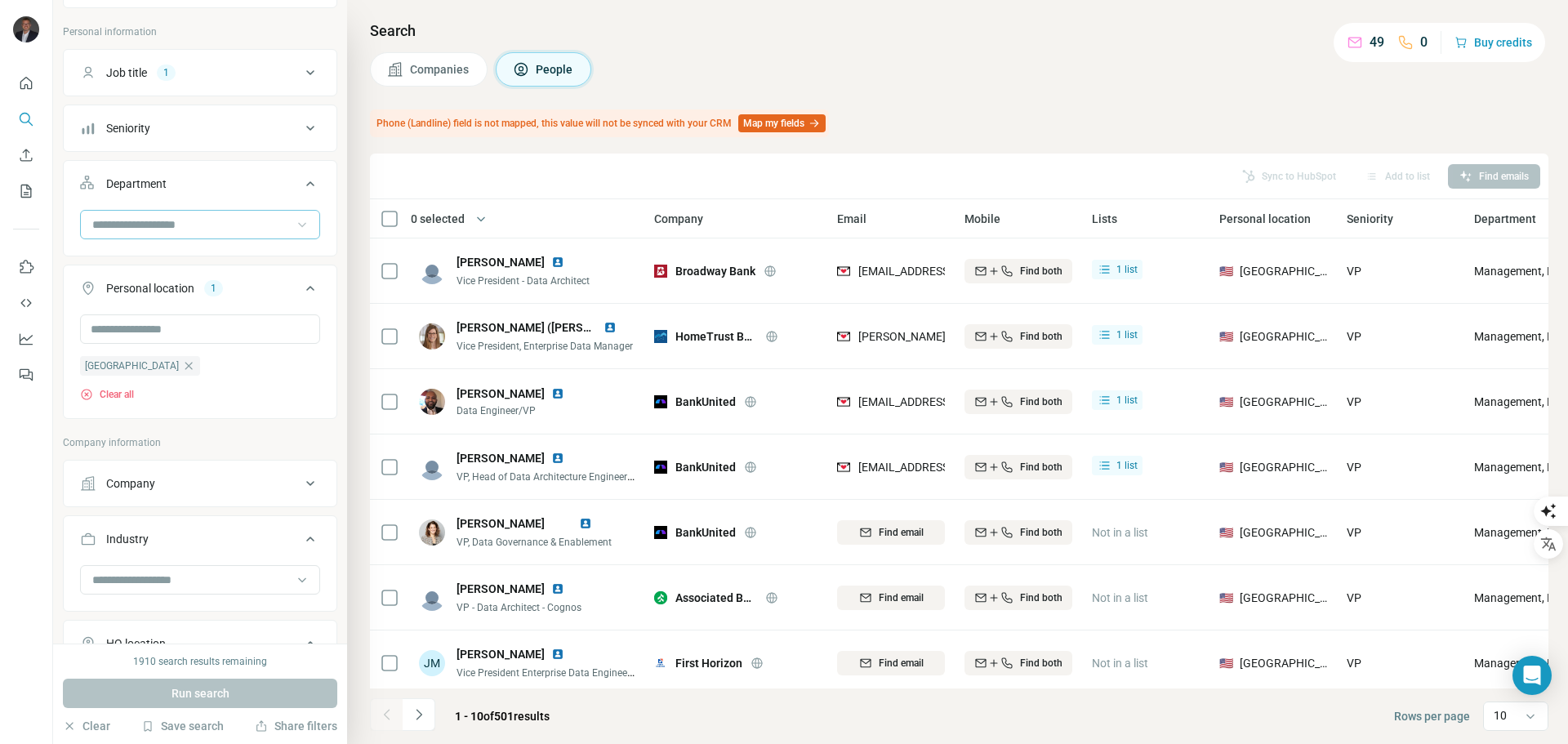
click at [294, 218] on icon at bounding box center [302, 225] width 16 height 16
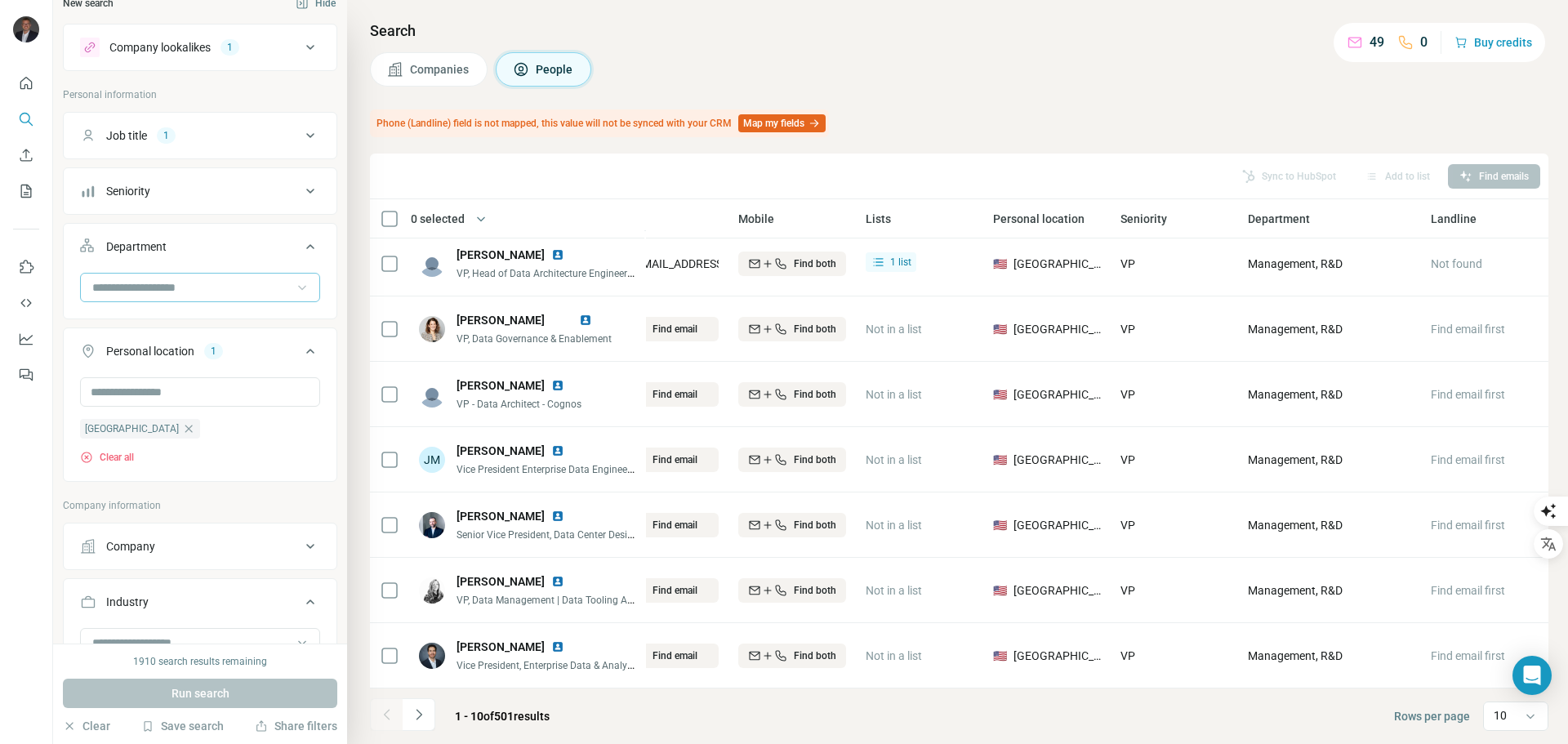
scroll to position [0, 0]
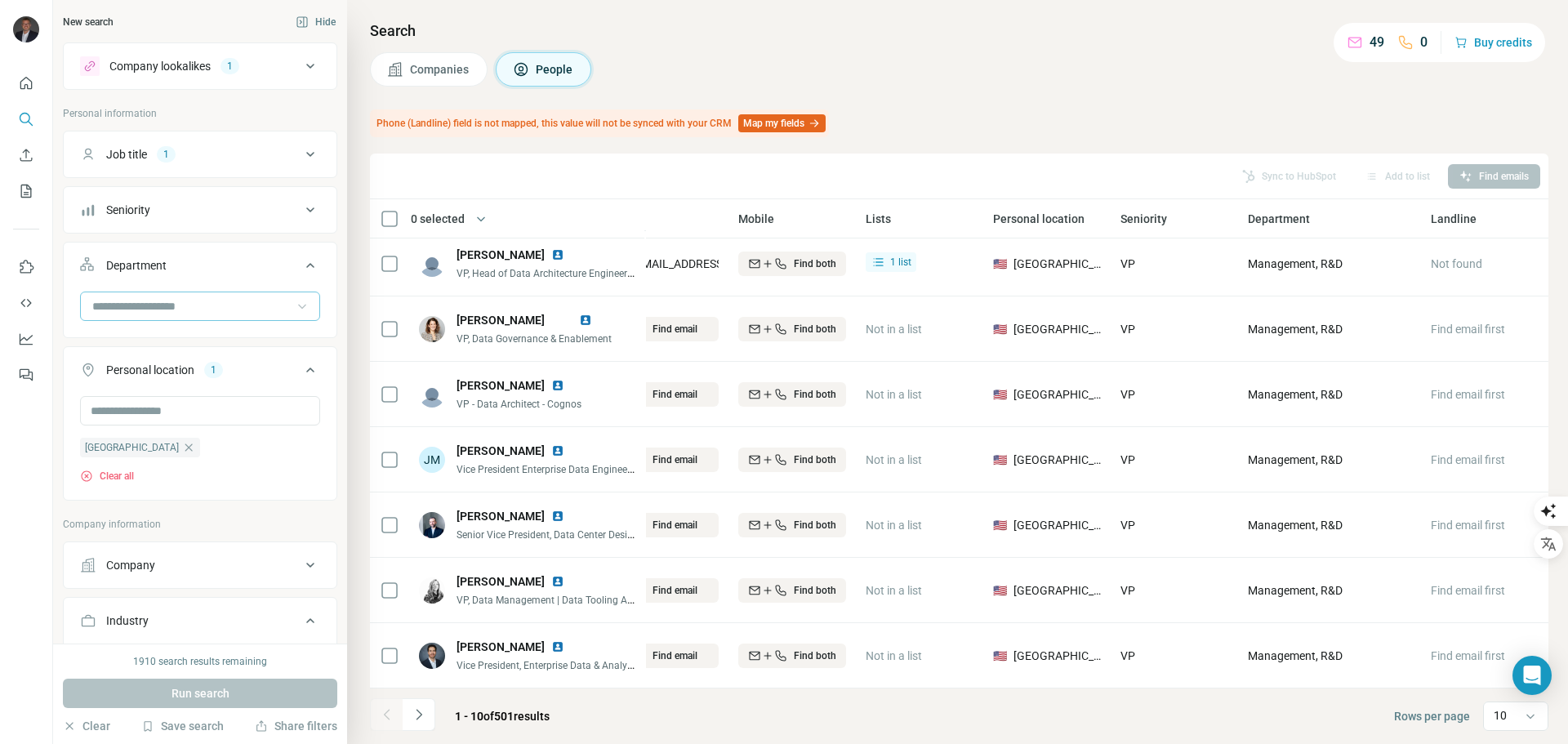
click at [223, 311] on input at bounding box center [192, 306] width 201 height 18
click at [161, 352] on div "R&D" at bounding box center [194, 342] width 219 height 30
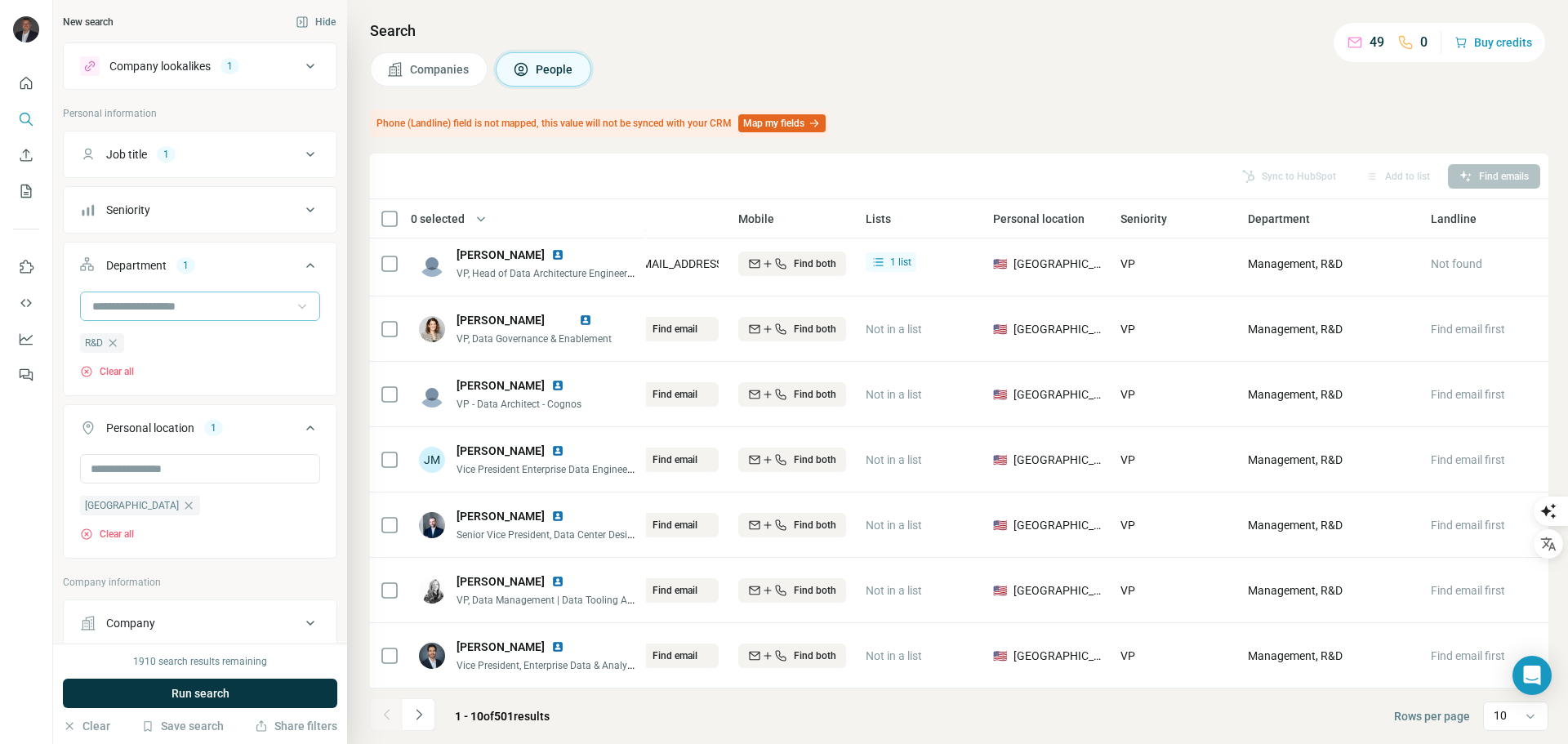
click at [177, 306] on input at bounding box center [192, 306] width 201 height 18
click at [168, 402] on div "Management" at bounding box center [193, 405] width 200 height 16
click at [174, 306] on input at bounding box center [192, 306] width 201 height 18
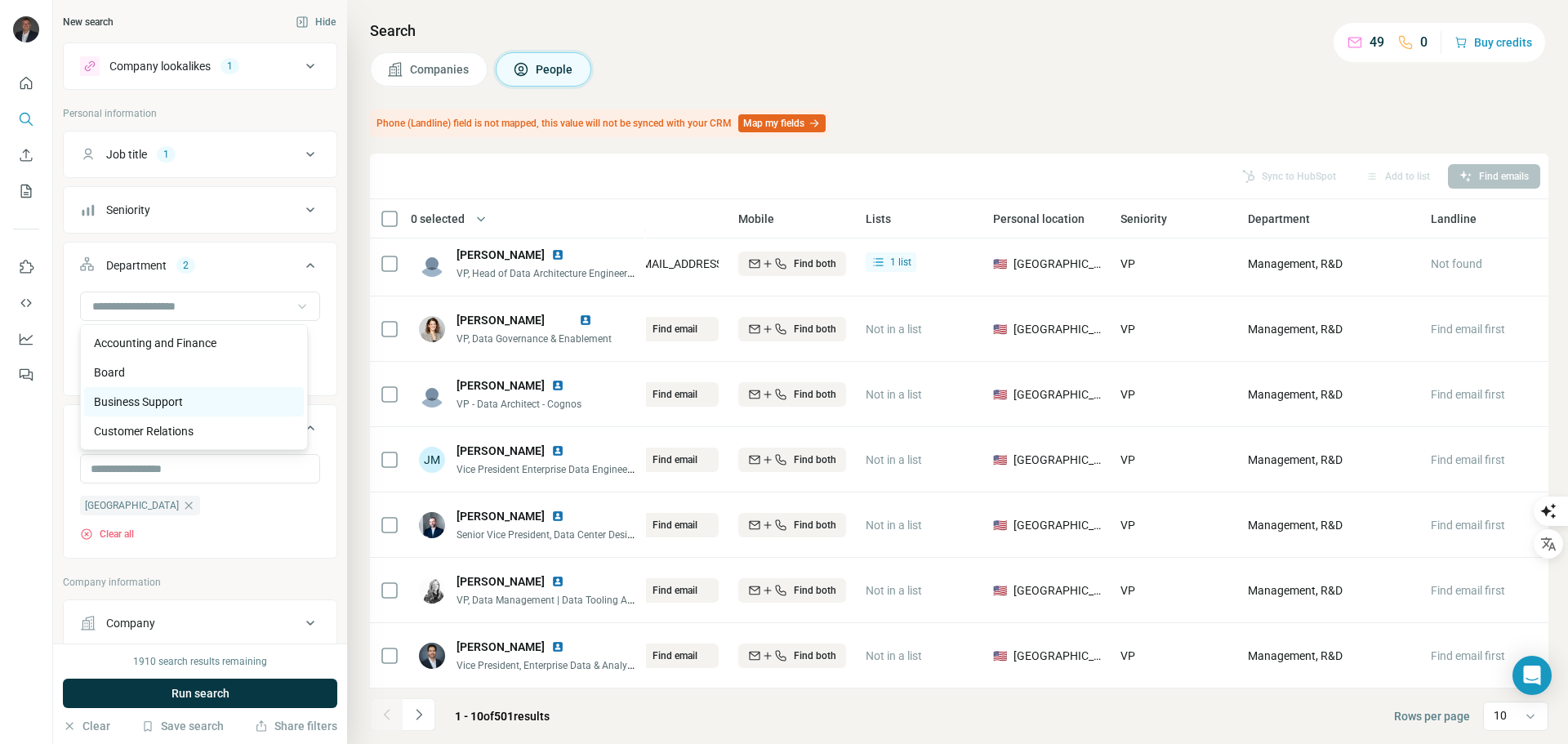
click at [179, 401] on p "Business Support" at bounding box center [138, 402] width 89 height 16
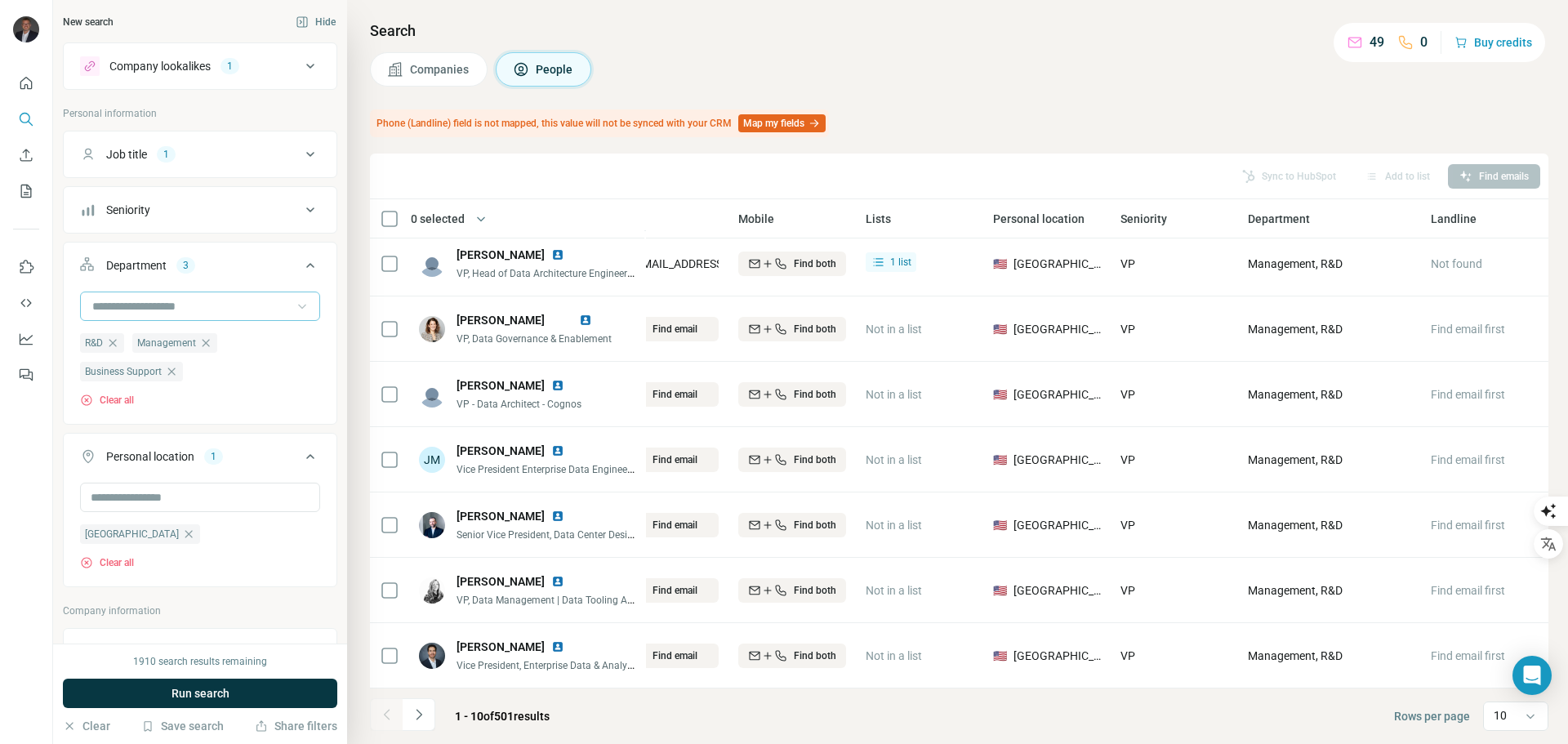
click at [184, 309] on input at bounding box center [192, 306] width 201 height 18
click at [139, 433] on p "Engineering" at bounding box center [123, 438] width 59 height 16
click at [209, 688] on span "Run search" at bounding box center [200, 693] width 58 height 16
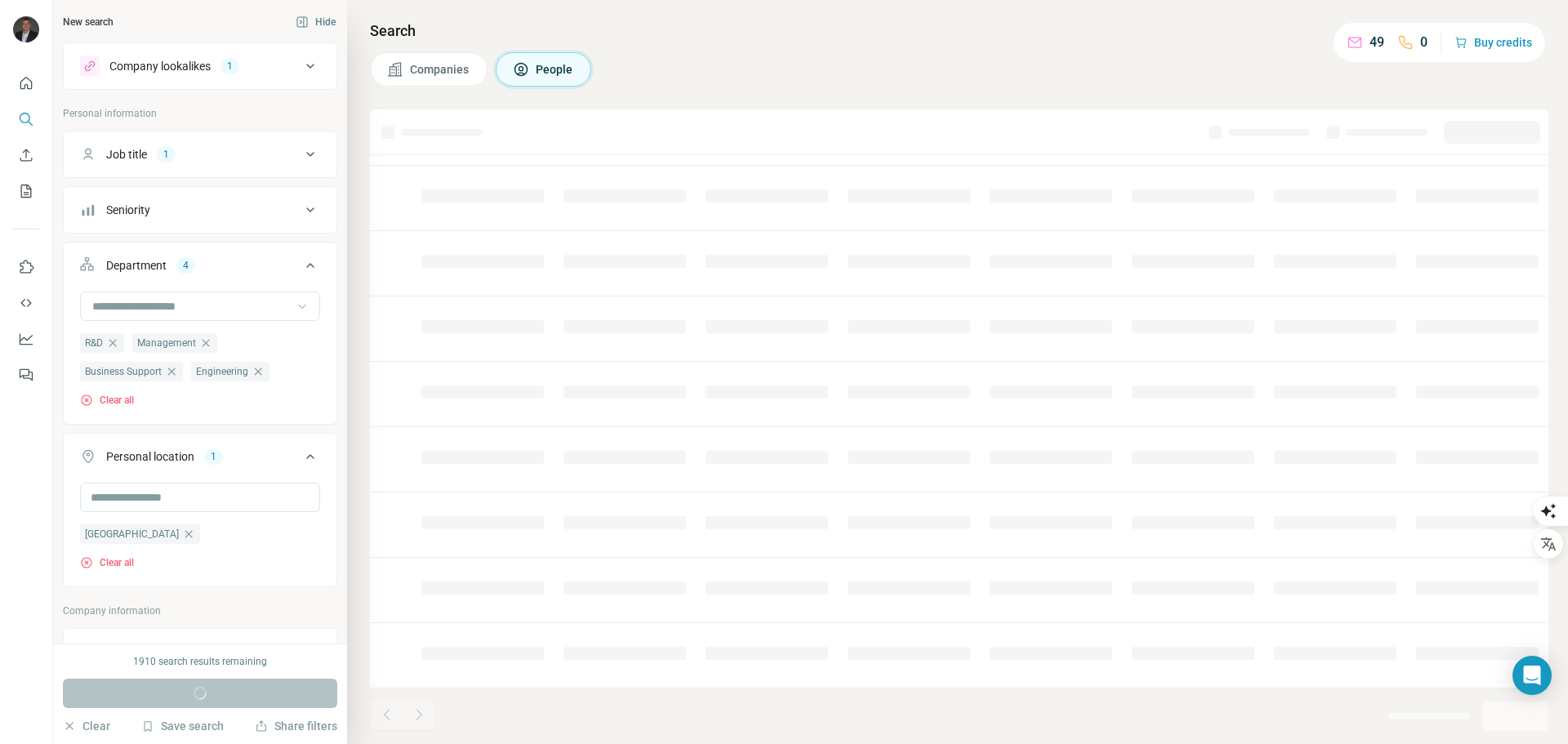
scroll to position [167, 235]
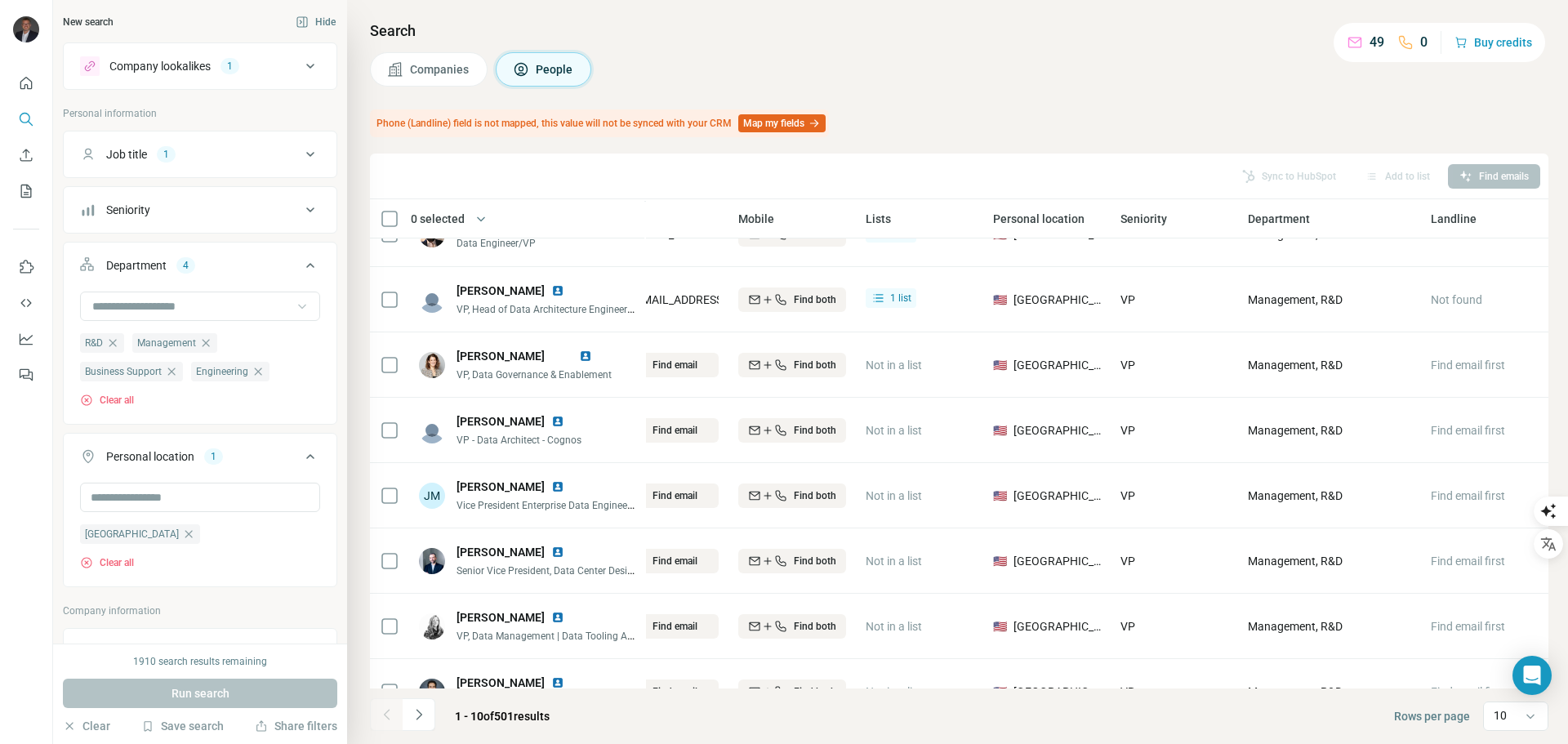
scroll to position [211, 235]
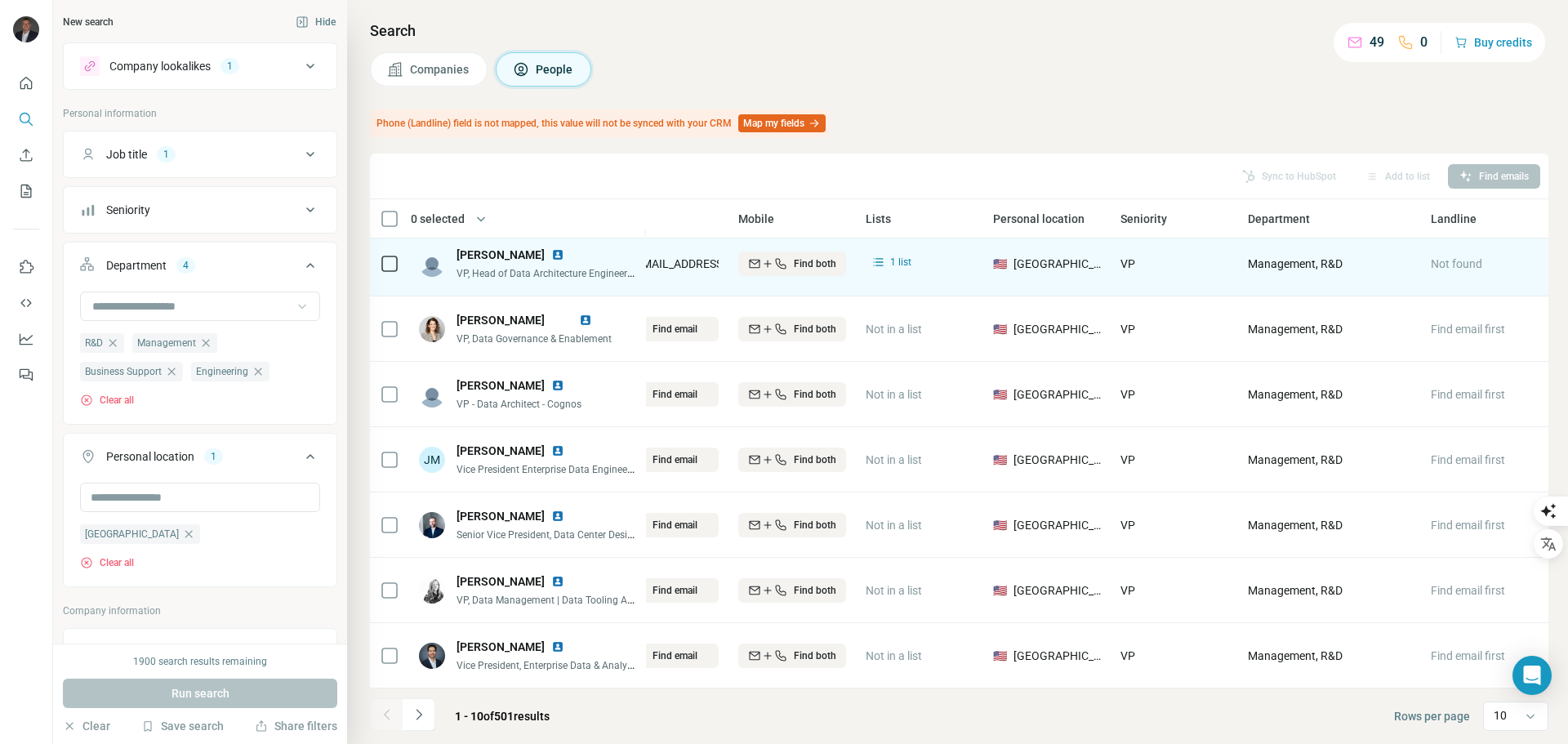
click at [551, 248] on img at bounding box center [557, 254] width 13 height 13
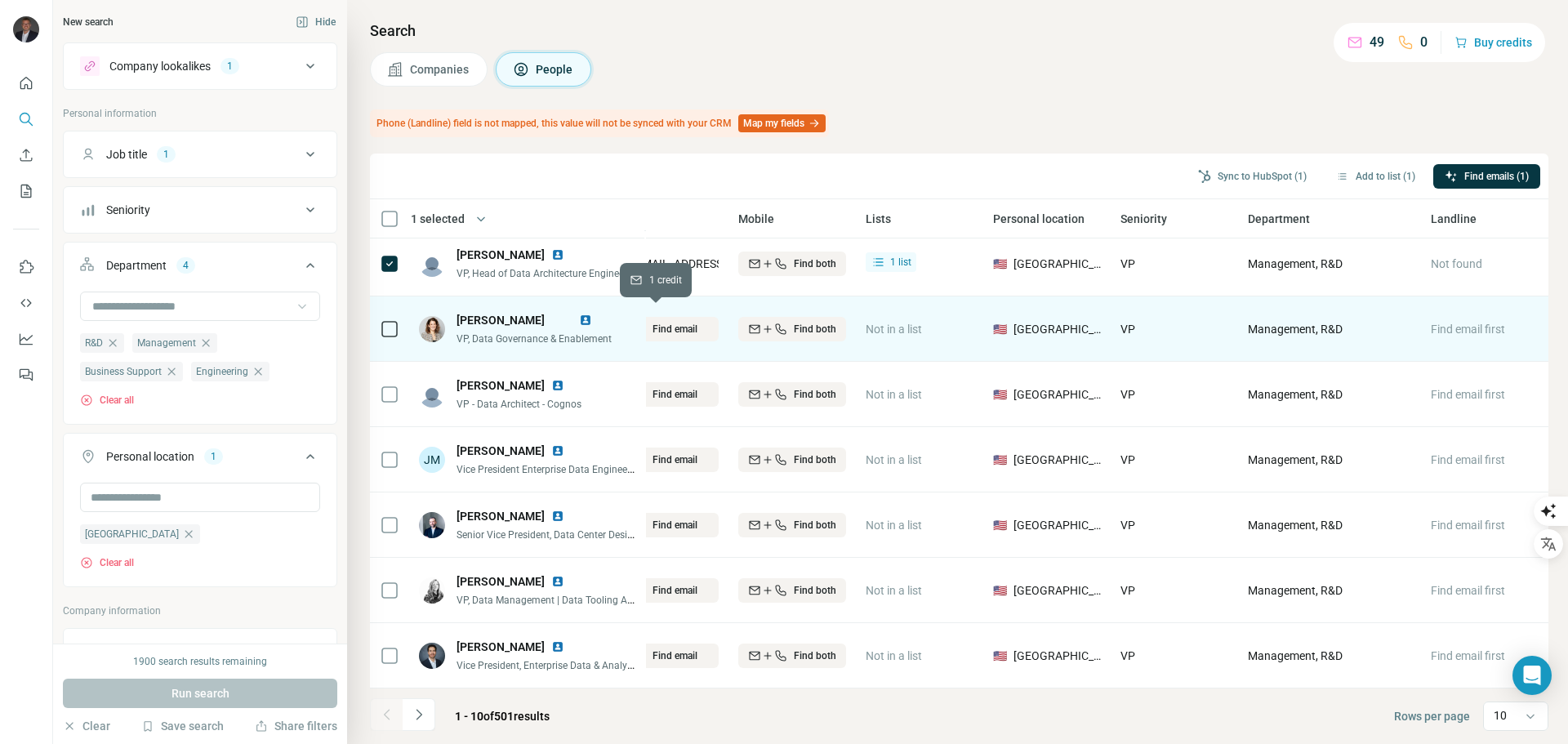
click at [686, 322] on span "Find email" at bounding box center [675, 329] width 45 height 14
drag, startPoint x: 602, startPoint y: 308, endPoint x: 606, endPoint y: 322, distance: 14.6
click at [592, 314] on img at bounding box center [585, 320] width 13 height 13
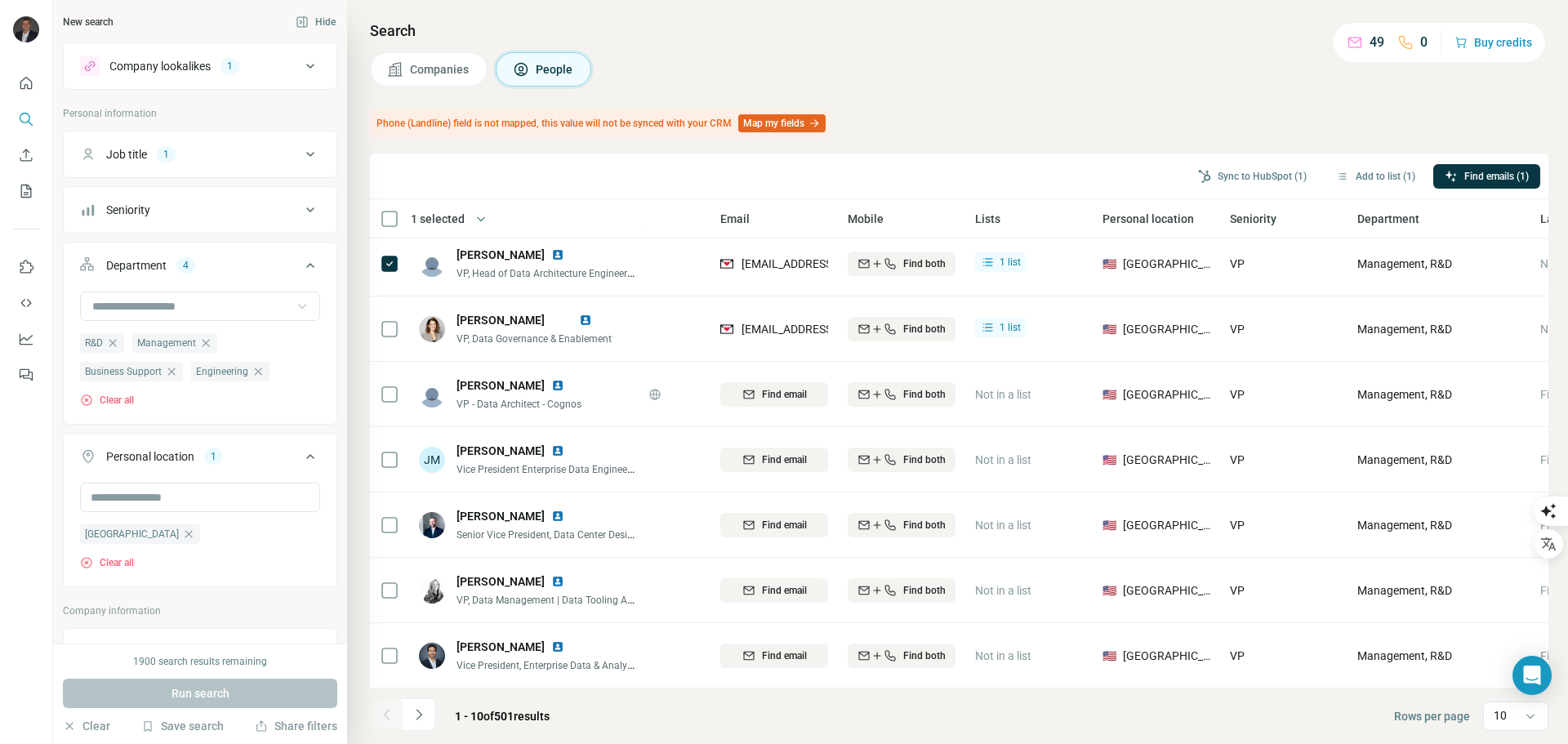
scroll to position [211, 0]
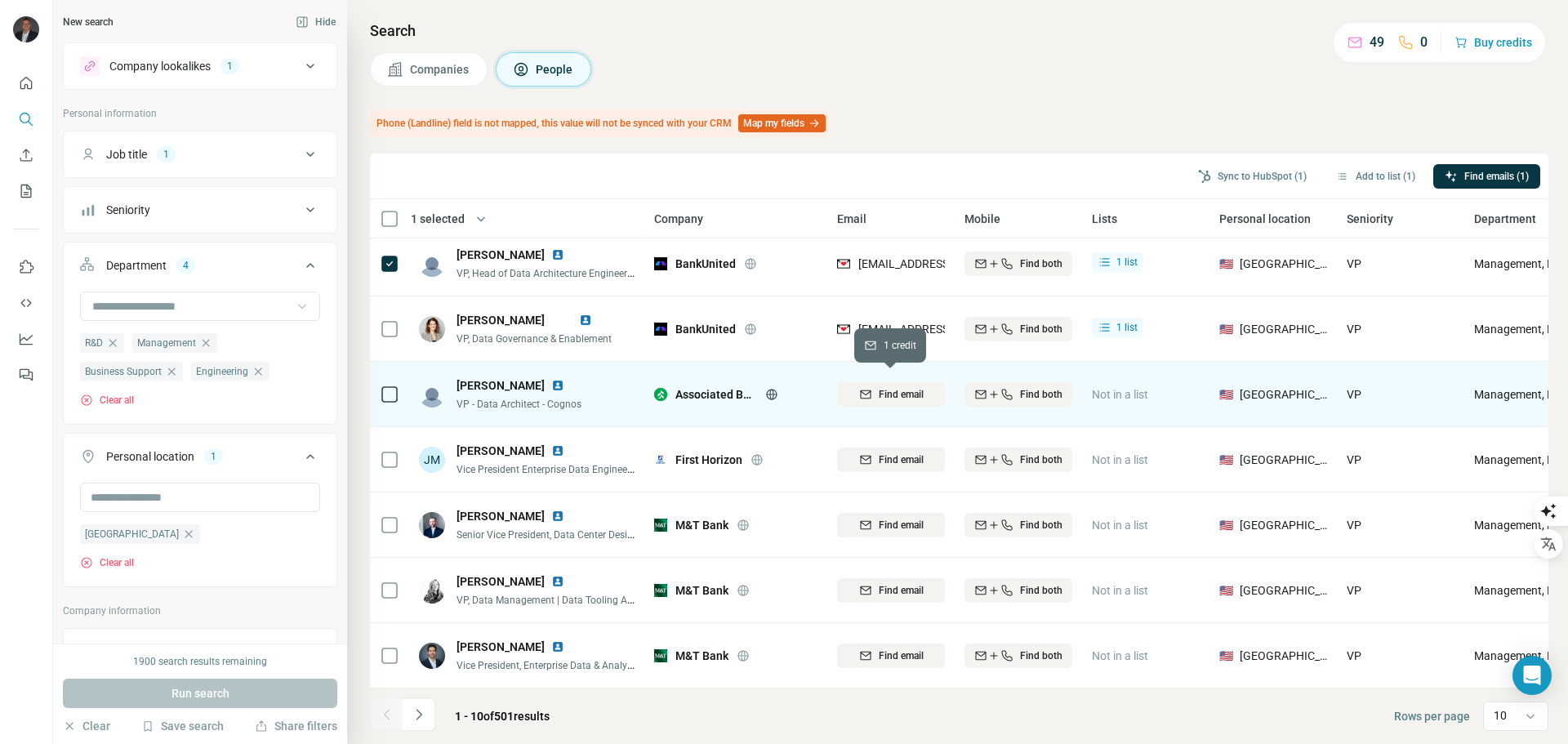
click at [905, 387] on span "Find email" at bounding box center [902, 394] width 45 height 14
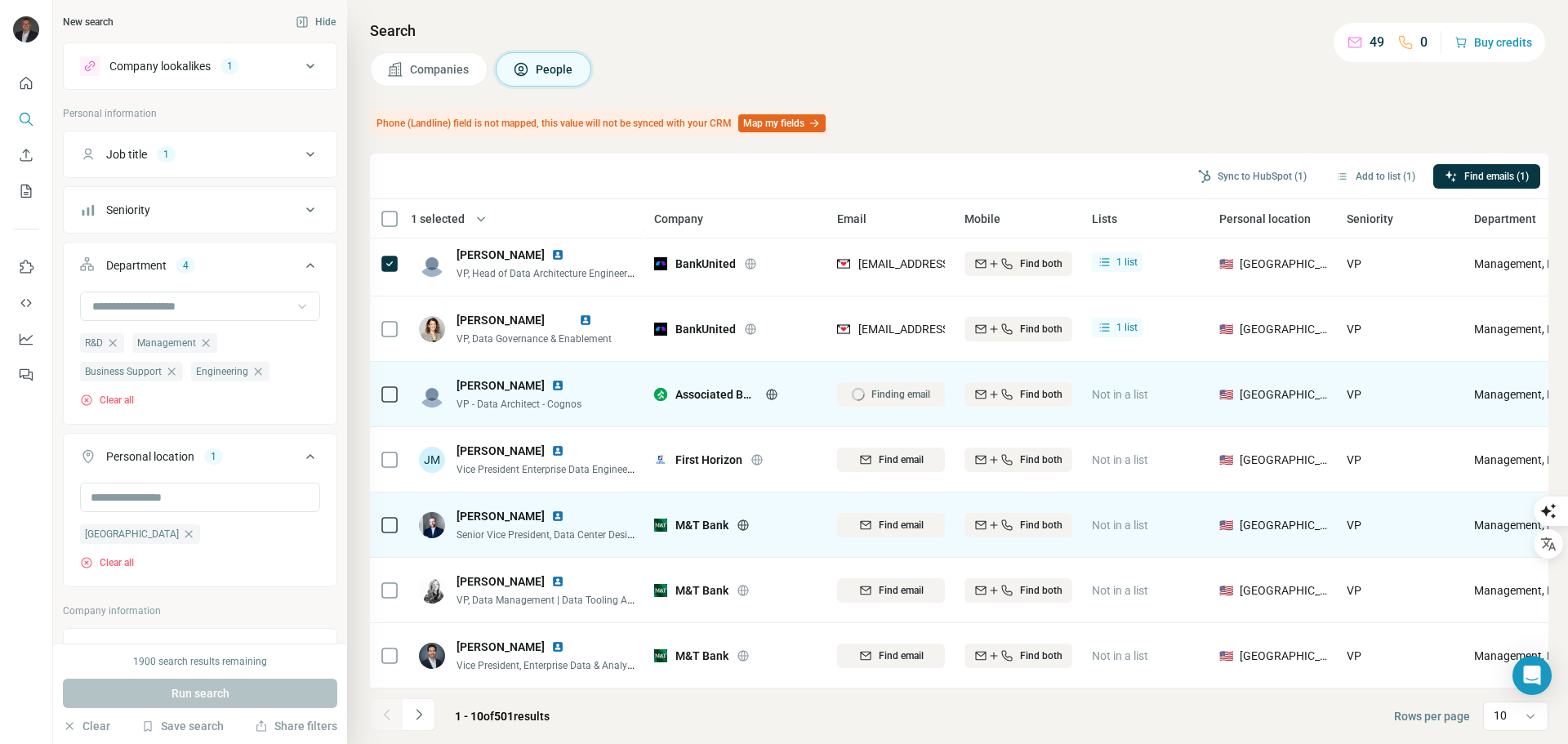
click at [898, 456] on span "Find email" at bounding box center [902, 459] width 45 height 14
click at [895, 522] on span "Find email" at bounding box center [902, 525] width 45 height 14
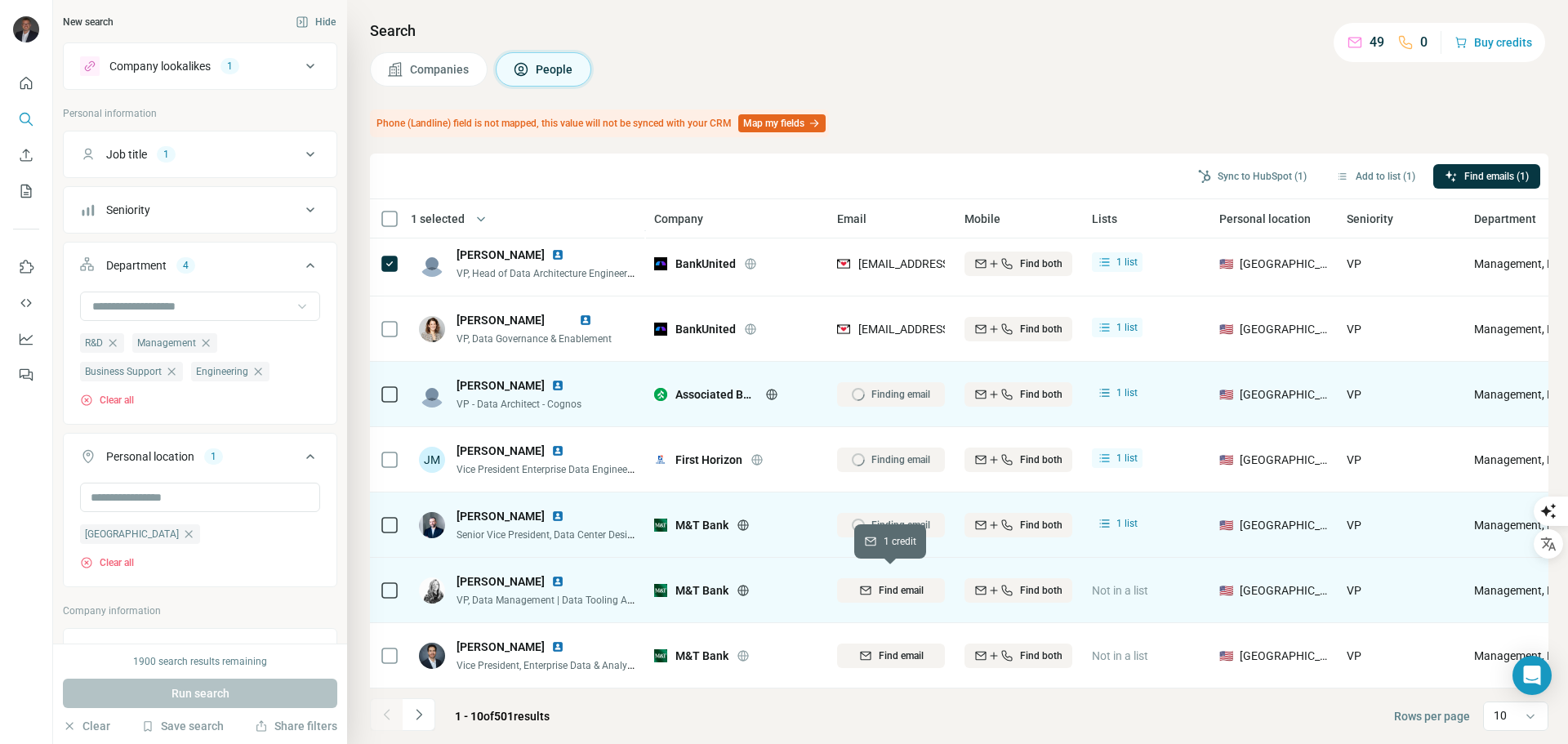
click at [892, 583] on span "Find email" at bounding box center [902, 590] width 45 height 14
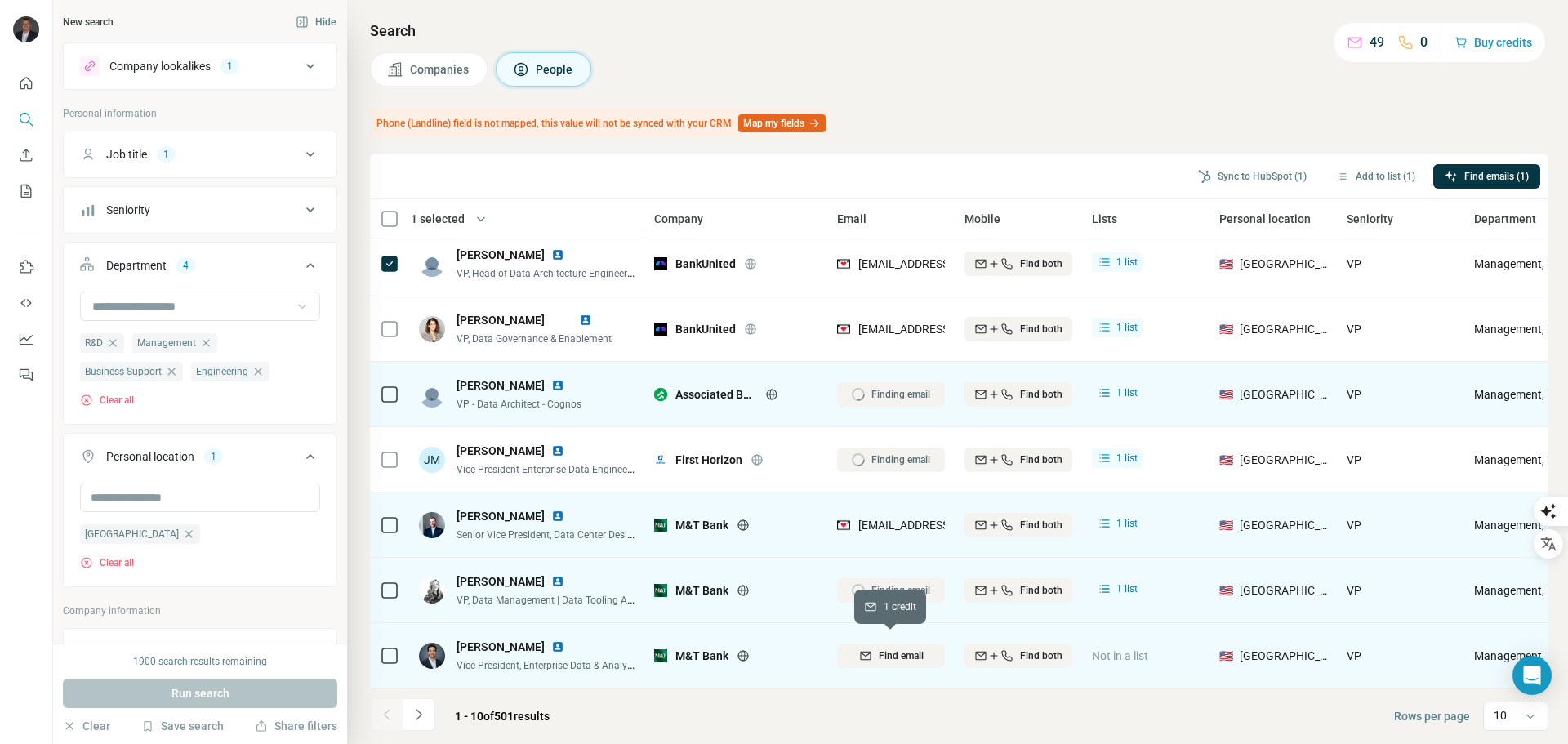
click at [905, 648] on span "Find email" at bounding box center [902, 655] width 45 height 14
click at [424, 715] on icon "Navigate to next page" at bounding box center [419, 714] width 16 height 16
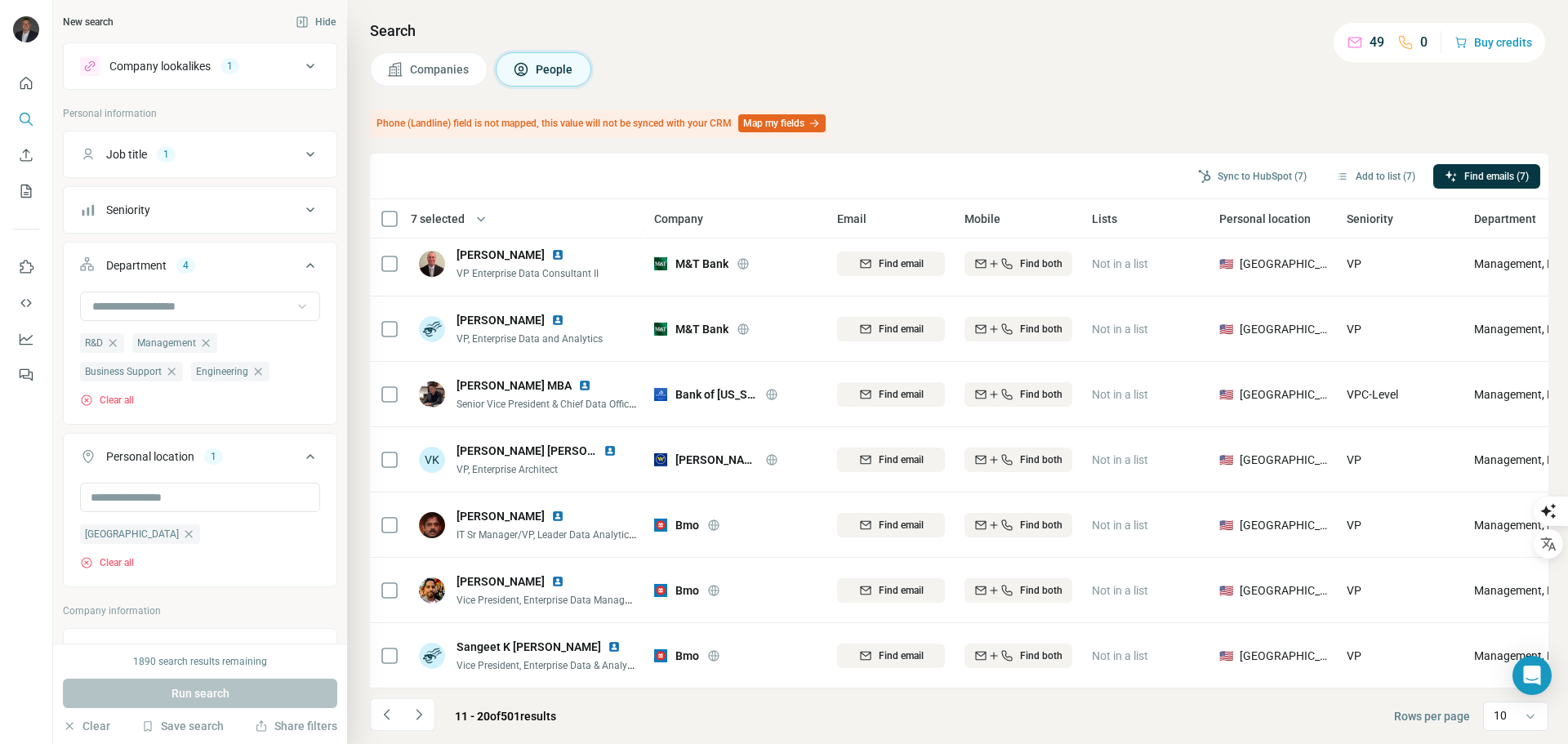
click at [424, 713] on icon "Navigate to next page" at bounding box center [419, 714] width 16 height 16
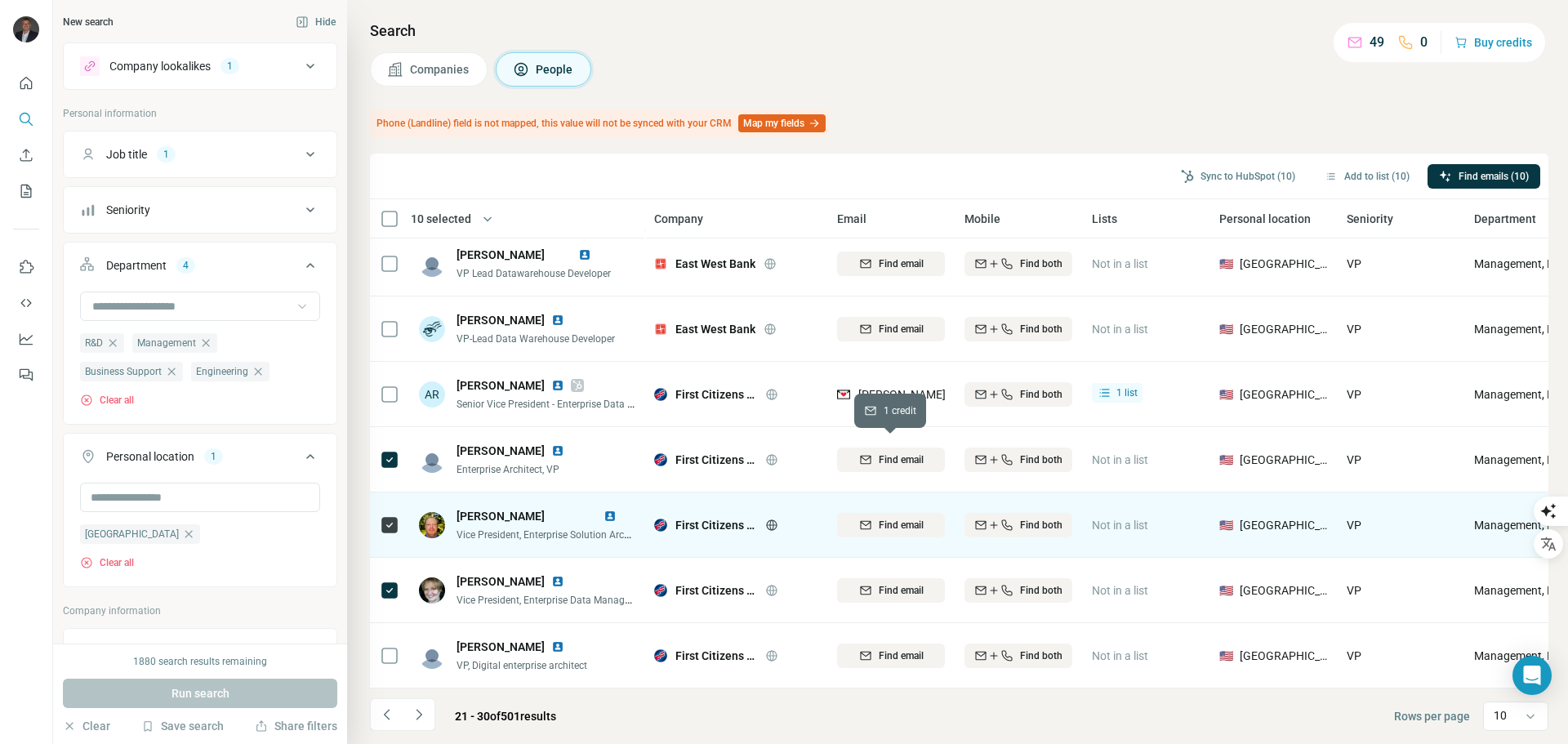
drag, startPoint x: 883, startPoint y: 447, endPoint x: 891, endPoint y: 514, distance: 67.5
click at [883, 452] on span "Find email" at bounding box center [902, 459] width 45 height 14
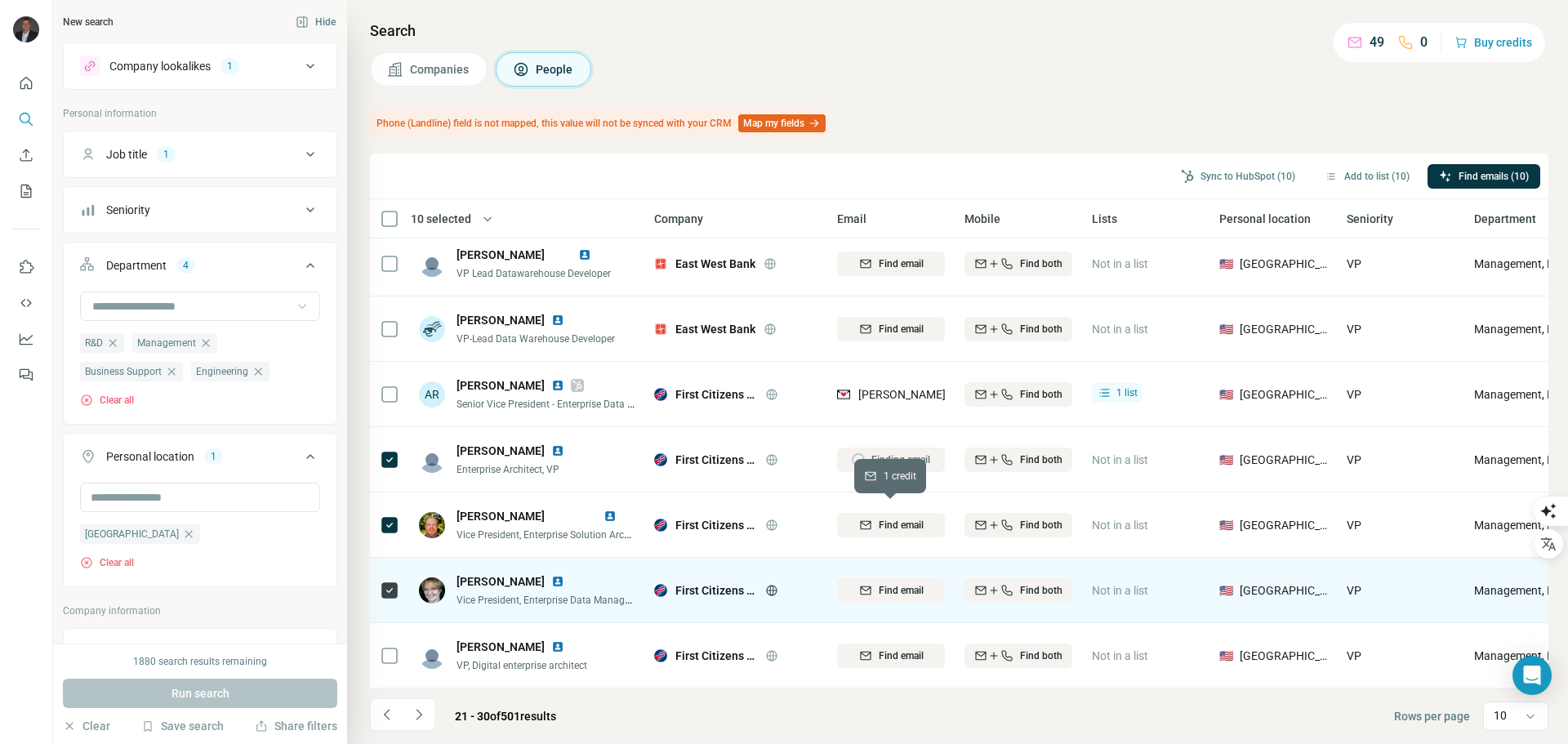
drag, startPoint x: 891, startPoint y: 514, endPoint x: 948, endPoint y: 570, distance: 79.9
click at [891, 518] on span "Find email" at bounding box center [902, 525] width 45 height 14
click at [895, 578] on button "Find email" at bounding box center [891, 589] width 108 height 24
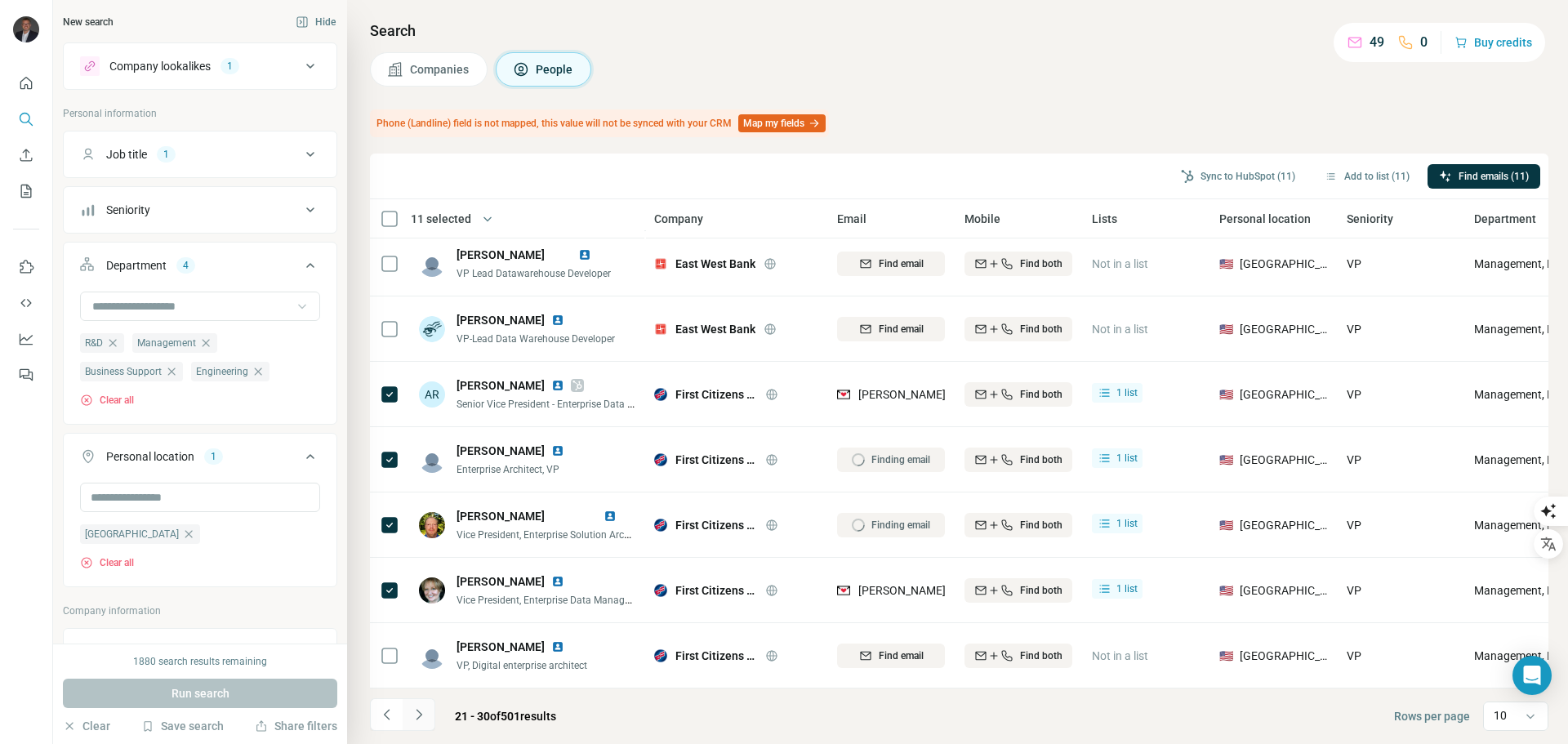
click at [423, 707] on icon "Navigate to next page" at bounding box center [419, 714] width 16 height 16
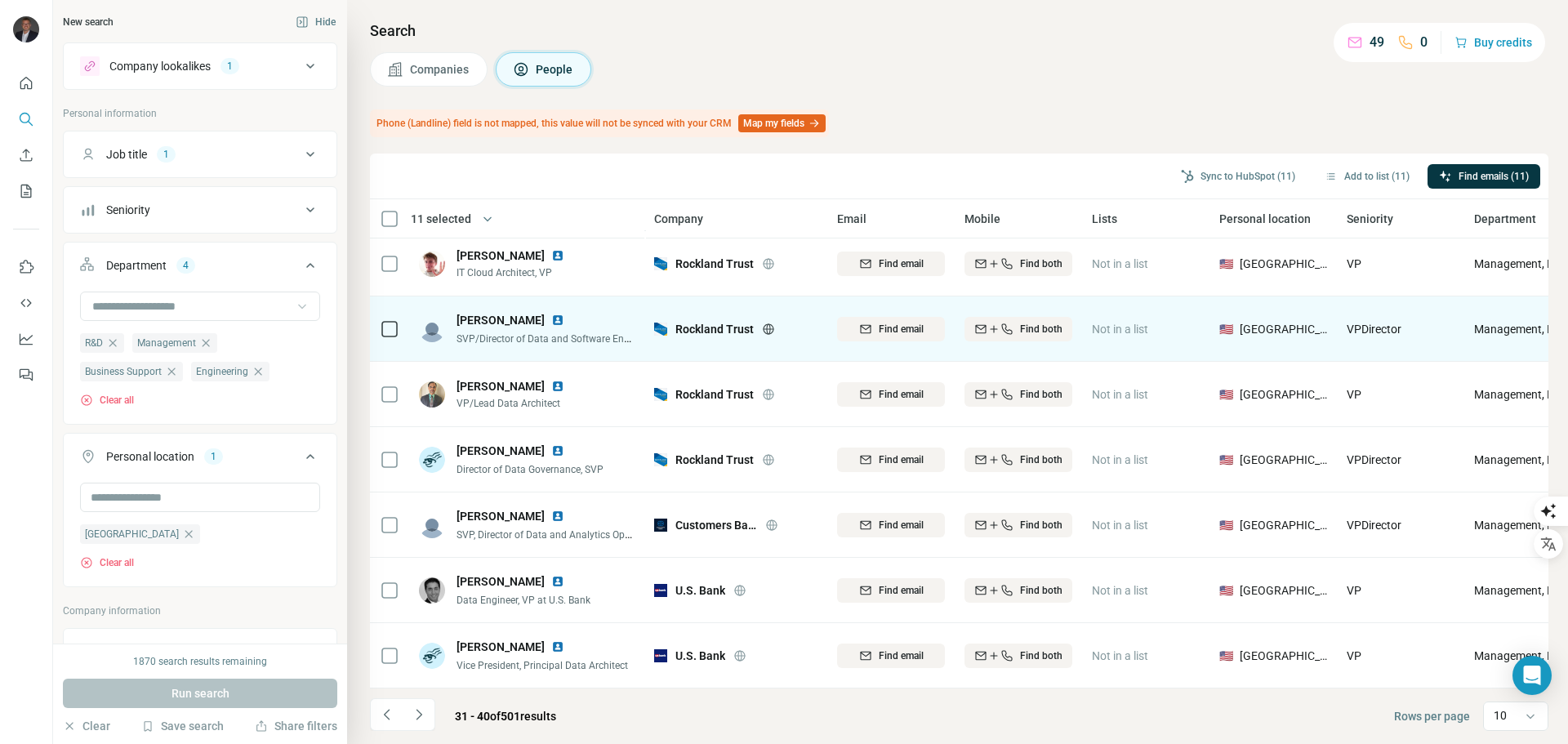
click at [775, 323] on icon at bounding box center [769, 329] width 13 height 13
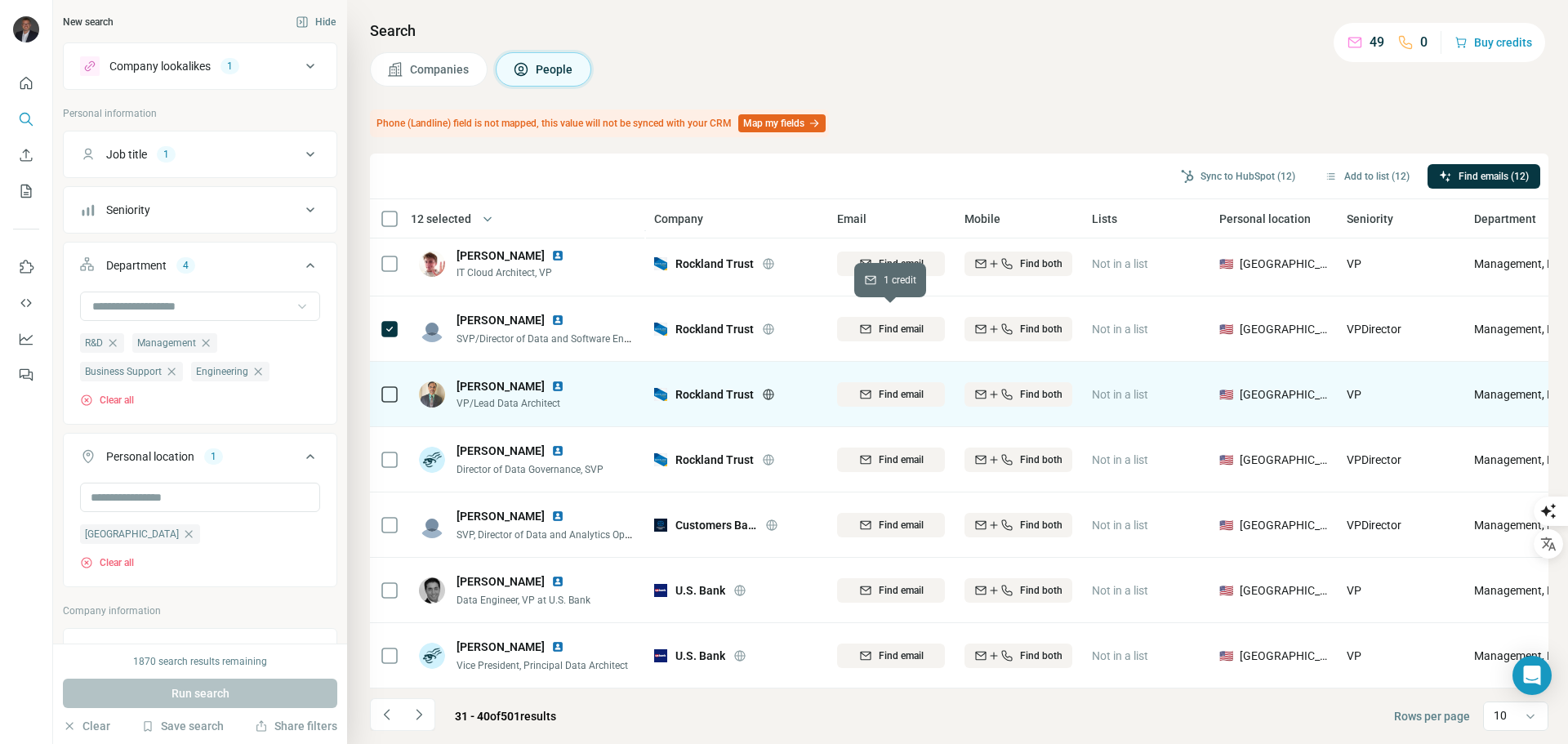
click at [892, 322] on span "Find email" at bounding box center [902, 329] width 45 height 14
click at [890, 387] on span "Find email" at bounding box center [902, 394] width 45 height 14
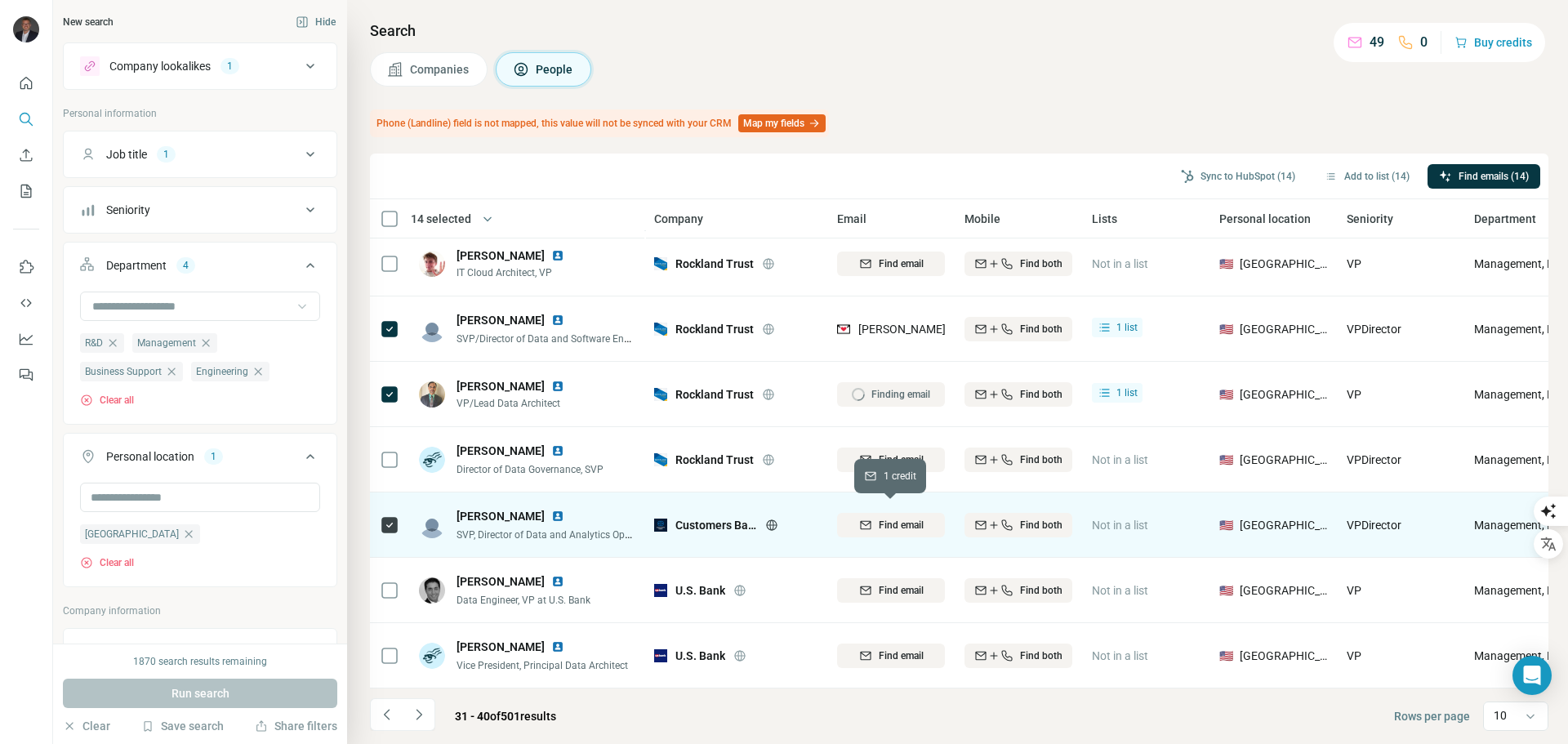
click at [879, 518] on span "Find email" at bounding box center [902, 525] width 45 height 14
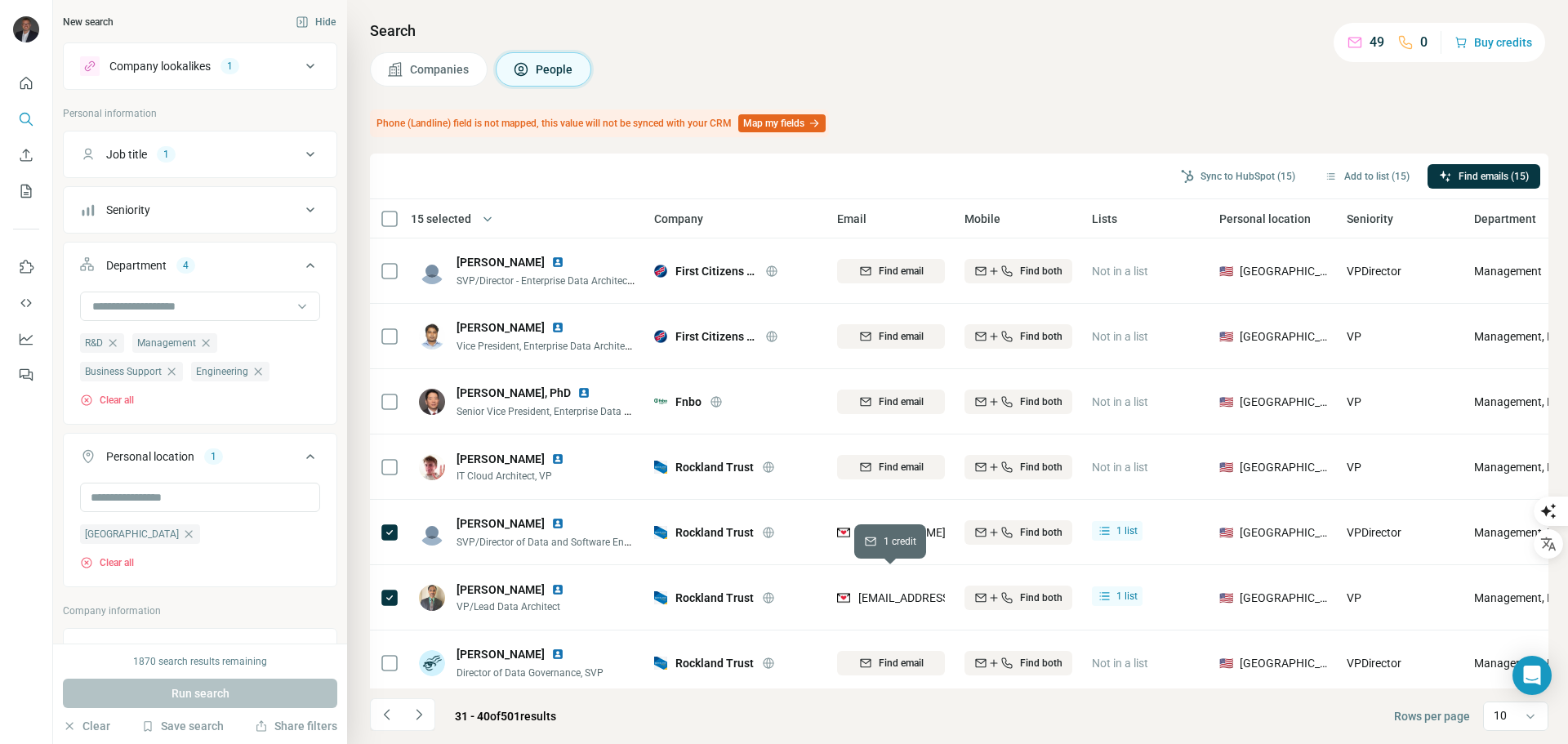
scroll to position [82, 0]
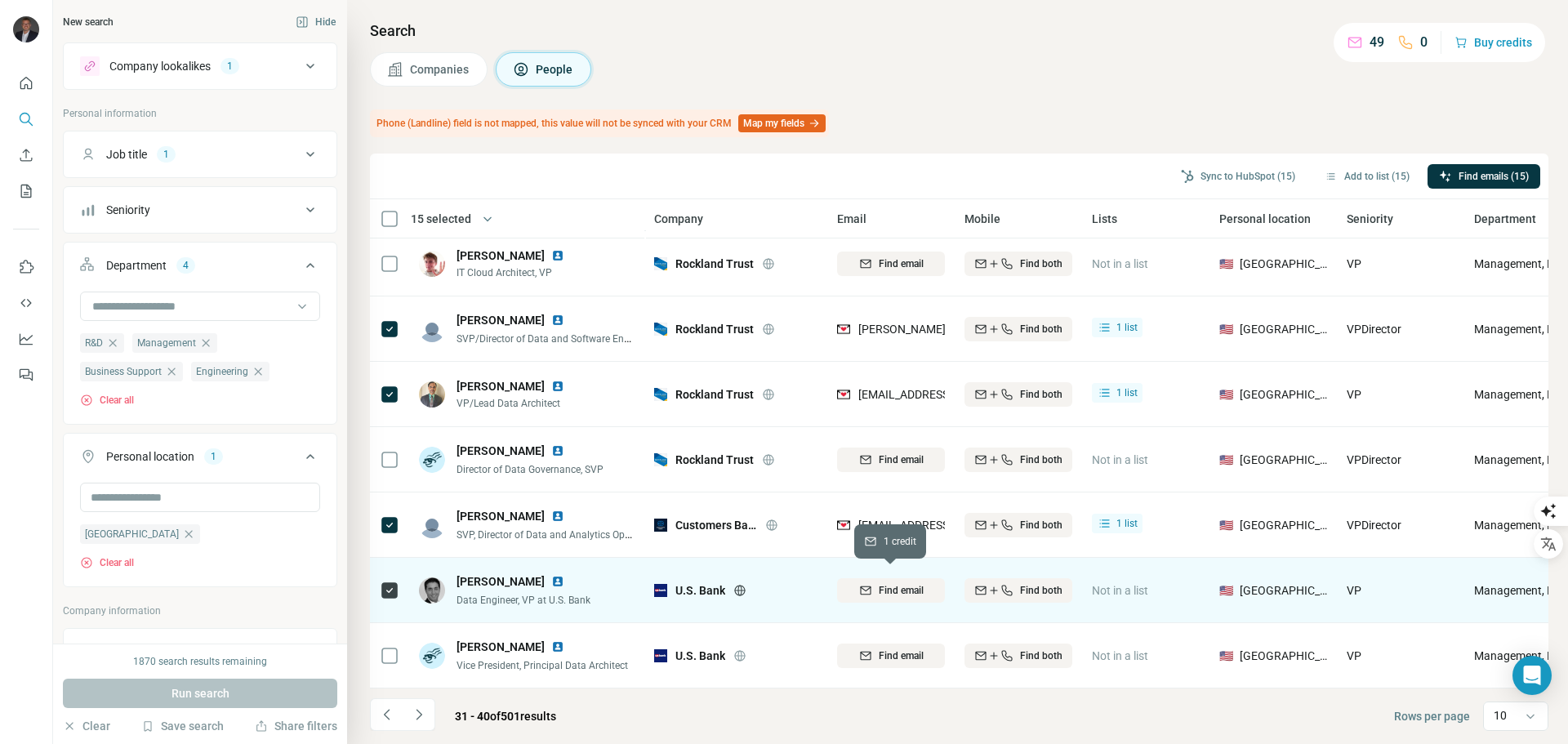
click at [886, 583] on span "Find email" at bounding box center [902, 590] width 45 height 14
click at [417, 714] on icon "Navigate to next page" at bounding box center [419, 714] width 16 height 16
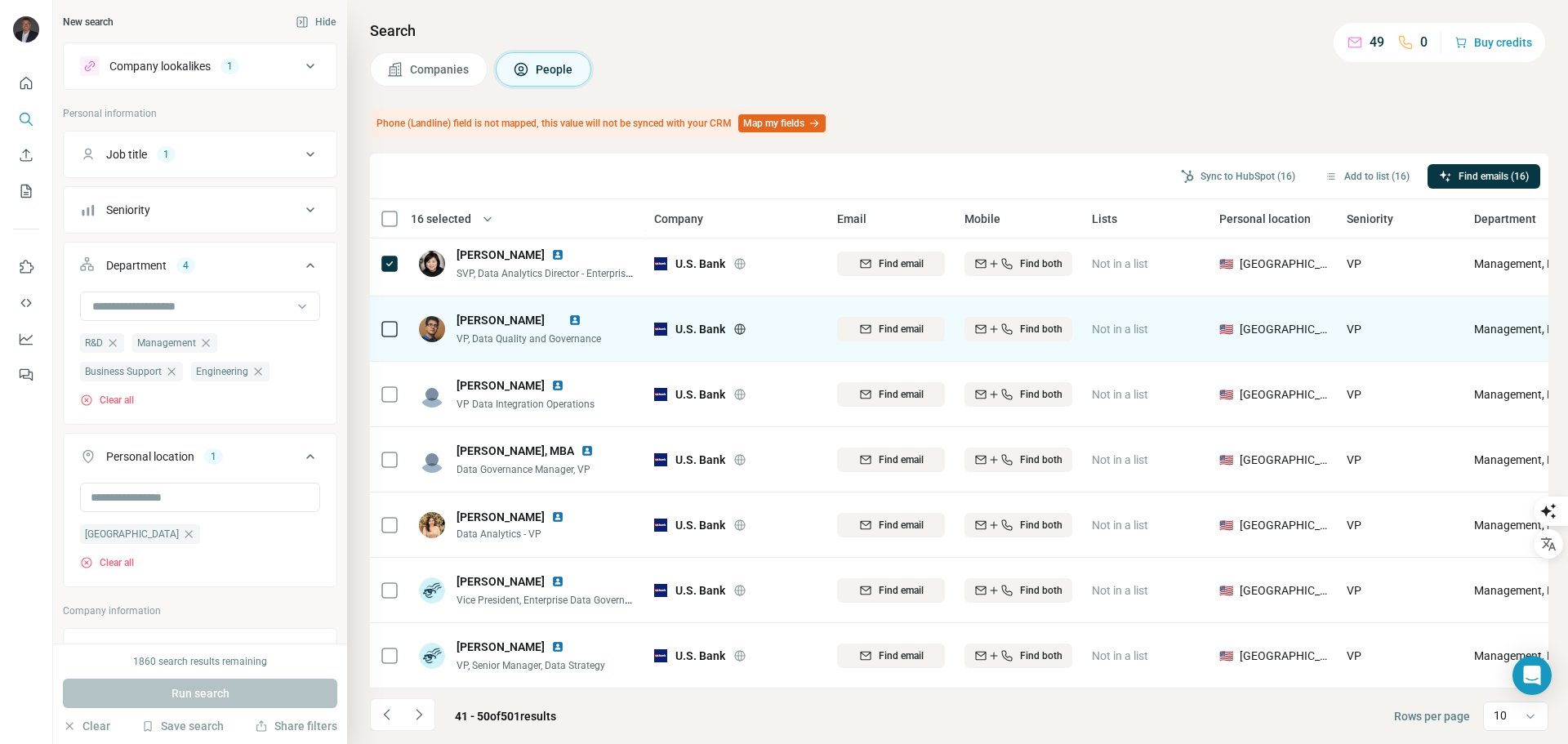
click at [885, 256] on span "Find email" at bounding box center [902, 263] width 45 height 14
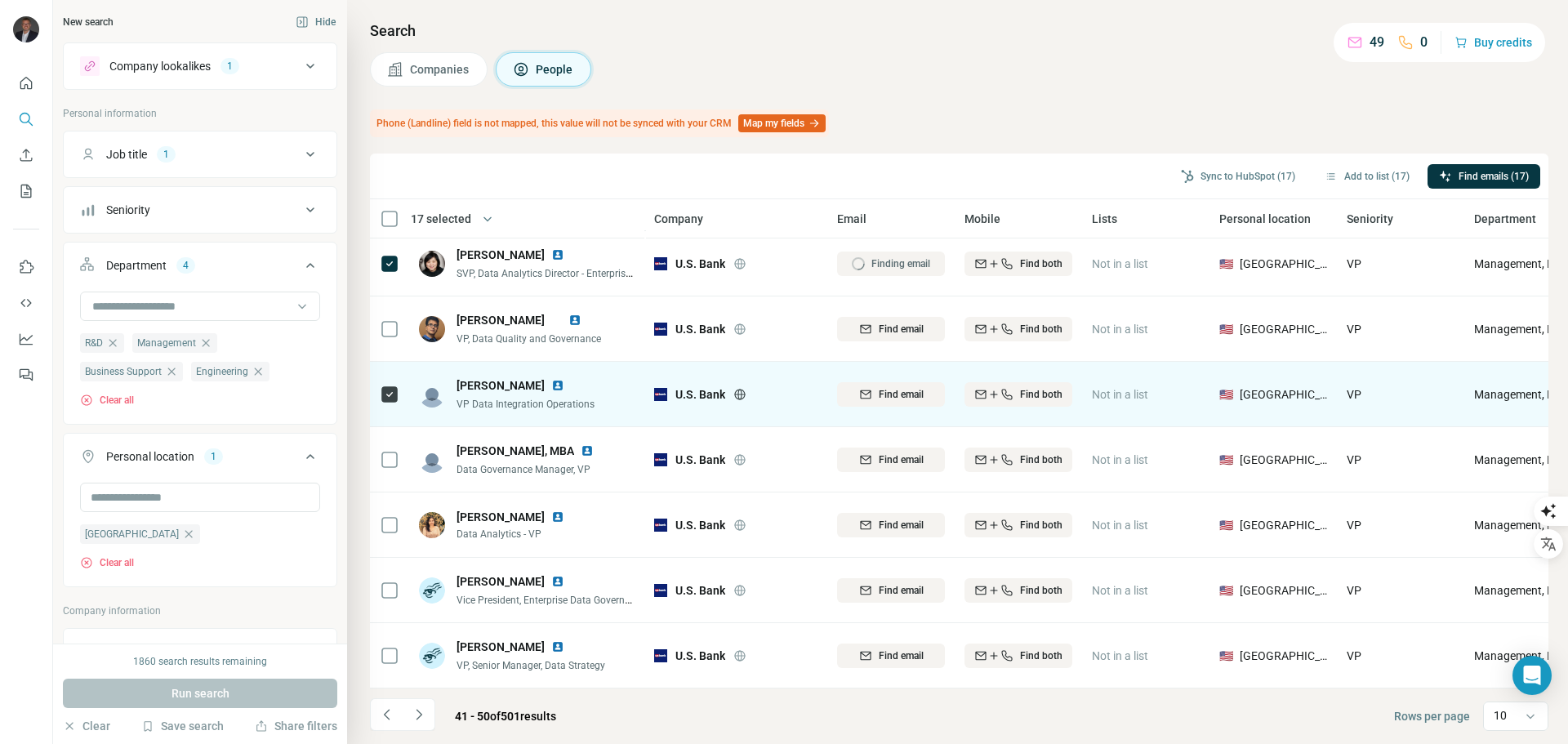
click at [898, 387] on span "Find email" at bounding box center [902, 394] width 45 height 14
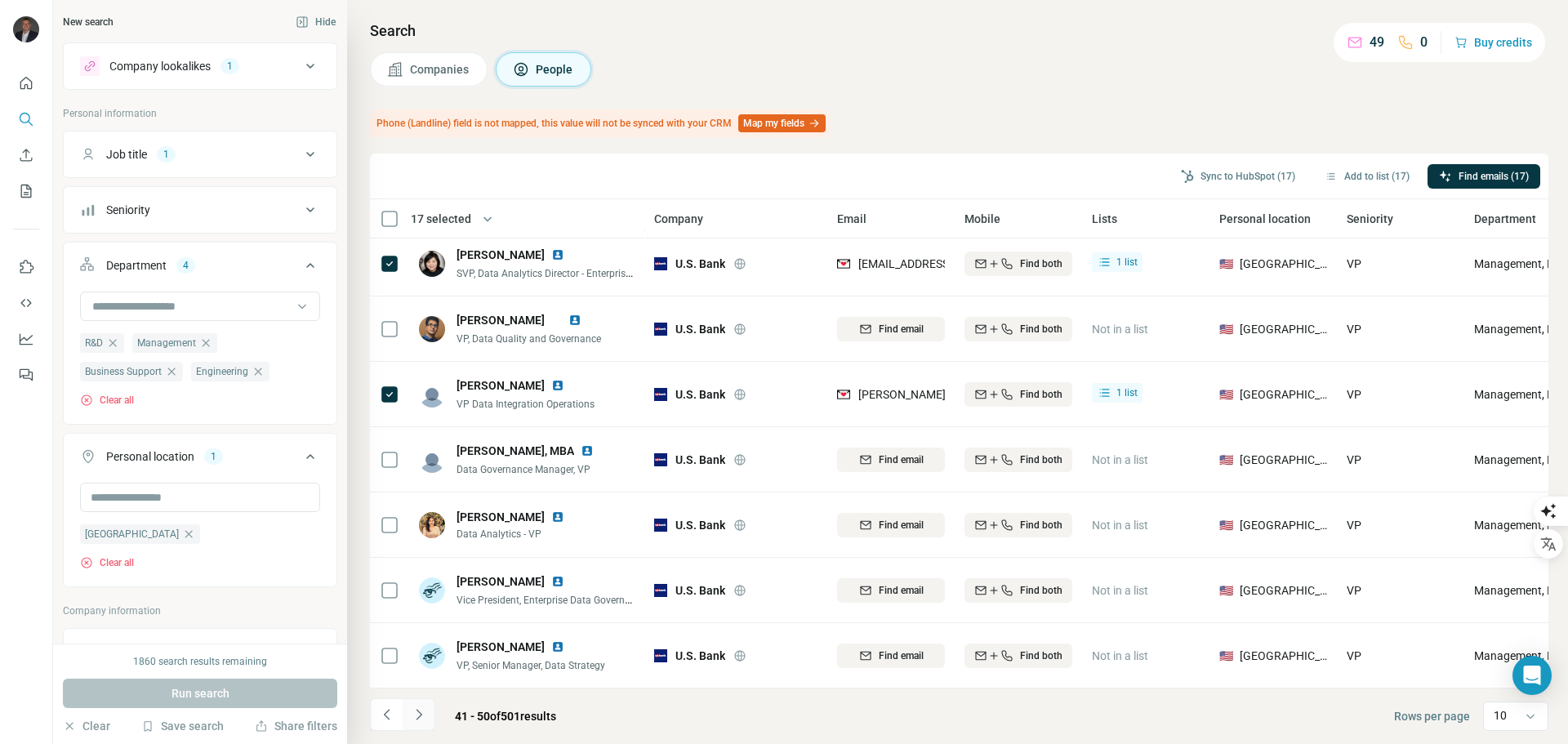
click at [429, 717] on button "Navigate to next page" at bounding box center [419, 714] width 32 height 32
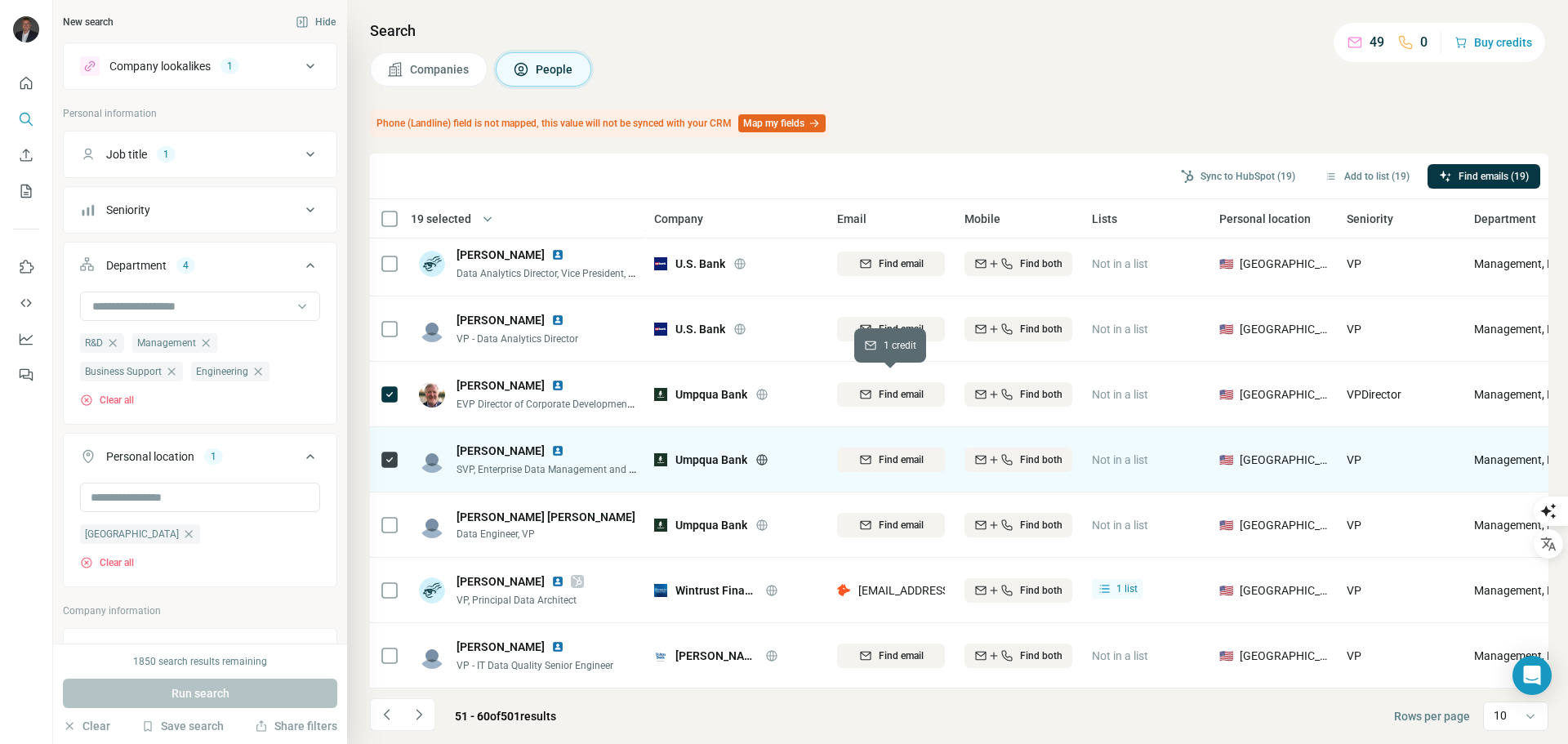
click at [896, 387] on span "Find email" at bounding box center [902, 394] width 45 height 14
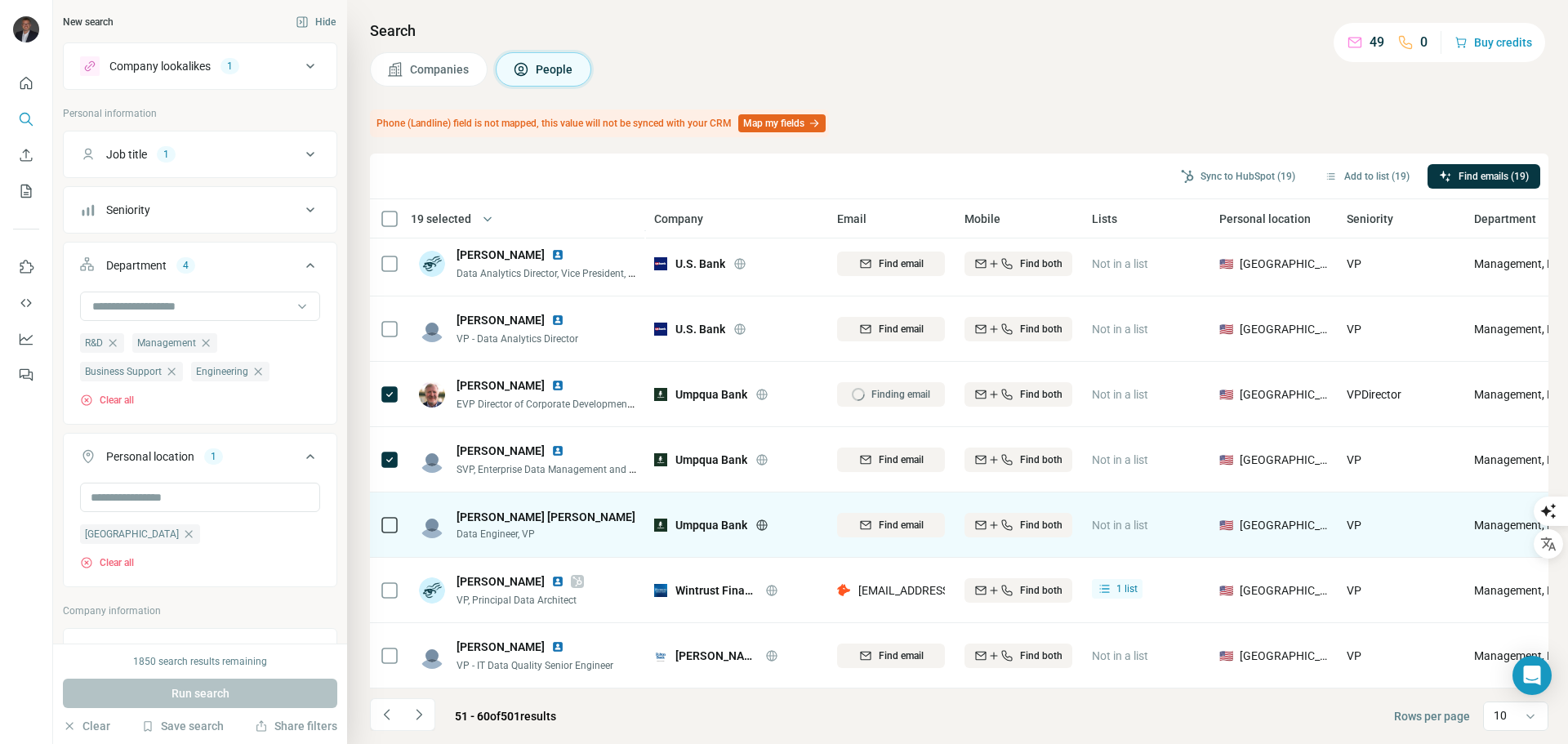
click at [895, 452] on span "Find email" at bounding box center [902, 459] width 45 height 14
click at [919, 520] on span "Find email" at bounding box center [902, 525] width 45 height 14
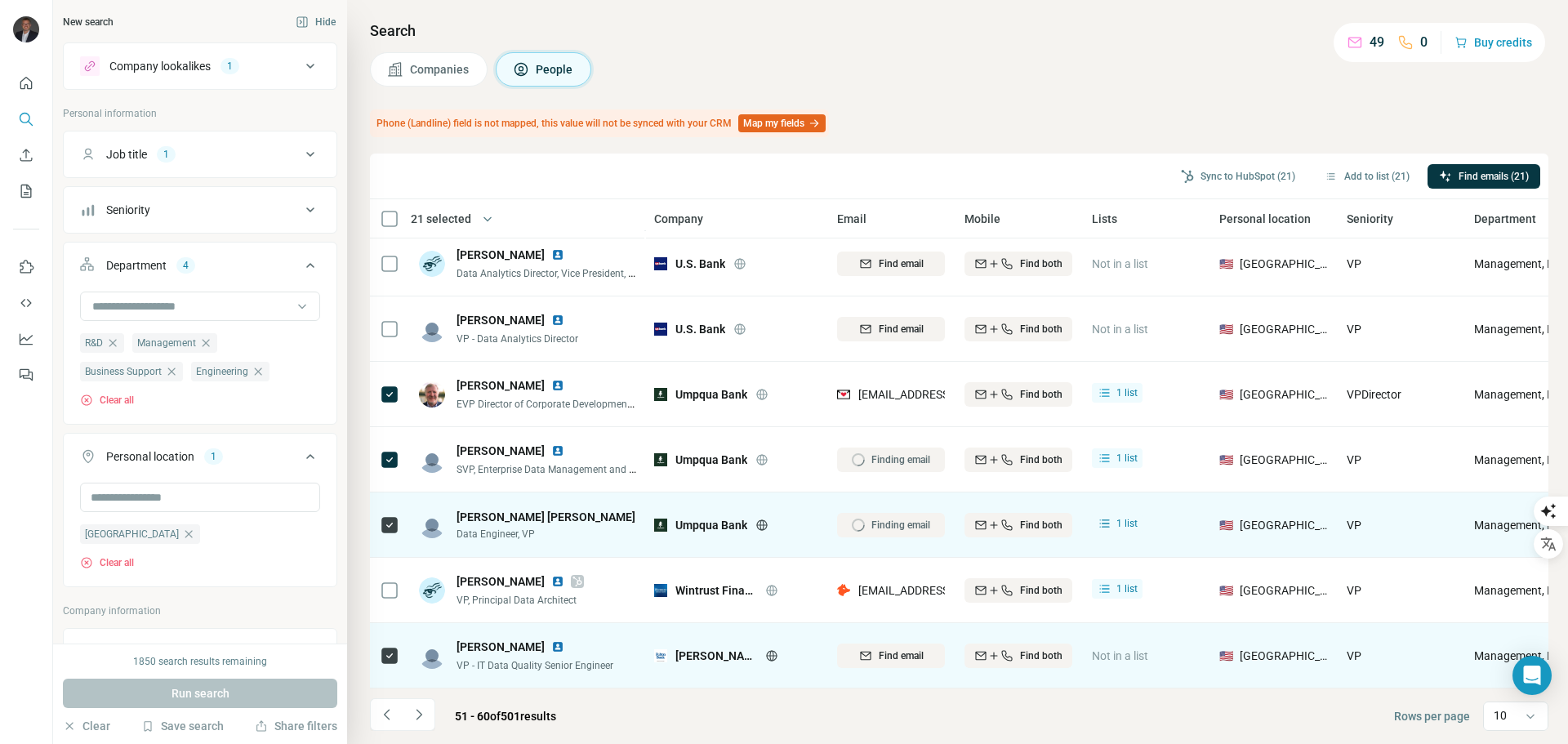
click at [898, 650] on span "Find email" at bounding box center [902, 655] width 45 height 14
click at [426, 710] on icon "Navigate to next page" at bounding box center [419, 714] width 16 height 16
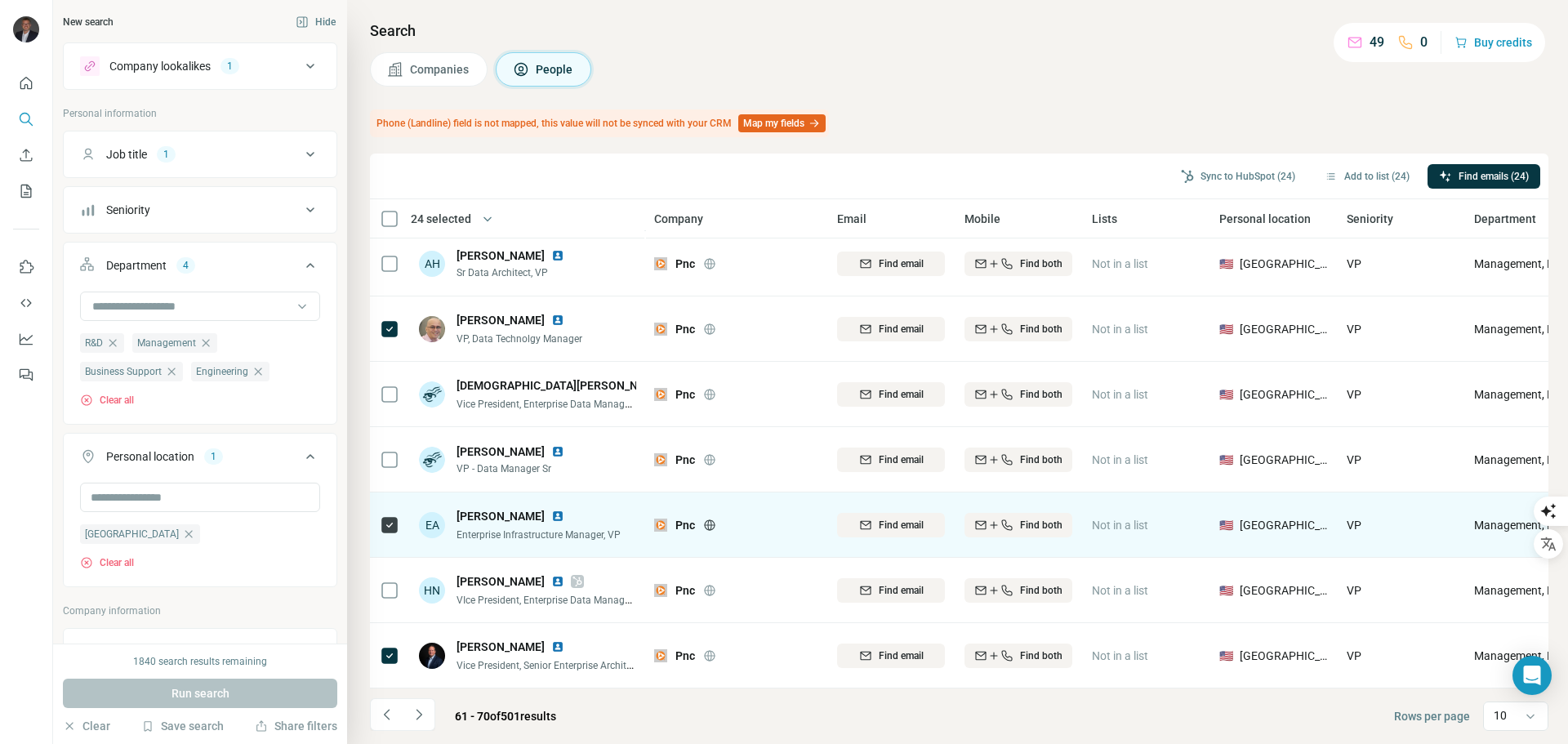
click at [905, 648] on span "Find email" at bounding box center [902, 655] width 45 height 14
click at [898, 518] on span "Find email" at bounding box center [902, 525] width 45 height 14
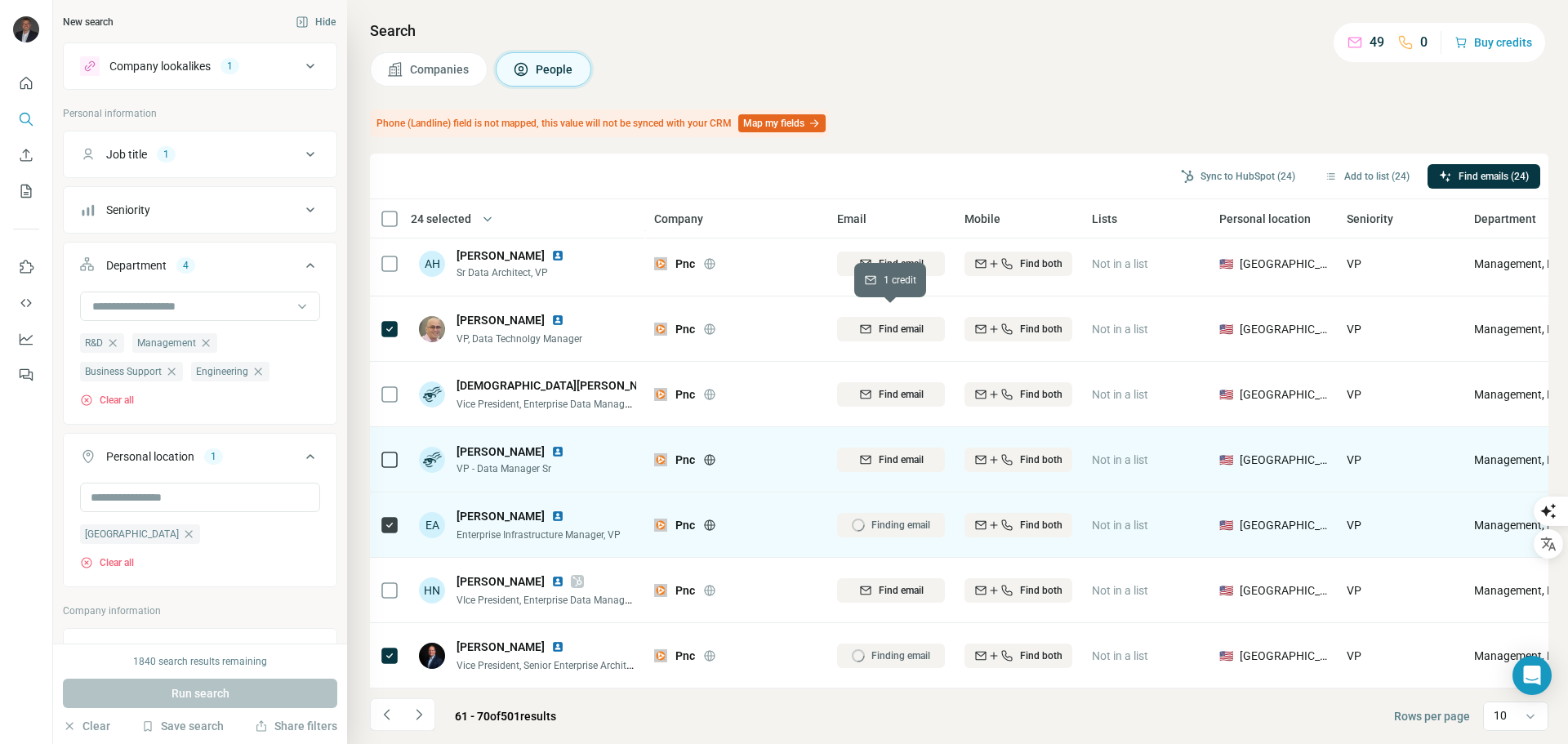
click at [885, 325] on span "Find email" at bounding box center [902, 329] width 45 height 14
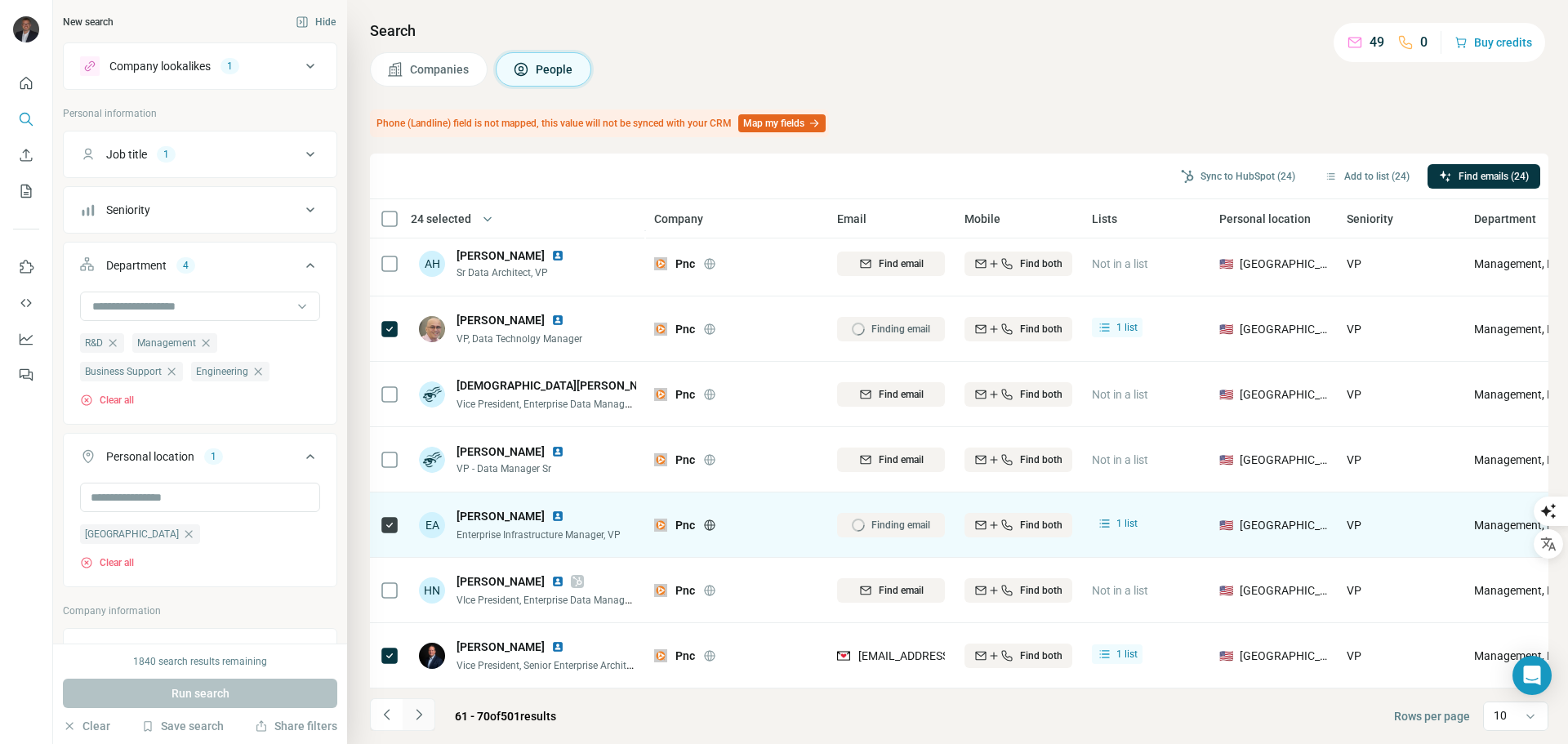
click at [421, 717] on icon "Navigate to next page" at bounding box center [419, 714] width 16 height 16
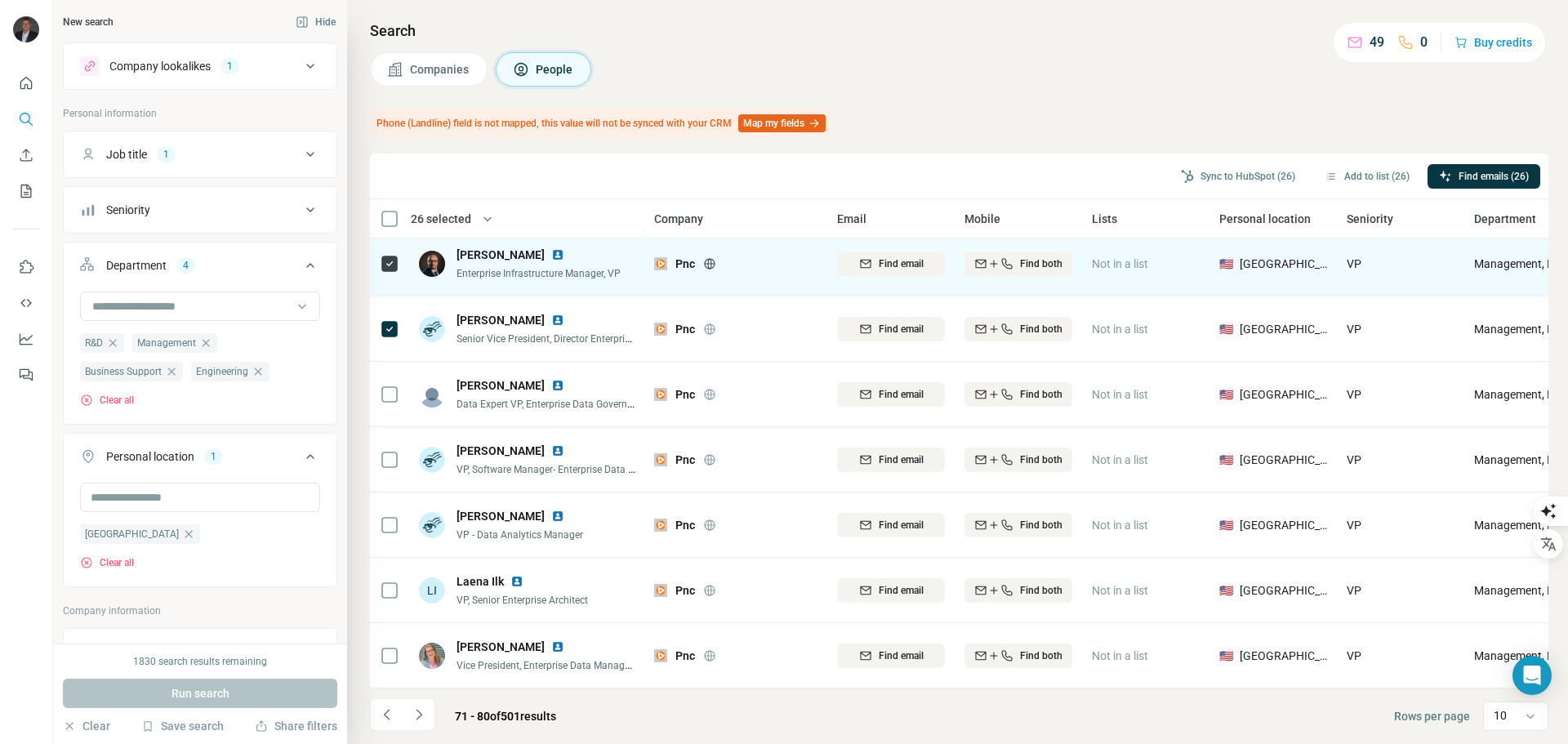
click at [903, 261] on span "Find email" at bounding box center [902, 263] width 45 height 14
drag, startPoint x: 903, startPoint y: 315, endPoint x: 427, endPoint y: 713, distance: 620.5
click at [903, 322] on span "Find email" at bounding box center [902, 329] width 45 height 14
click at [427, 713] on button "Navigate to next page" at bounding box center [419, 714] width 32 height 32
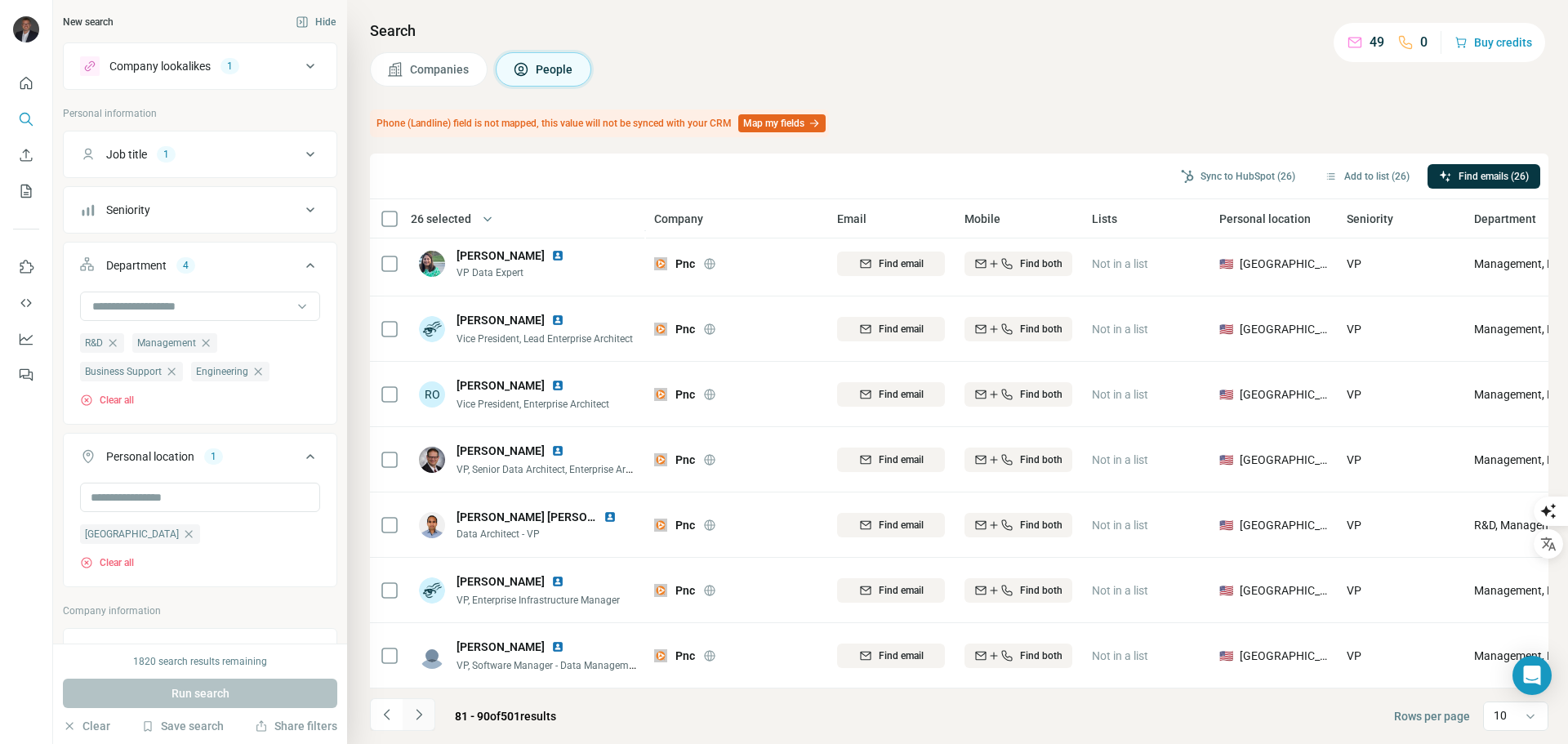
click at [424, 713] on icon "Navigate to next page" at bounding box center [419, 714] width 16 height 16
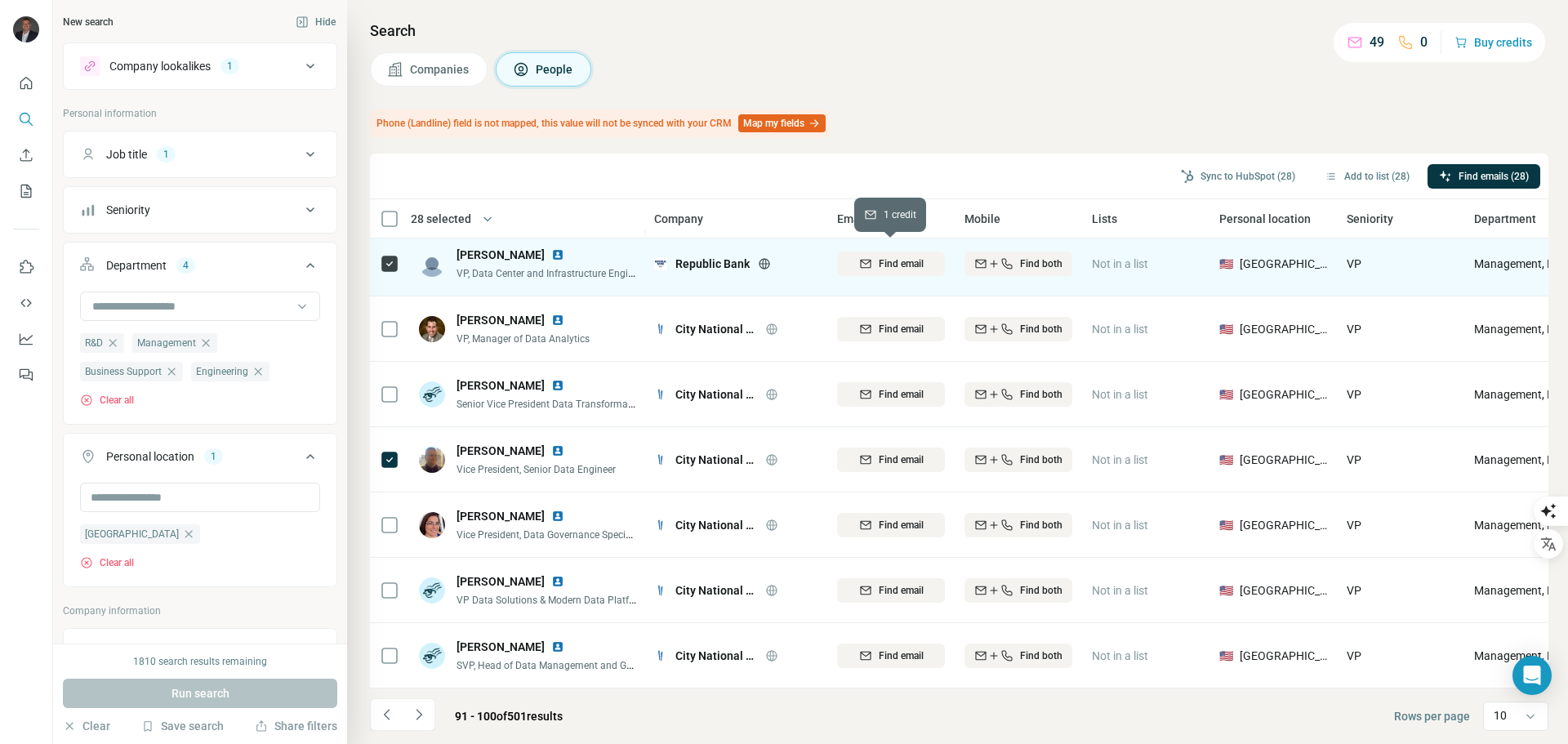
click at [884, 256] on span "Find email" at bounding box center [902, 263] width 45 height 14
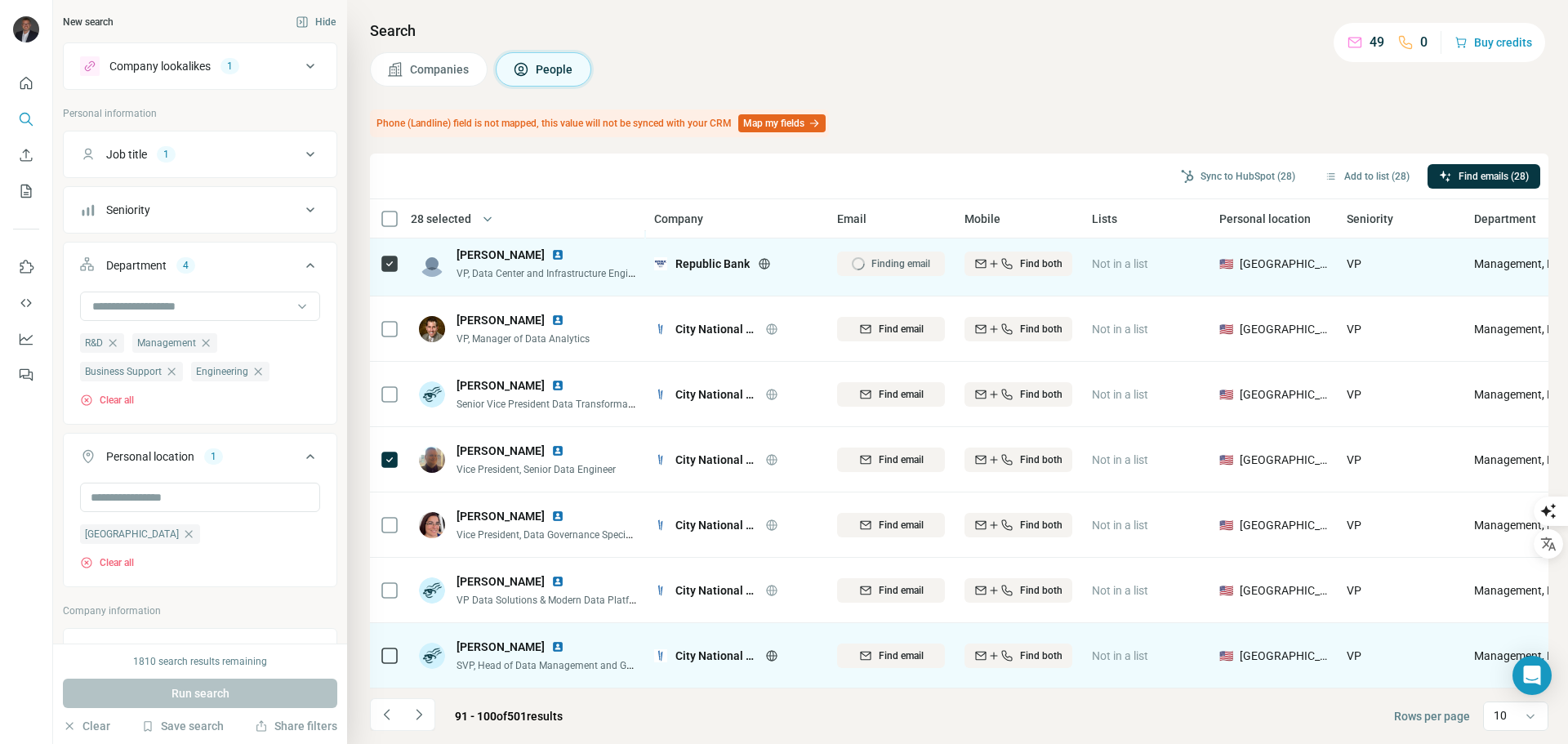
click at [886, 454] on span "Find email" at bounding box center [902, 459] width 45 height 14
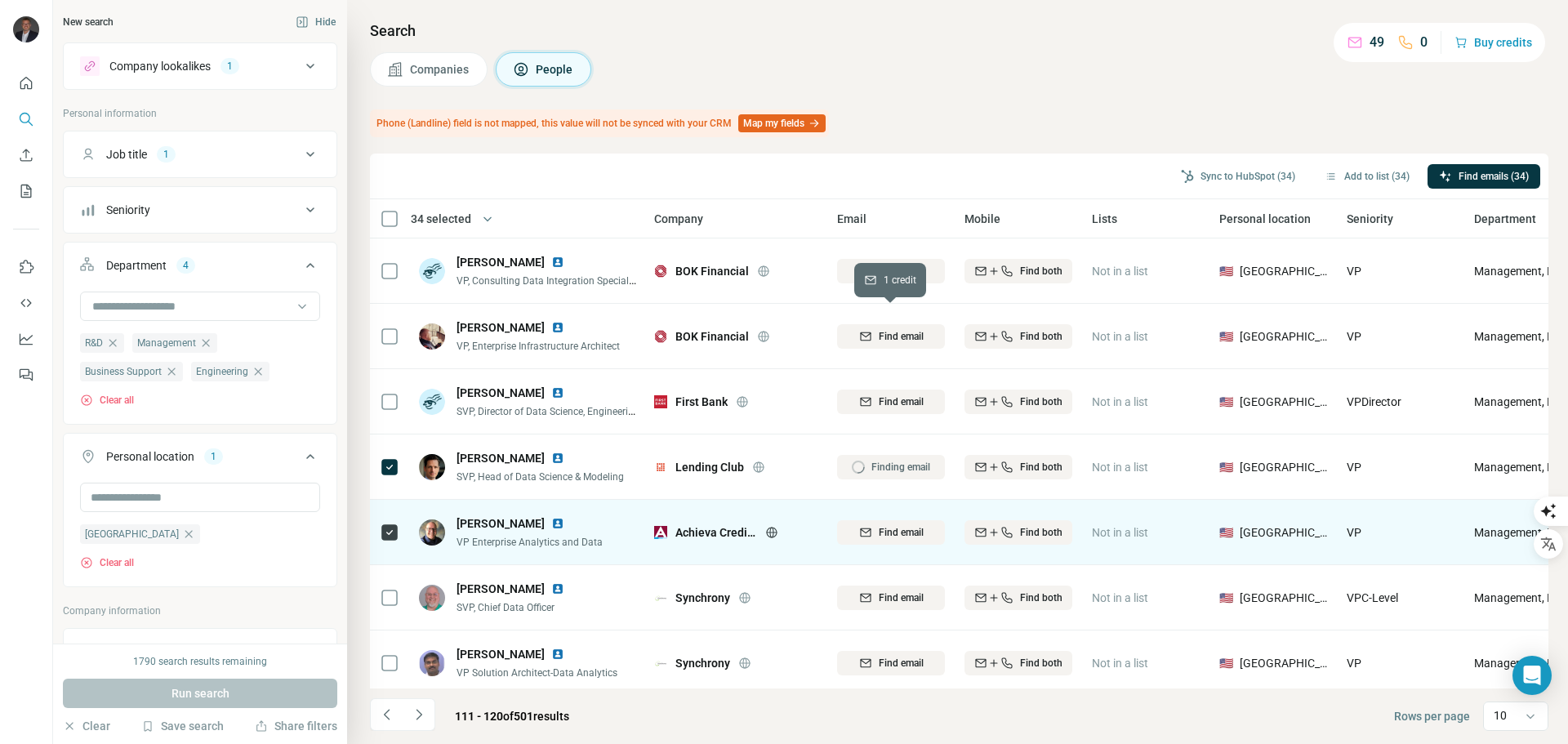
click at [891, 520] on button "Find email" at bounding box center [891, 532] width 108 height 24
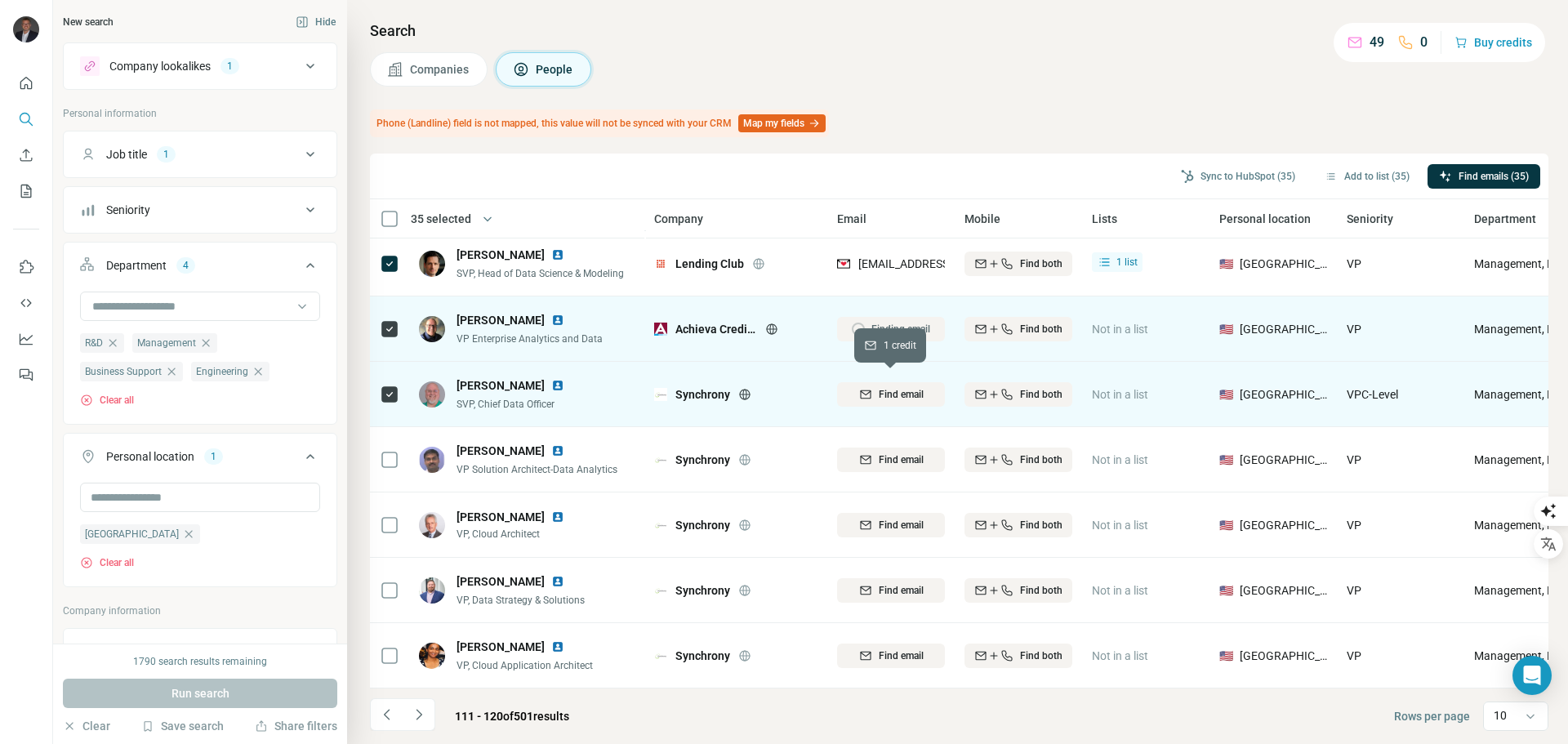
click at [893, 387] on span "Find email" at bounding box center [902, 394] width 45 height 14
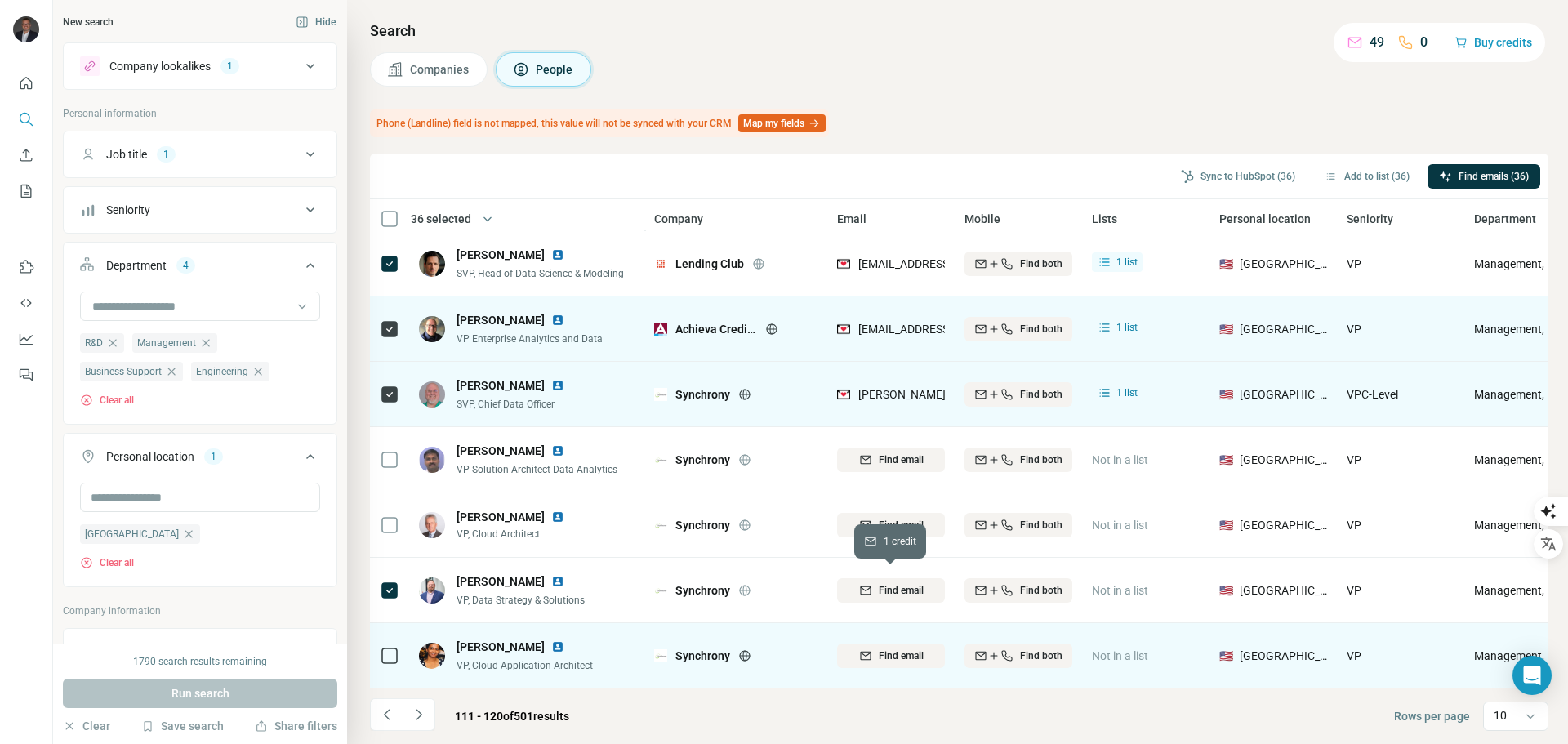
drag, startPoint x: 894, startPoint y: 580, endPoint x: 406, endPoint y: 651, distance: 493.1
click at [892, 583] on span "Find email" at bounding box center [902, 590] width 45 height 14
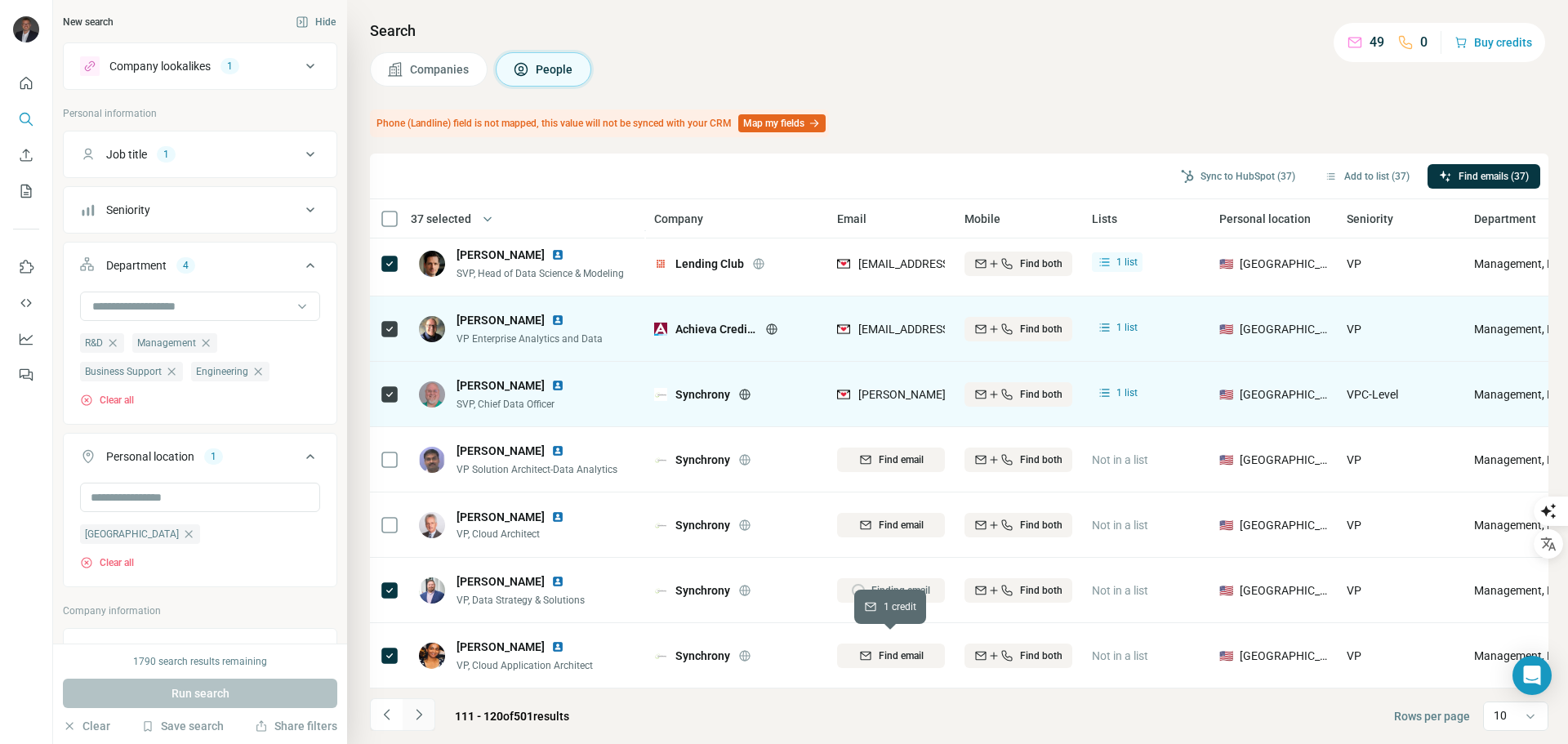
drag, startPoint x: 882, startPoint y: 642, endPoint x: 421, endPoint y: 718, distance: 467.2
click at [883, 648] on span "Find email" at bounding box center [902, 655] width 45 height 14
click at [421, 718] on icon "Navigate to next page" at bounding box center [419, 714] width 16 height 16
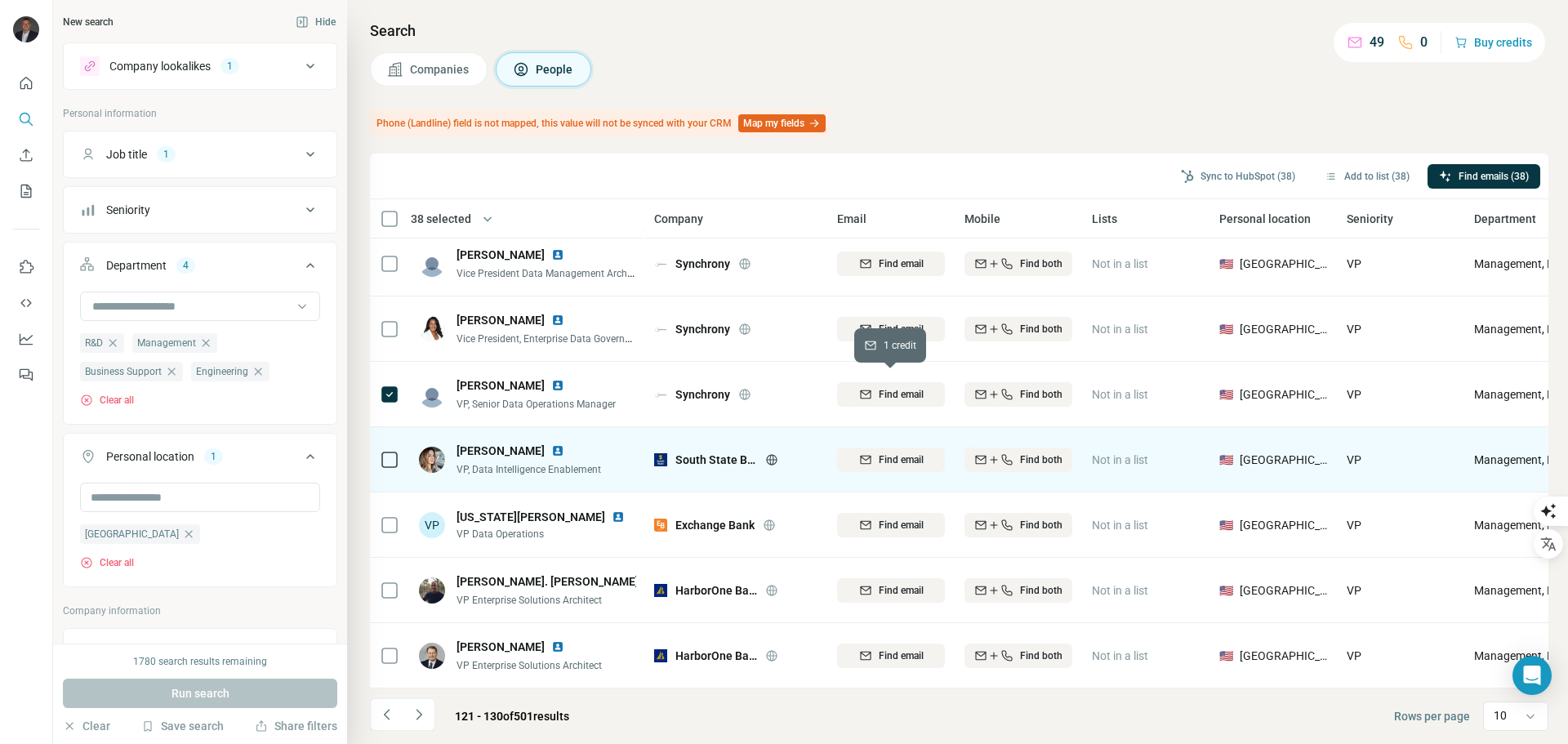
click at [902, 388] on span "Find email" at bounding box center [902, 394] width 45 height 14
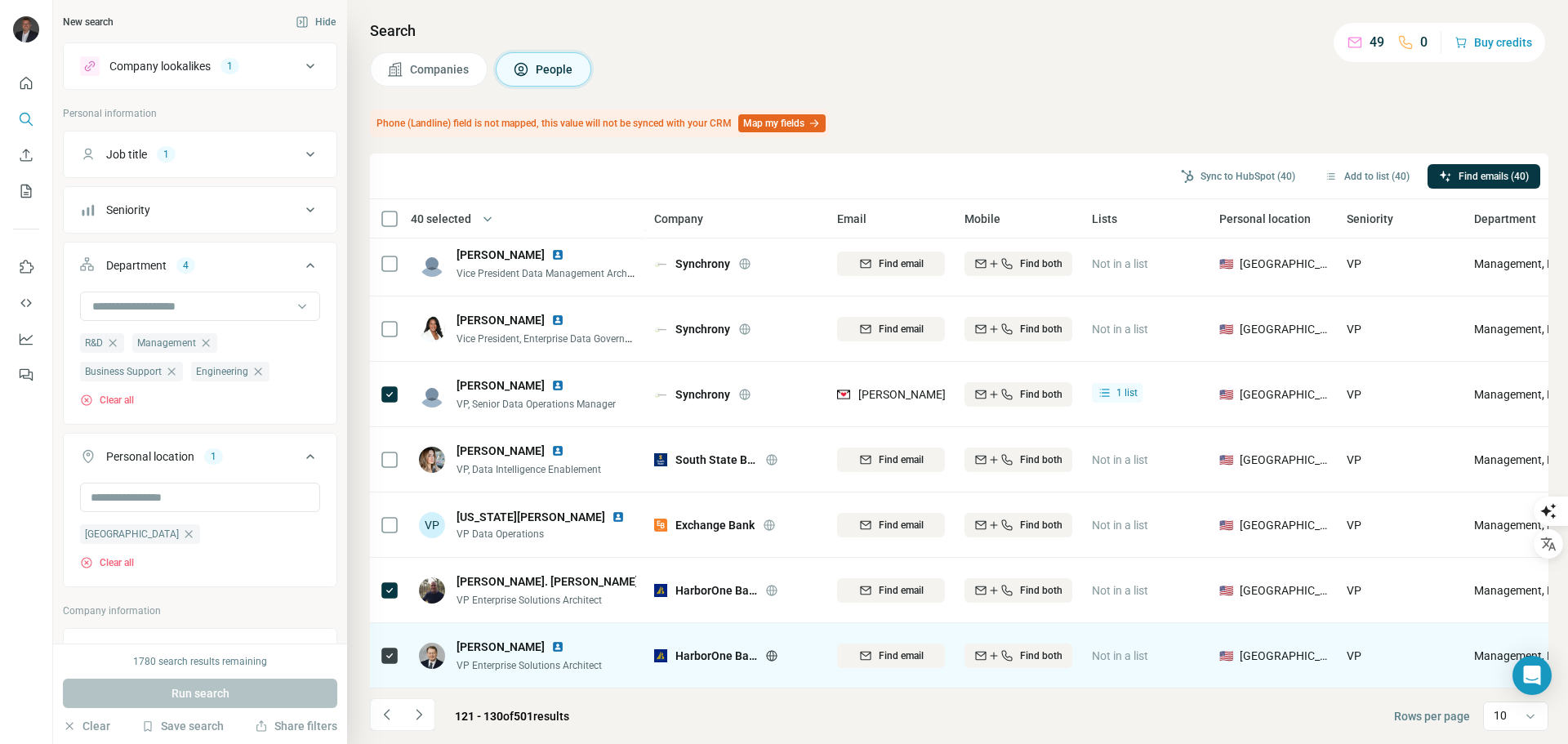
click at [897, 633] on div "Find email" at bounding box center [891, 655] width 108 height 45
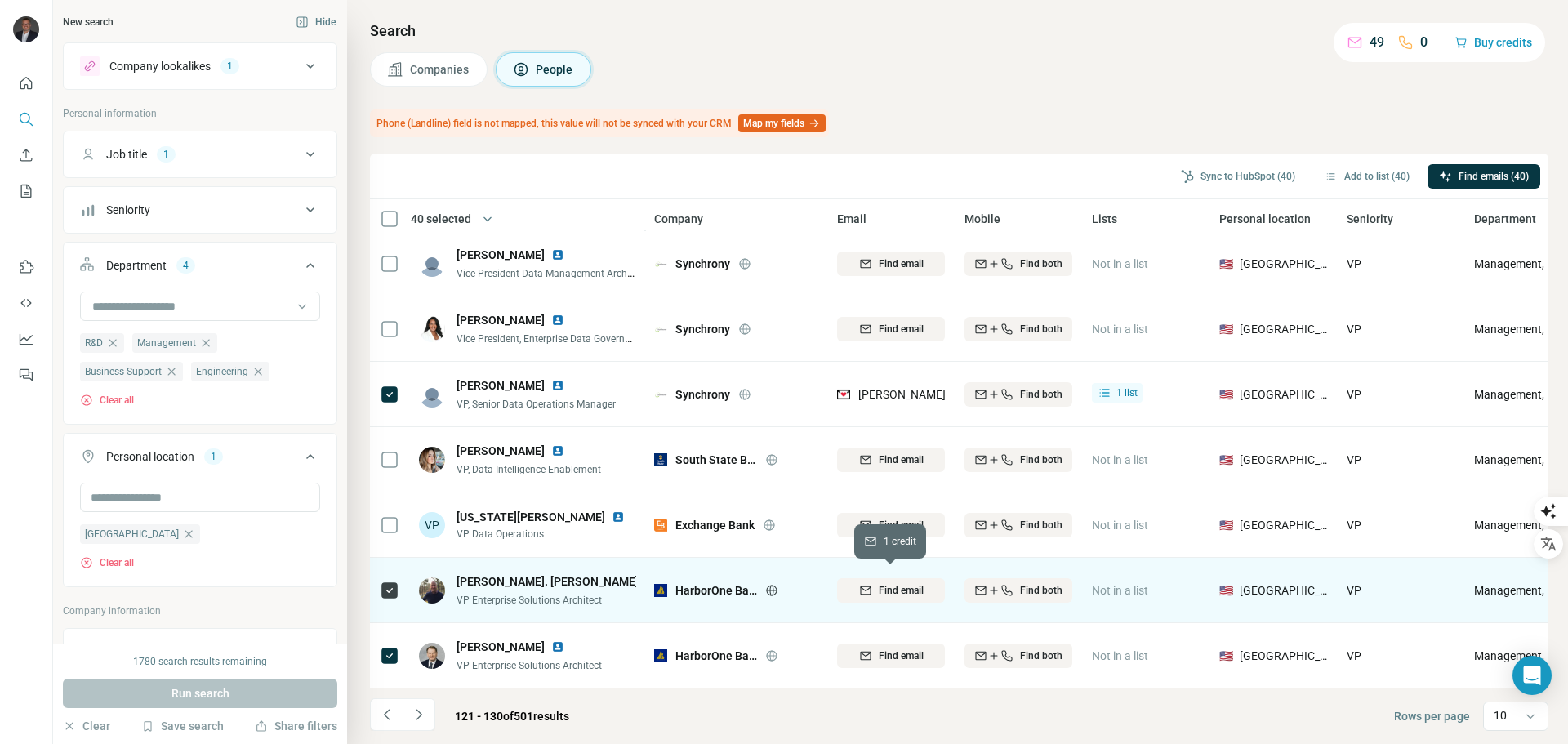
click at [888, 584] on span "Find email" at bounding box center [902, 590] width 45 height 14
drag, startPoint x: 424, startPoint y: 712, endPoint x: 33, endPoint y: 692, distance: 391.5
click at [424, 711] on icon "Navigate to next page" at bounding box center [419, 714] width 16 height 16
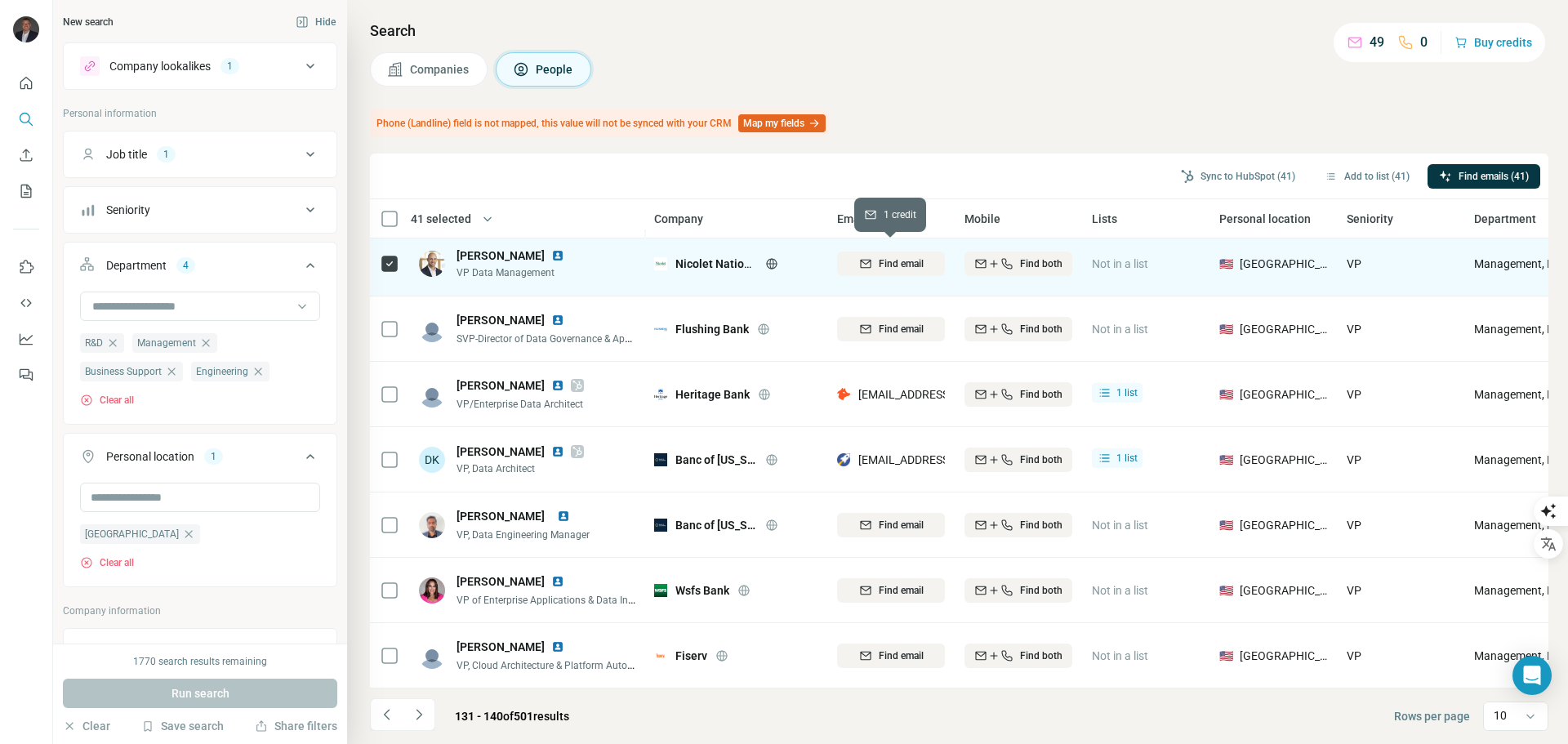
click at [907, 259] on span "Find email" at bounding box center [902, 263] width 45 height 14
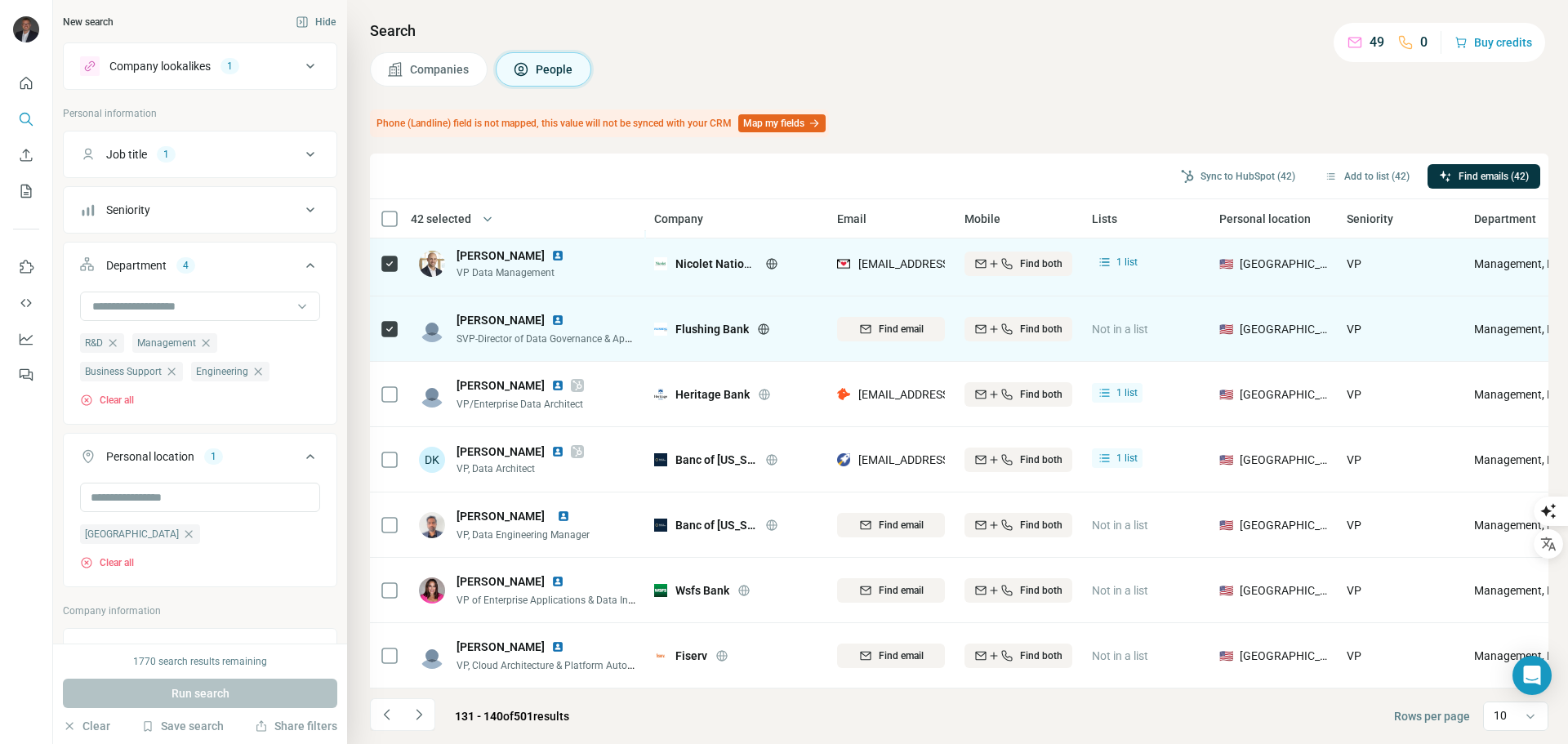
click at [901, 322] on span "Find email" at bounding box center [902, 329] width 45 height 14
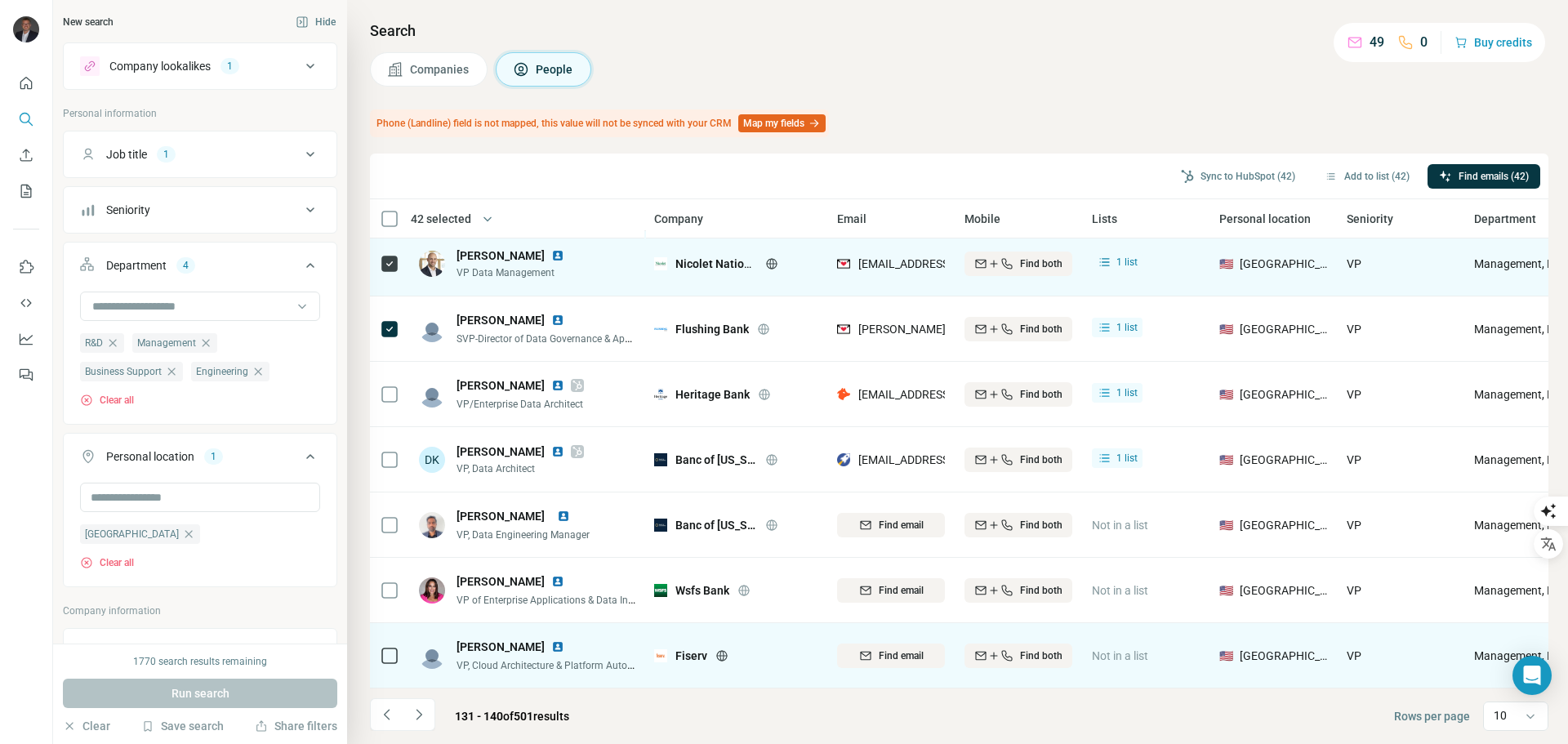
click at [551, 640] on img at bounding box center [557, 646] width 13 height 13
click at [888, 648] on span "Find email" at bounding box center [902, 655] width 45 height 14
click at [922, 649] on span "[PERSON_NAME][EMAIL_ADDRESS][PERSON_NAME][DOMAIN_NAME]" at bounding box center [1037, 655] width 356 height 13
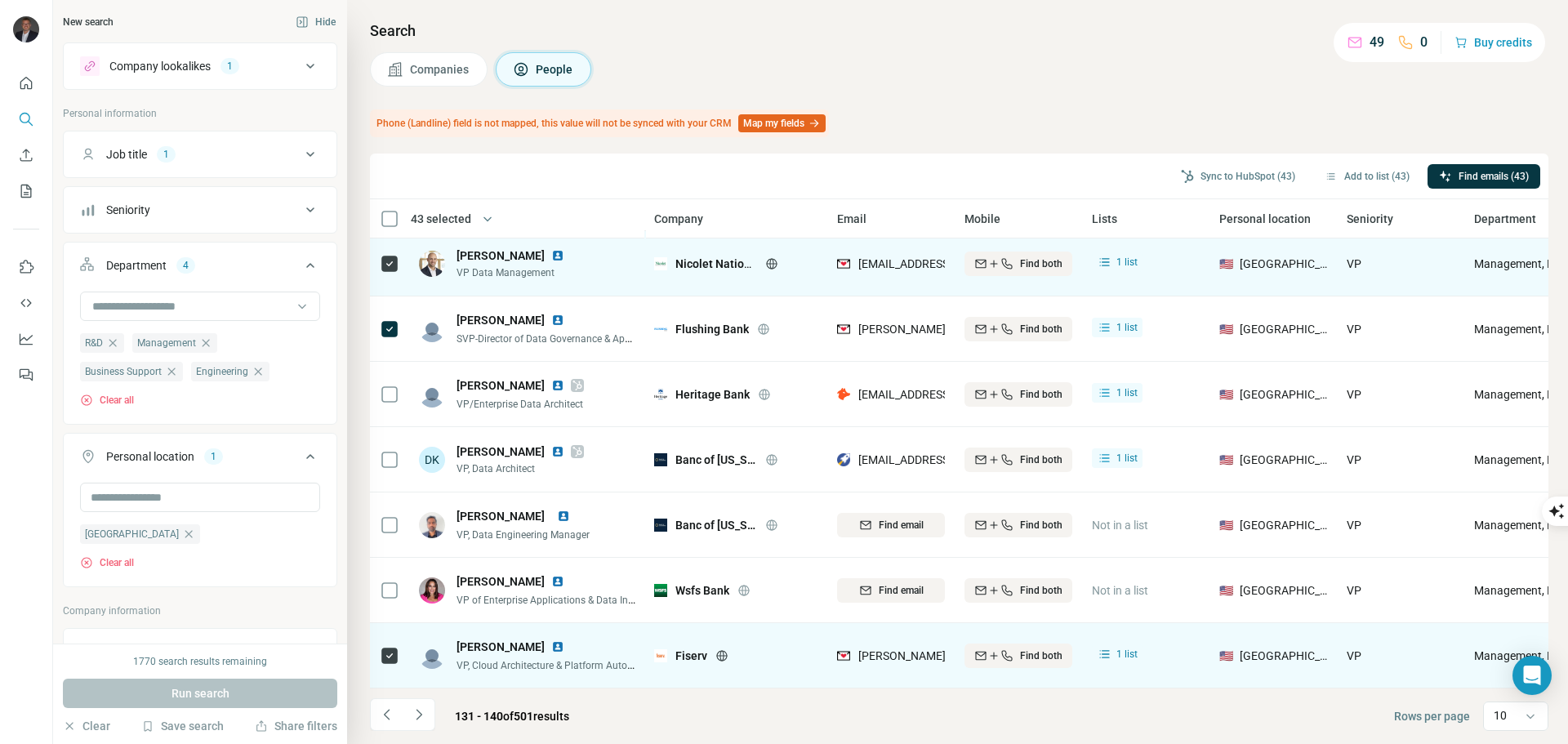
click at [912, 647] on div "[PERSON_NAME][EMAIL_ADDRESS][PERSON_NAME][DOMAIN_NAME]" at bounding box center [1019, 655] width 364 height 16
drag, startPoint x: 901, startPoint y: 650, endPoint x: 869, endPoint y: 674, distance: 40.0
click at [869, 674] on td "[PERSON_NAME][EMAIL_ADDRESS][PERSON_NAME][DOMAIN_NAME]" at bounding box center [891, 655] width 128 height 66
drag, startPoint x: 920, startPoint y: 650, endPoint x: 996, endPoint y: 661, distance: 76.8
click at [0, 0] on tr "[PERSON_NAME] VP, Cloud Architecture & Platform Automation Fiserv [EMAIL_ADDRES…" at bounding box center [0, 0] width 0 height 0
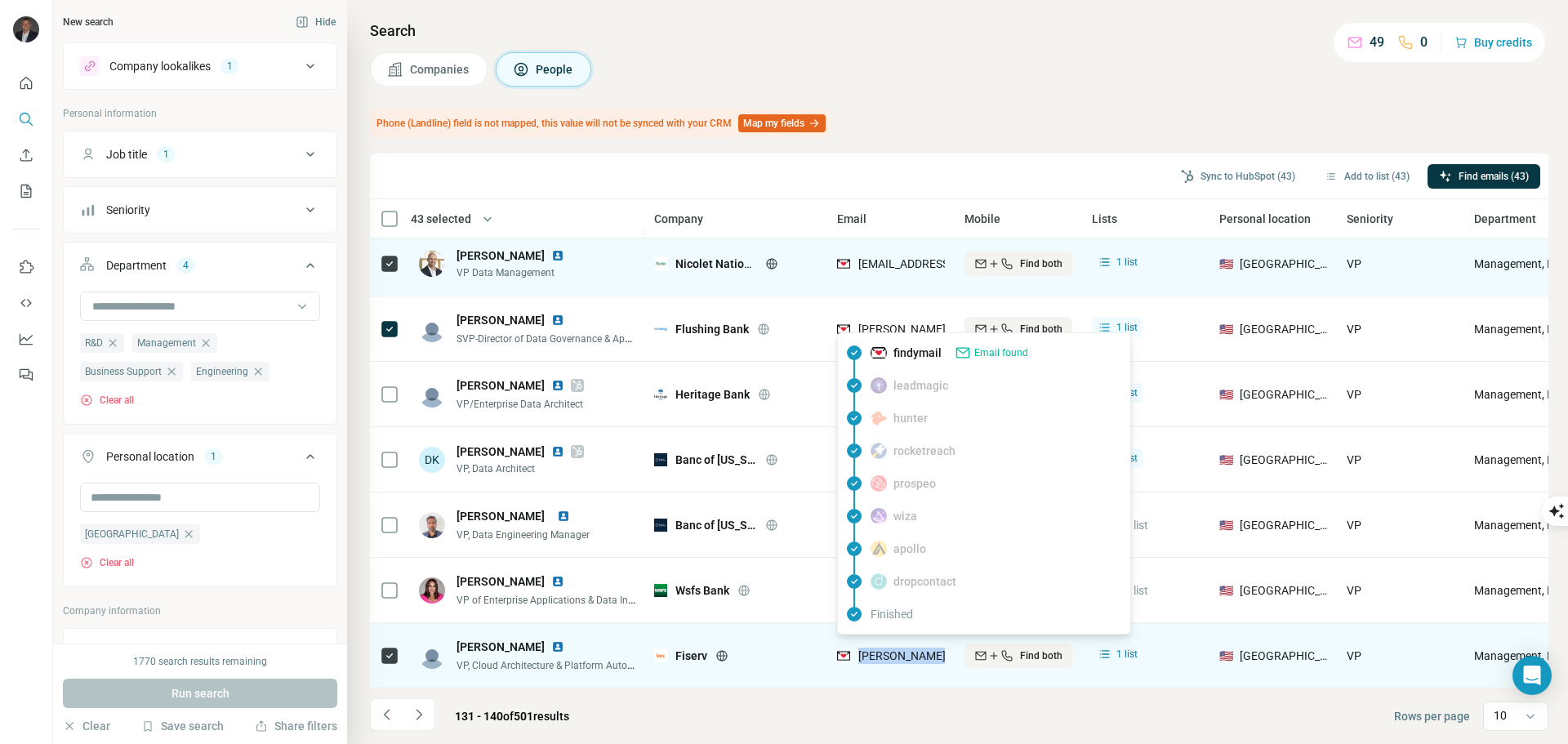
click at [843, 647] on img at bounding box center [843, 655] width 13 height 16
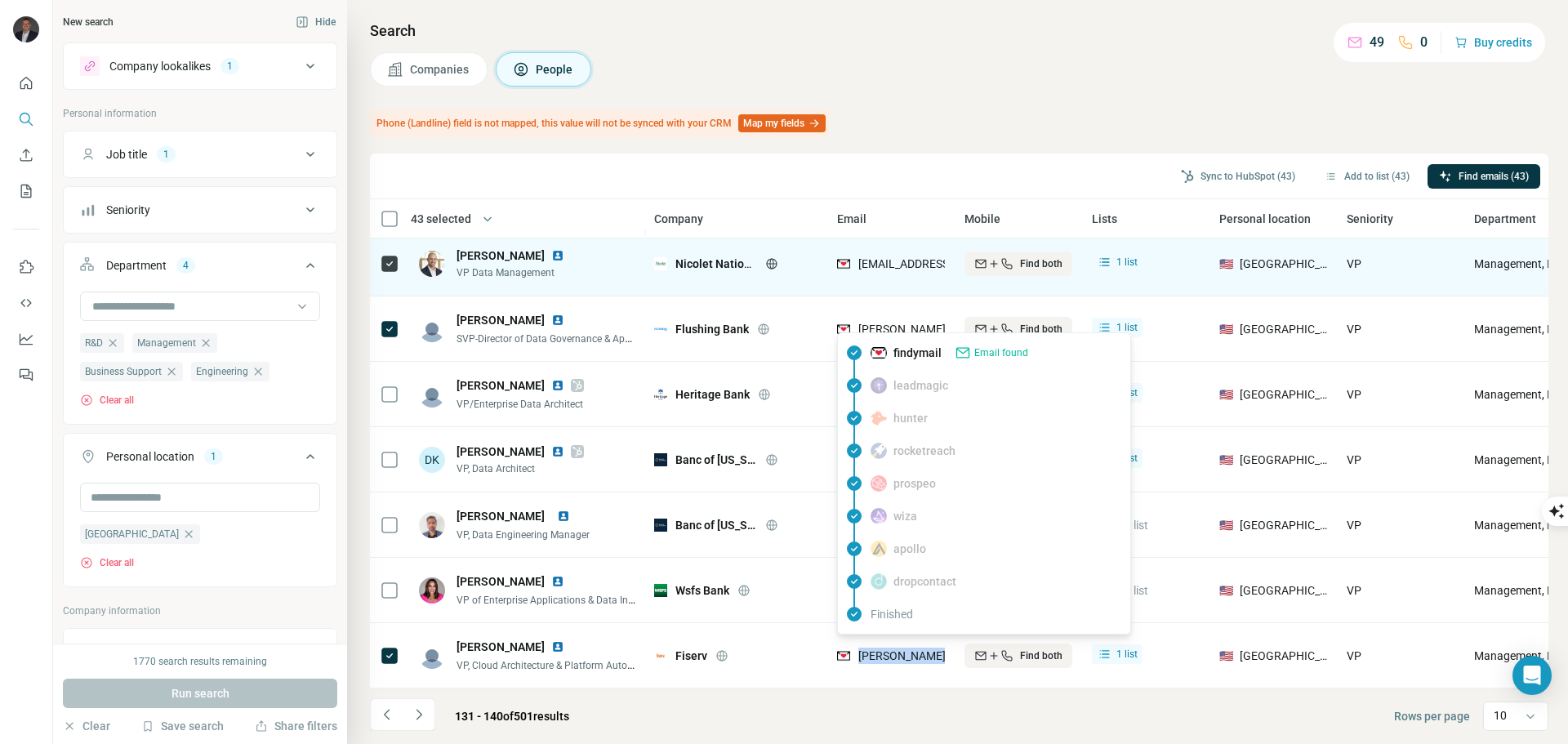
click at [638, 714] on footer "131 - 140 of 501 results Rows per page 10" at bounding box center [959, 716] width 1179 height 56
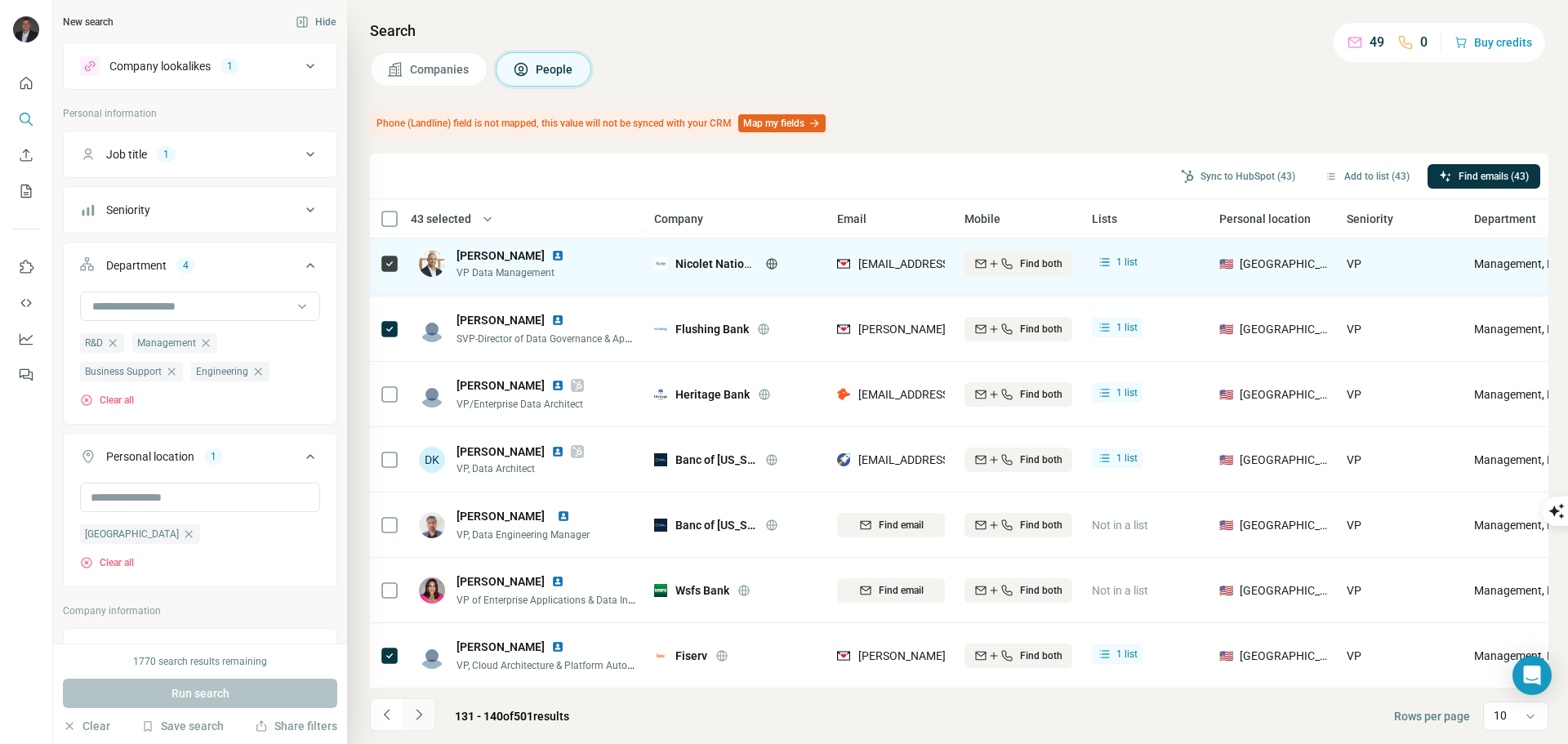
click at [418, 711] on icon "Navigate to next page" at bounding box center [418, 714] width 5 height 11
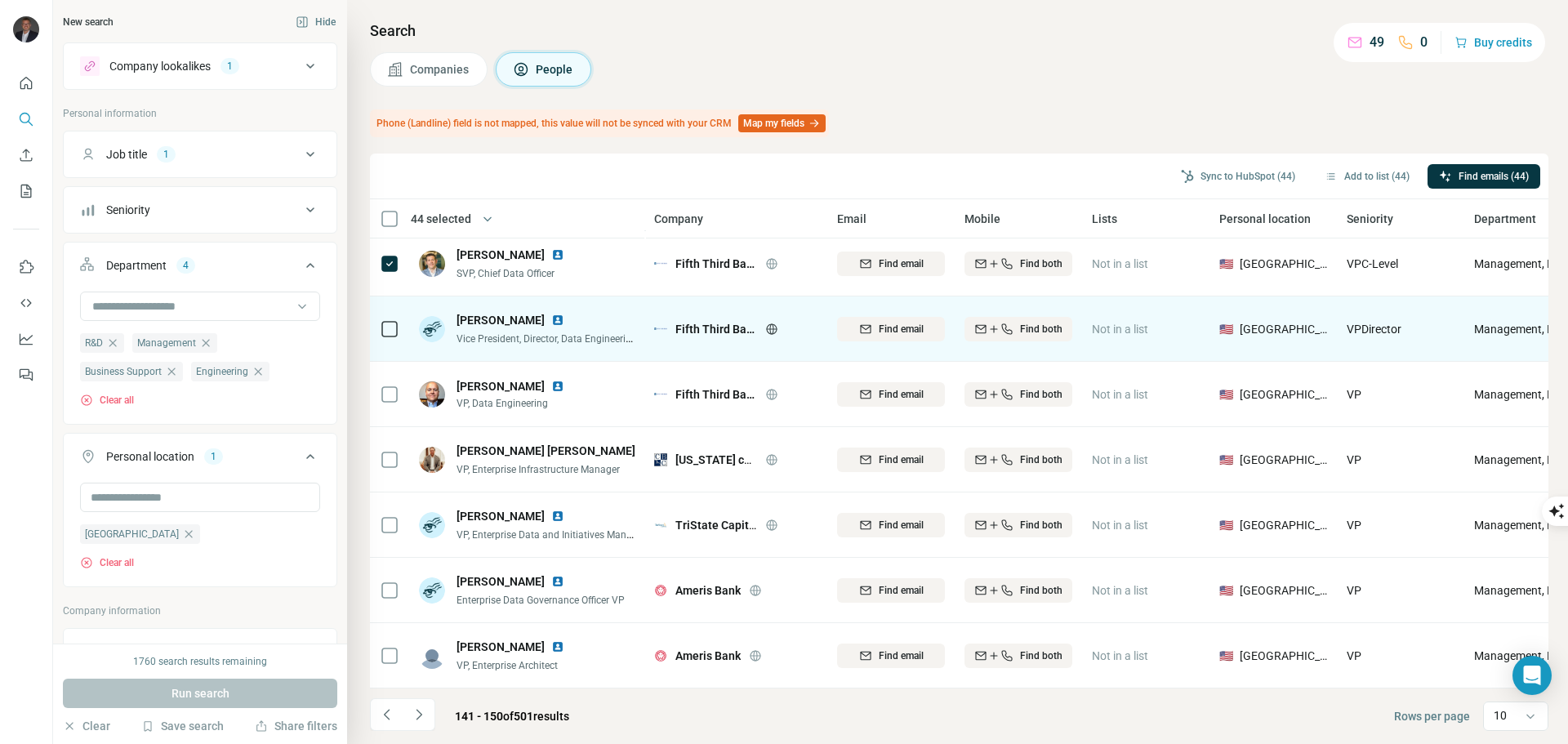
click at [883, 256] on span "Find email" at bounding box center [902, 263] width 45 height 14
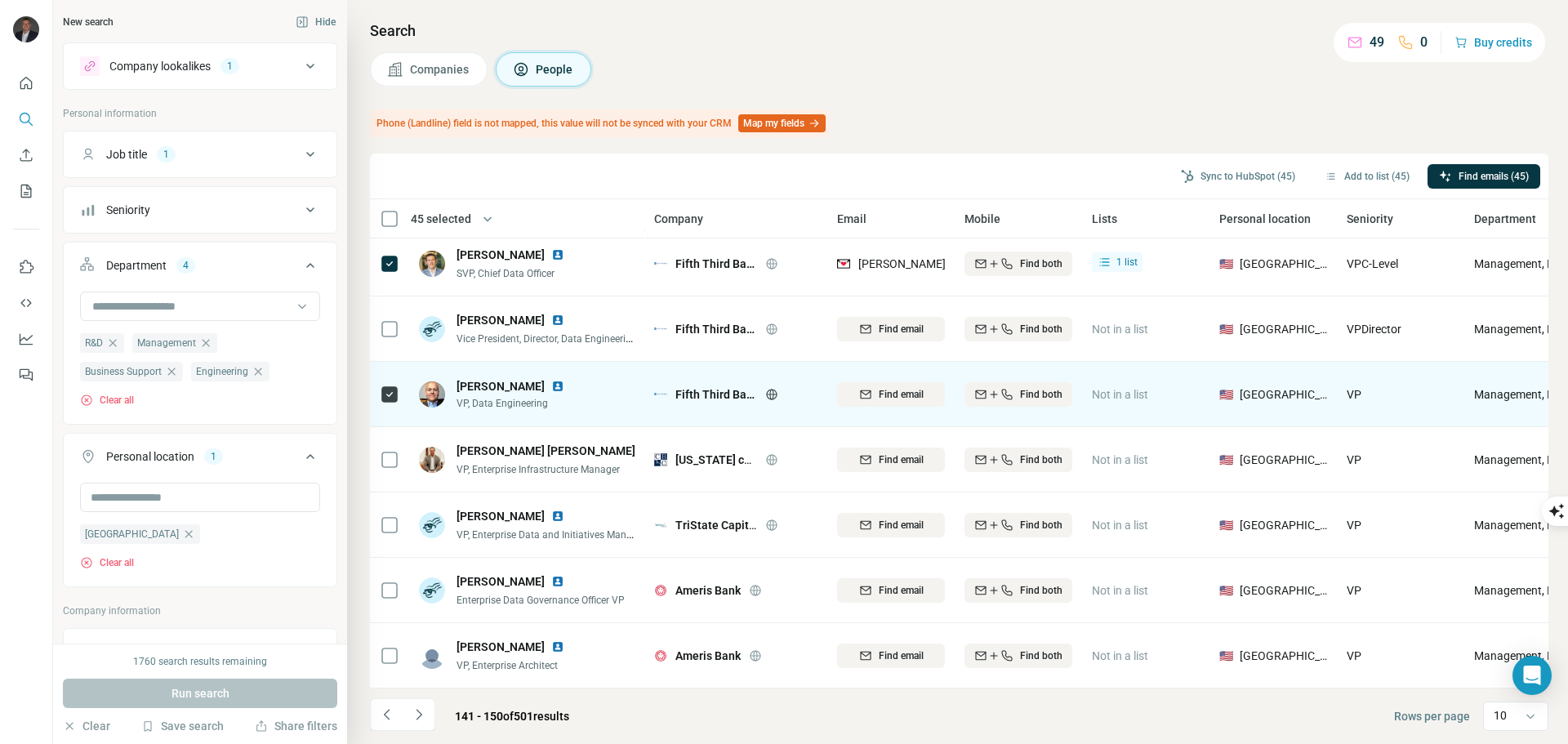
click at [903, 387] on span "Find email" at bounding box center [902, 394] width 45 height 14
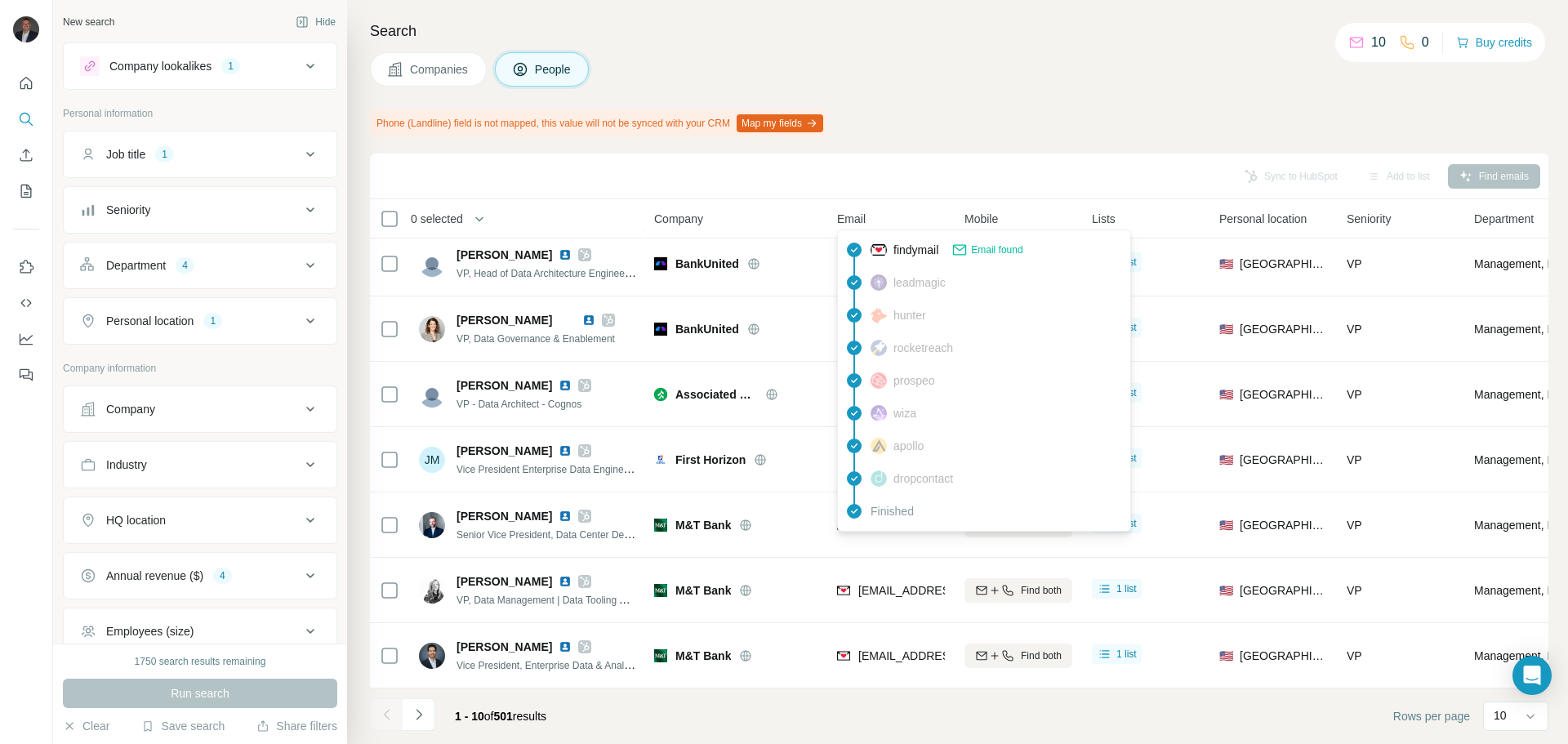
scroll to position [211, 0]
